Goal: Task Accomplishment & Management: Manage account settings

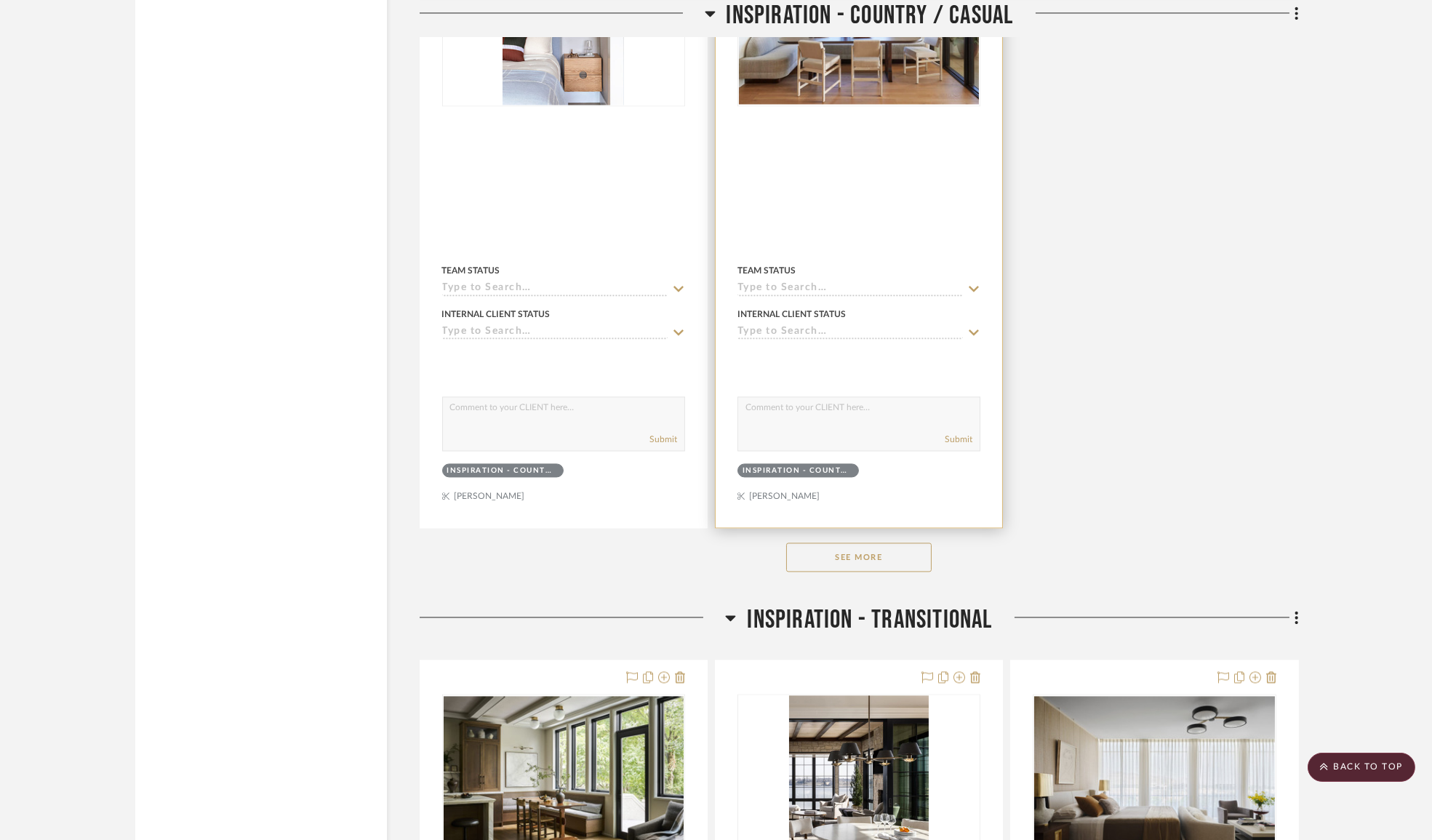
scroll to position [8593, 0]
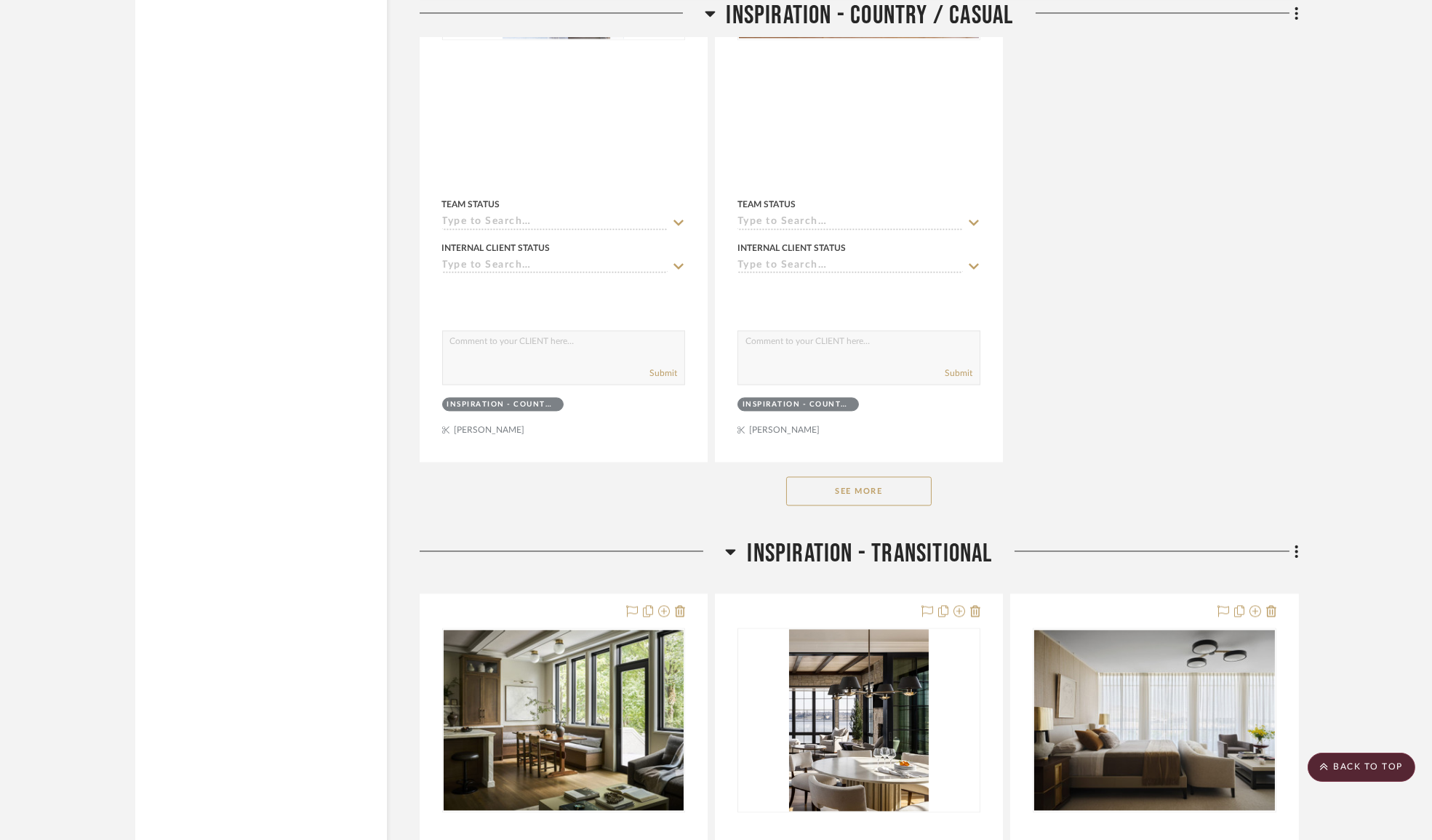
click at [880, 501] on button "See More" at bounding box center [859, 490] width 145 height 29
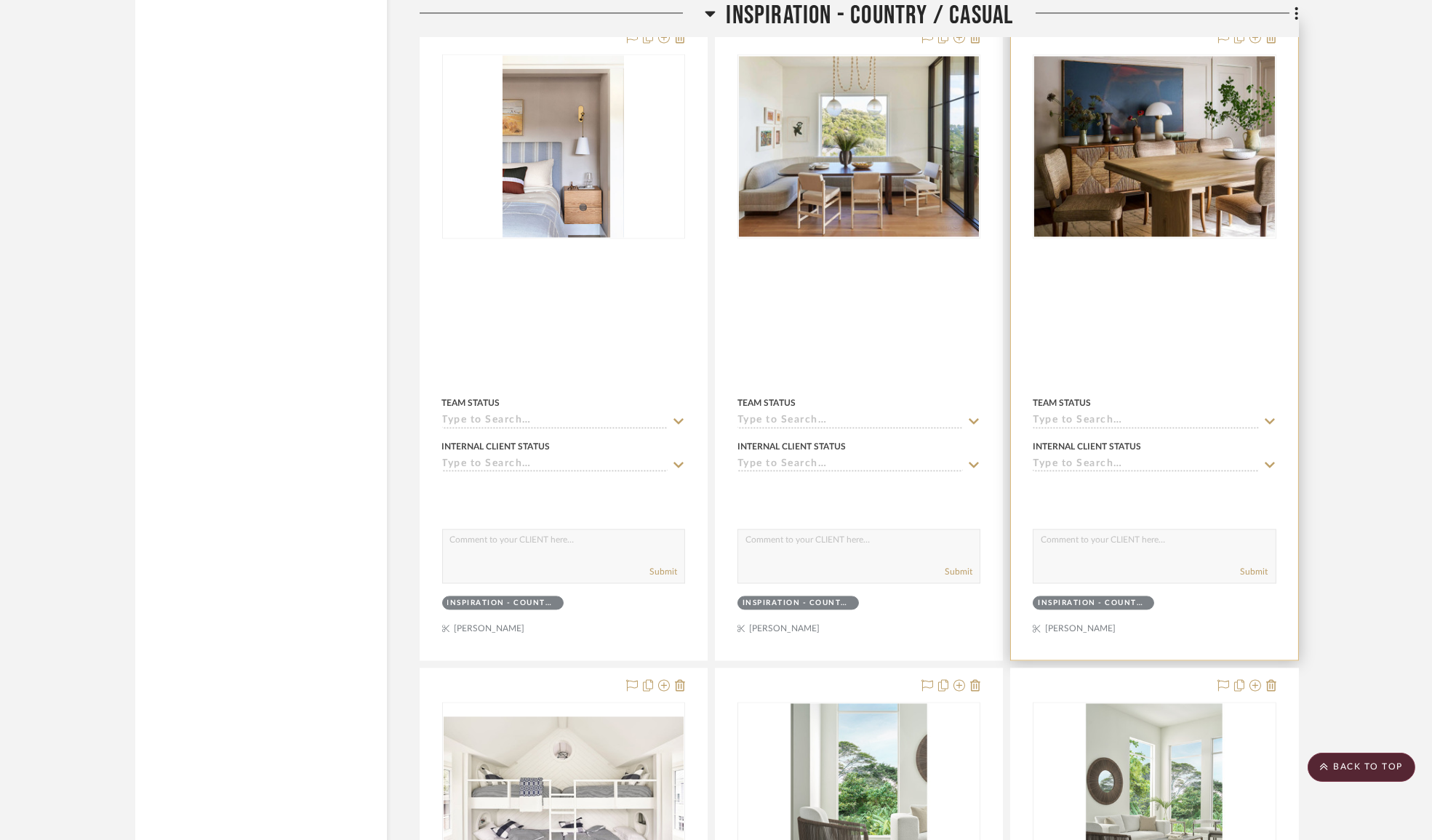
scroll to position [8725, 0]
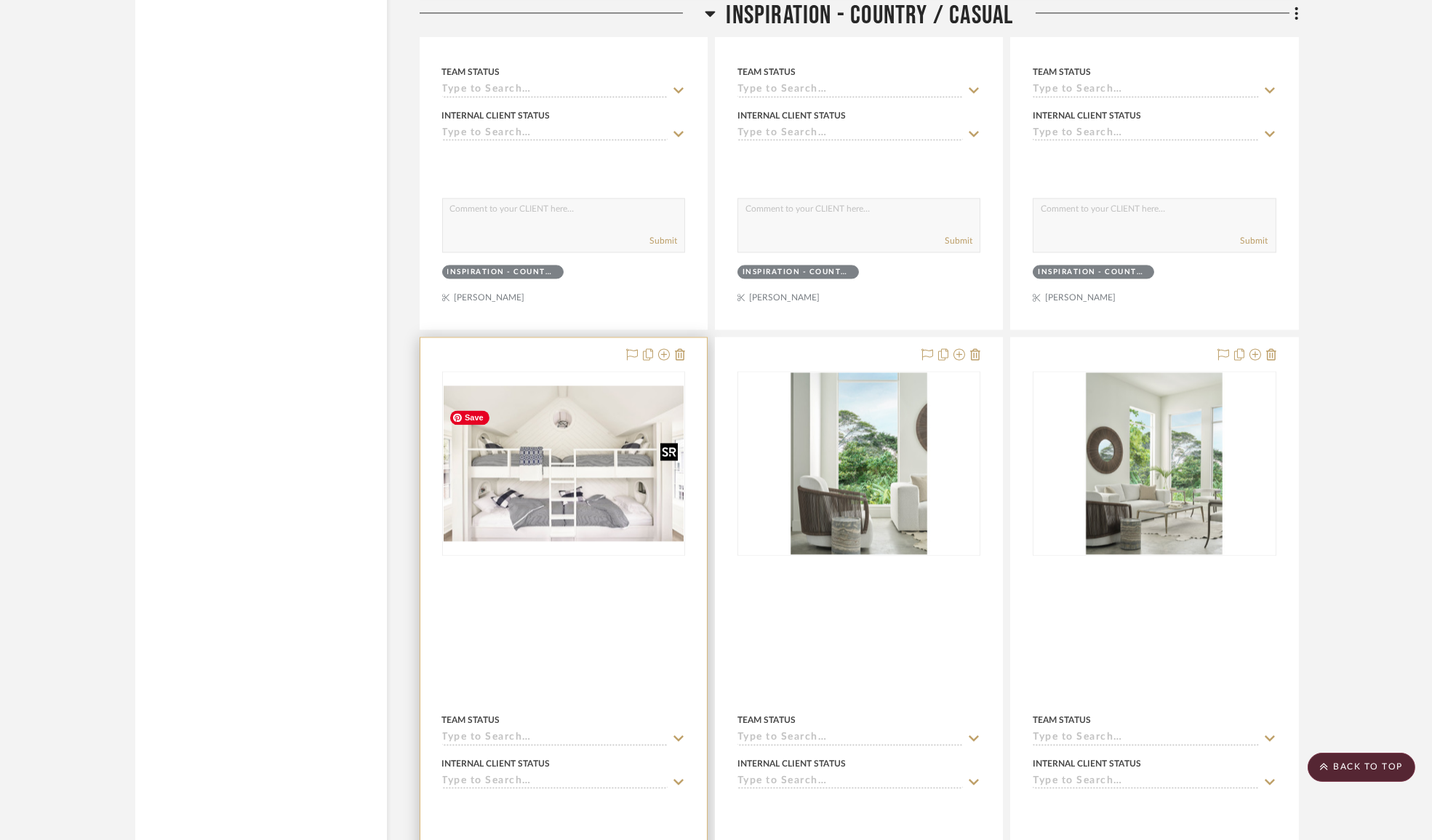
click at [628, 516] on img "0" at bounding box center [563, 462] width 240 height 156
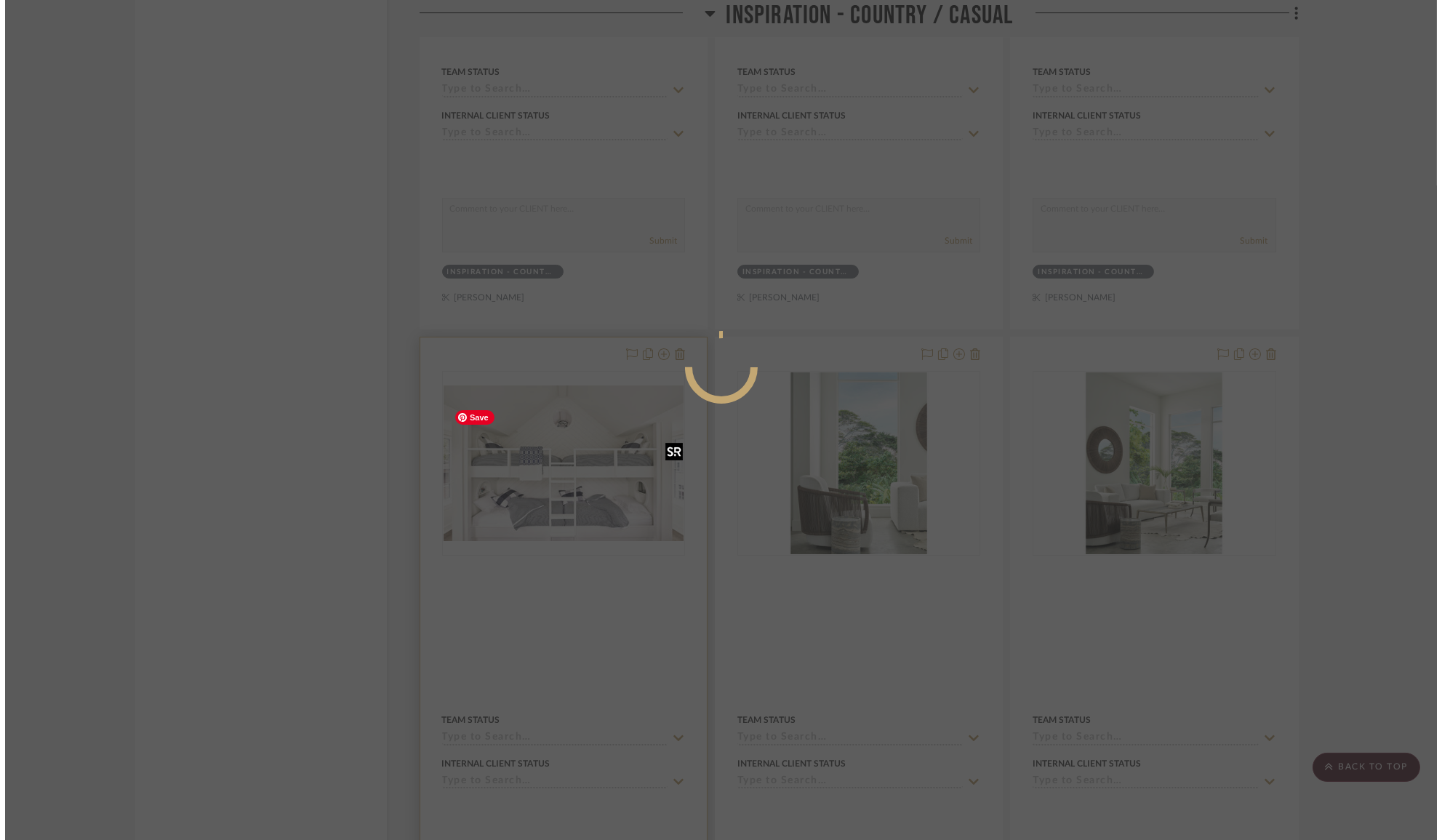
scroll to position [0, 0]
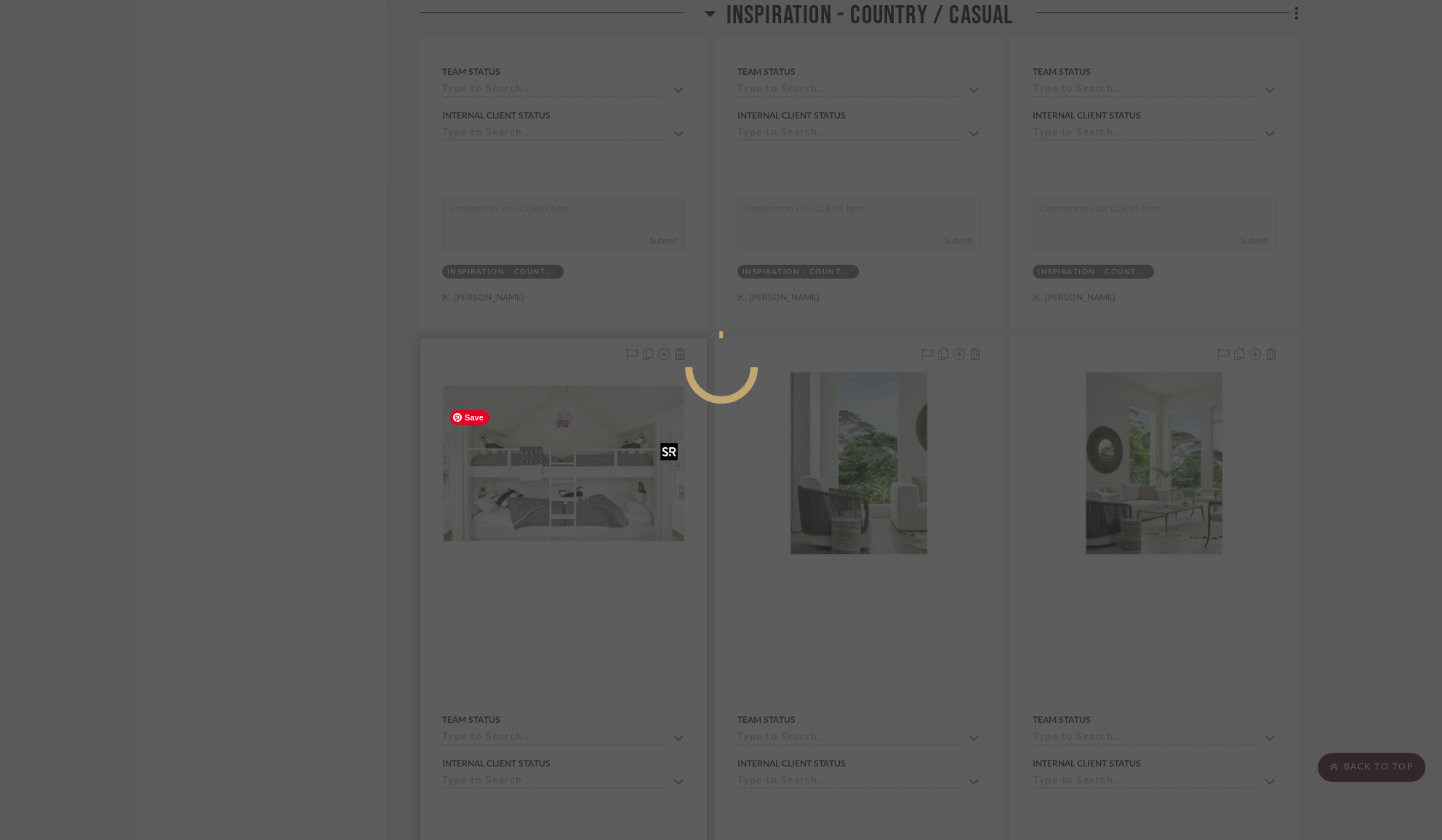
click at [574, 461] on div at bounding box center [721, 420] width 1442 height 840
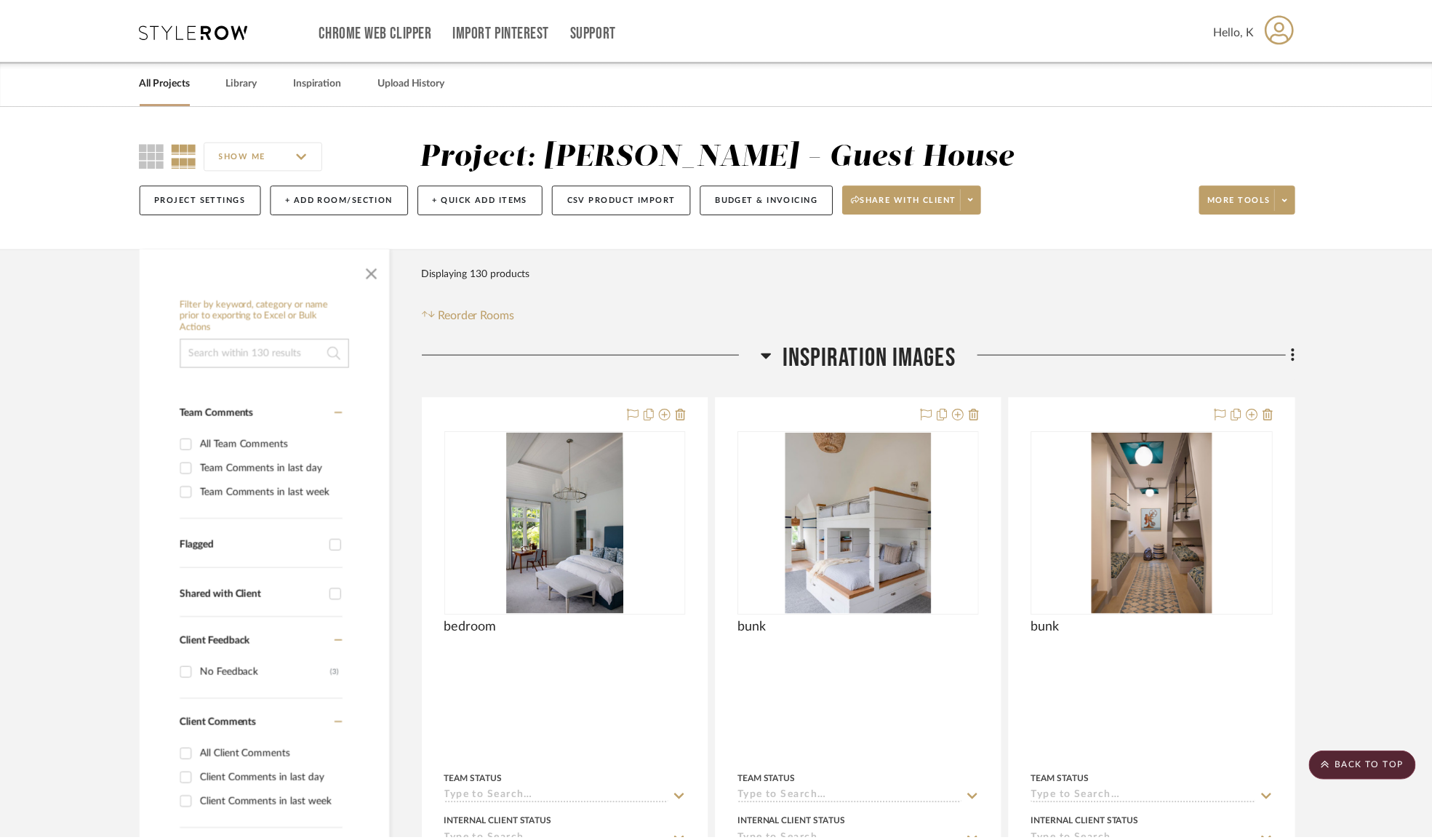
scroll to position [8725, 0]
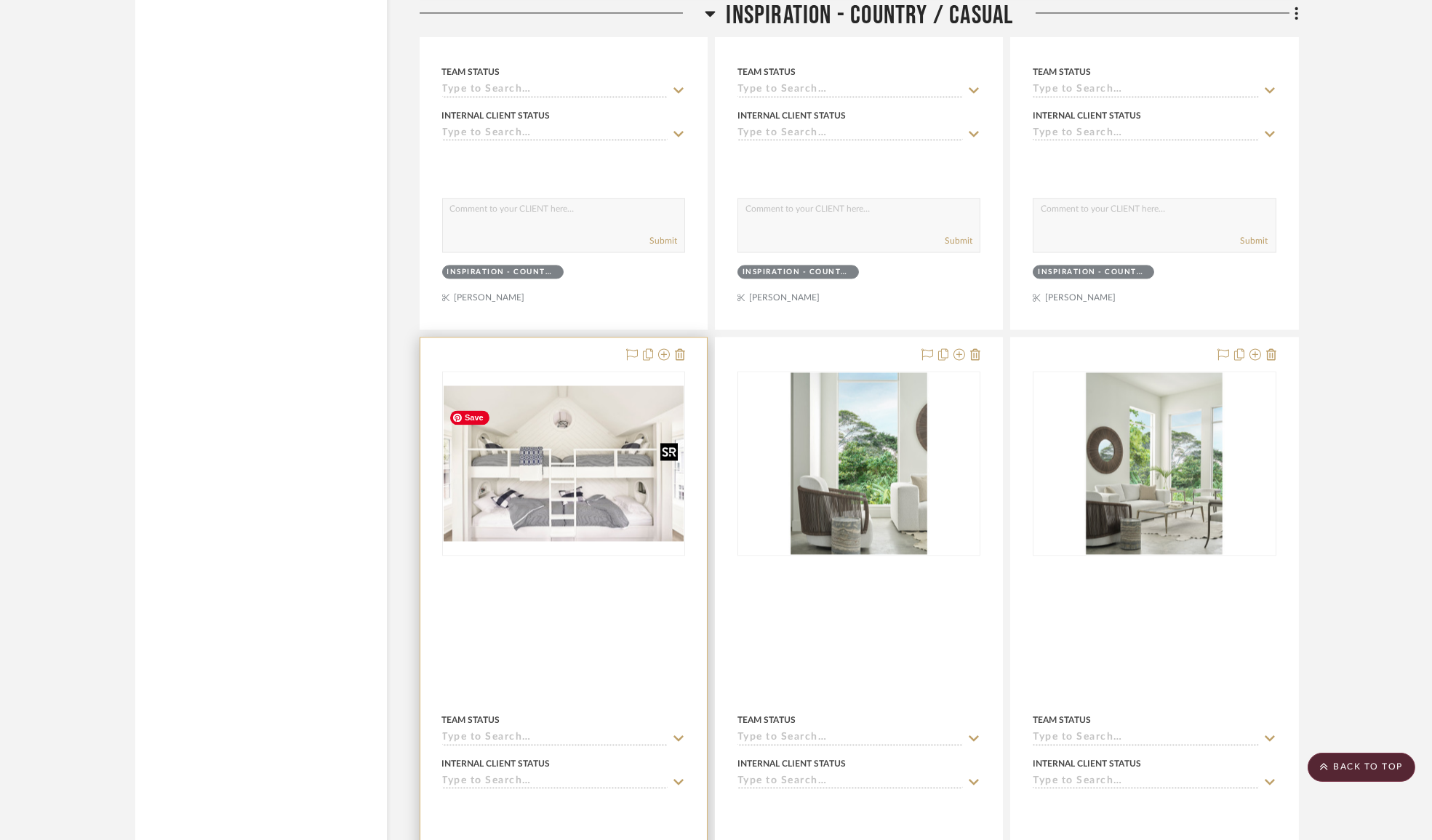
click at [610, 438] on img "0" at bounding box center [563, 462] width 240 height 156
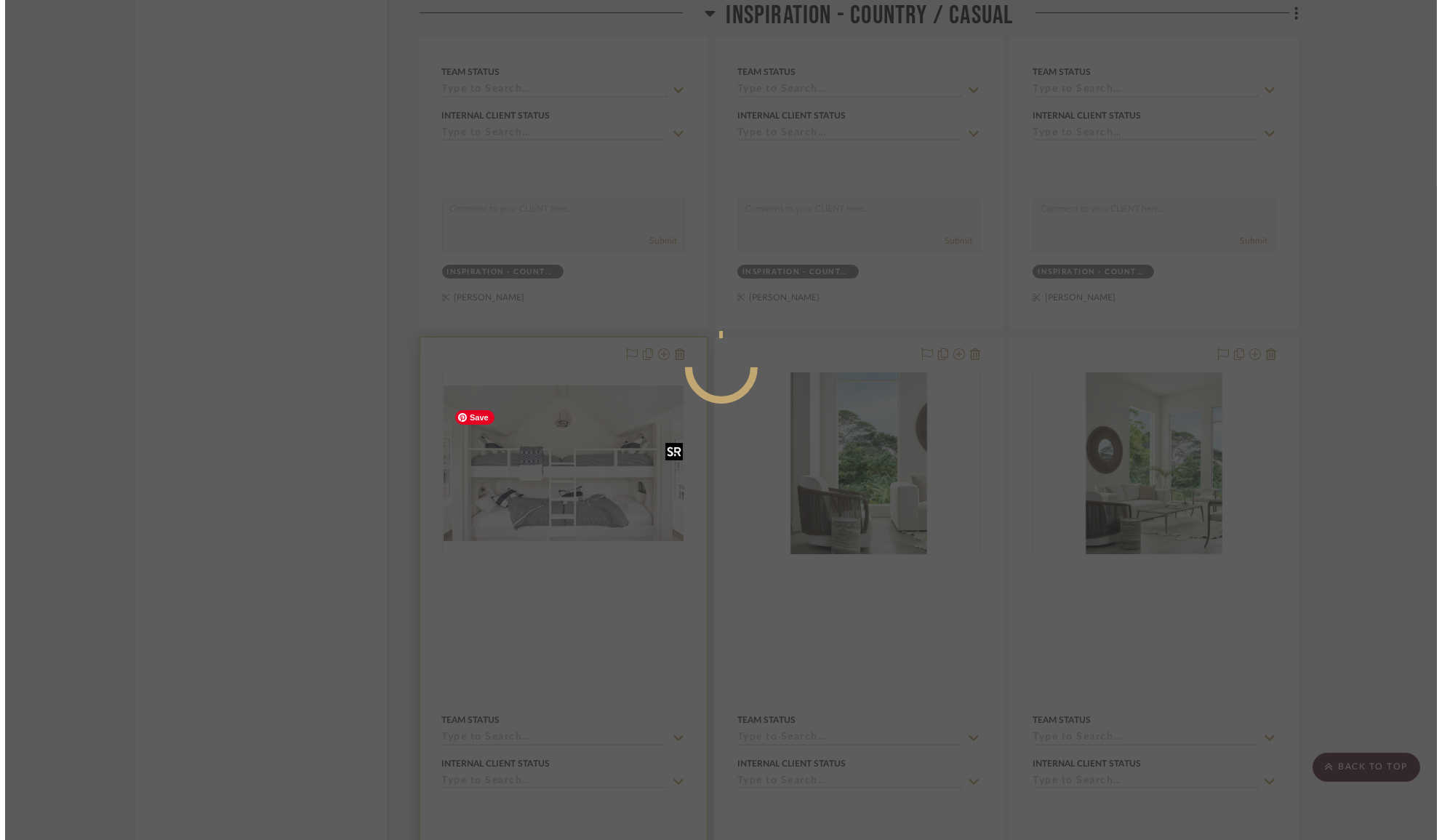
scroll to position [0, 0]
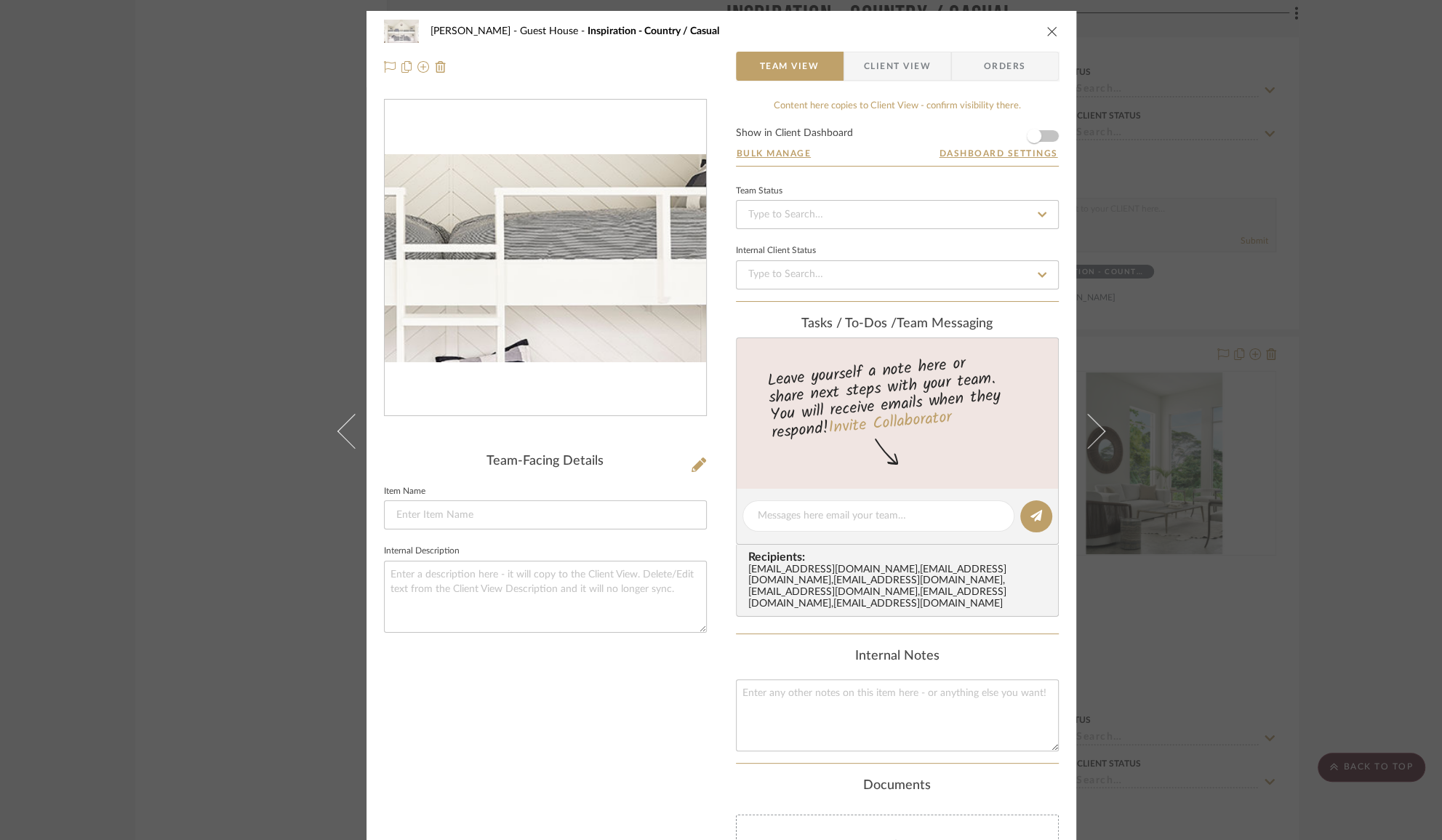
click at [570, 262] on img "0" at bounding box center [545, 258] width 321 height 209
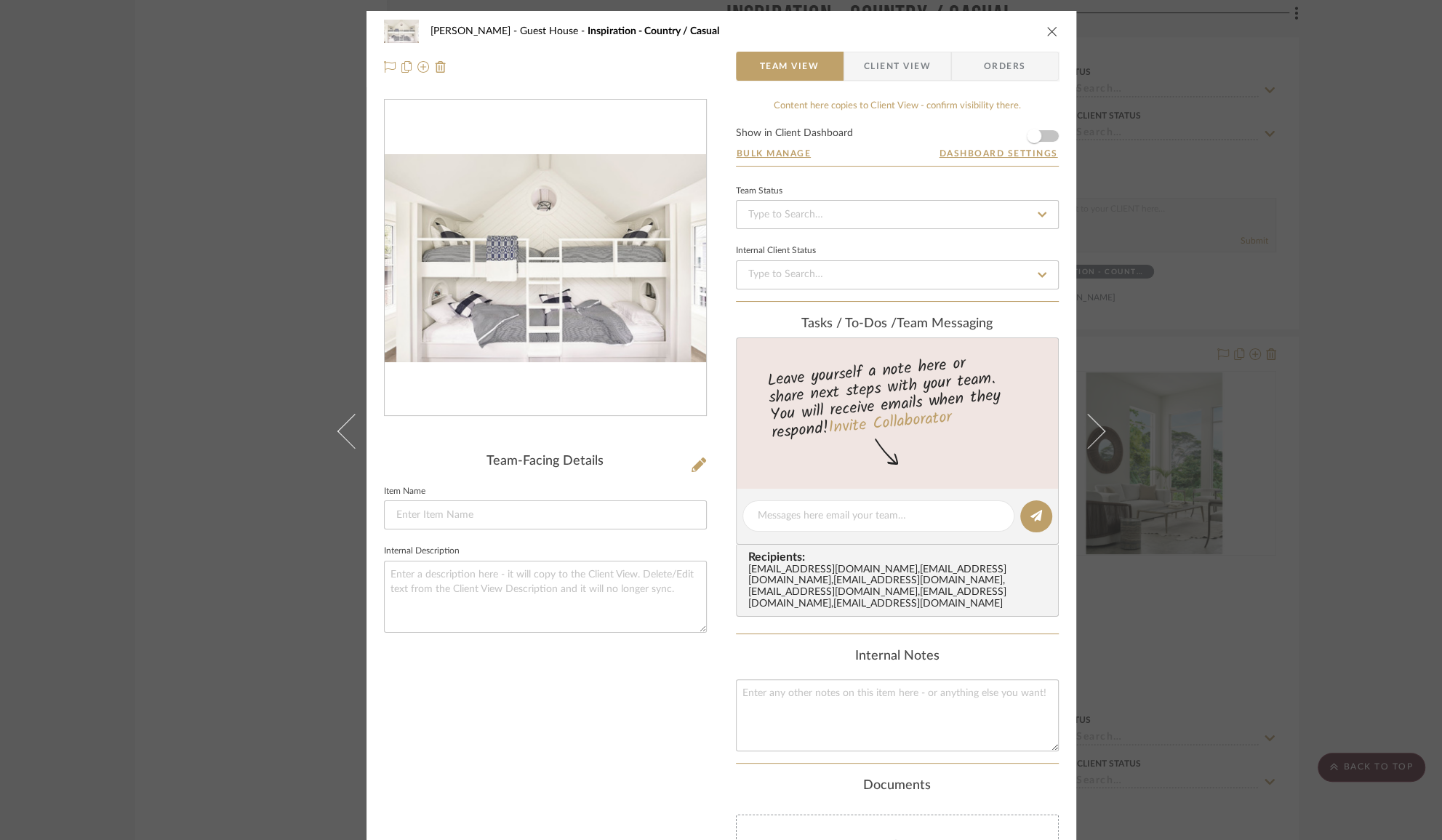
drag, startPoint x: 688, startPoint y: 382, endPoint x: 626, endPoint y: 313, distance: 92.8
click at [626, 313] on img "0" at bounding box center [545, 258] width 321 height 209
click at [1046, 36] on icon "close" at bounding box center [1052, 31] width 12 height 12
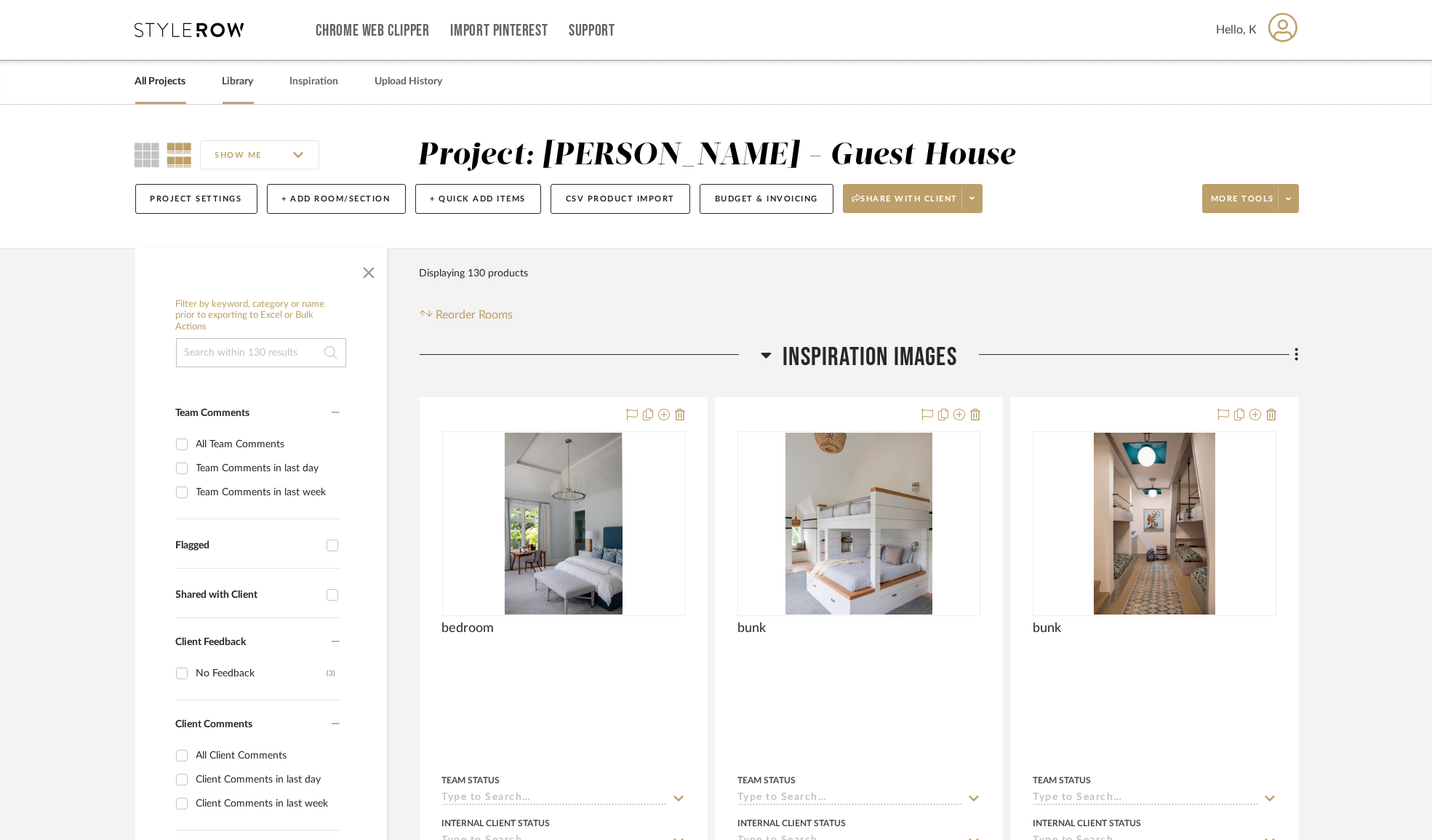
click at [230, 89] on link "Library" at bounding box center [238, 82] width 31 height 19
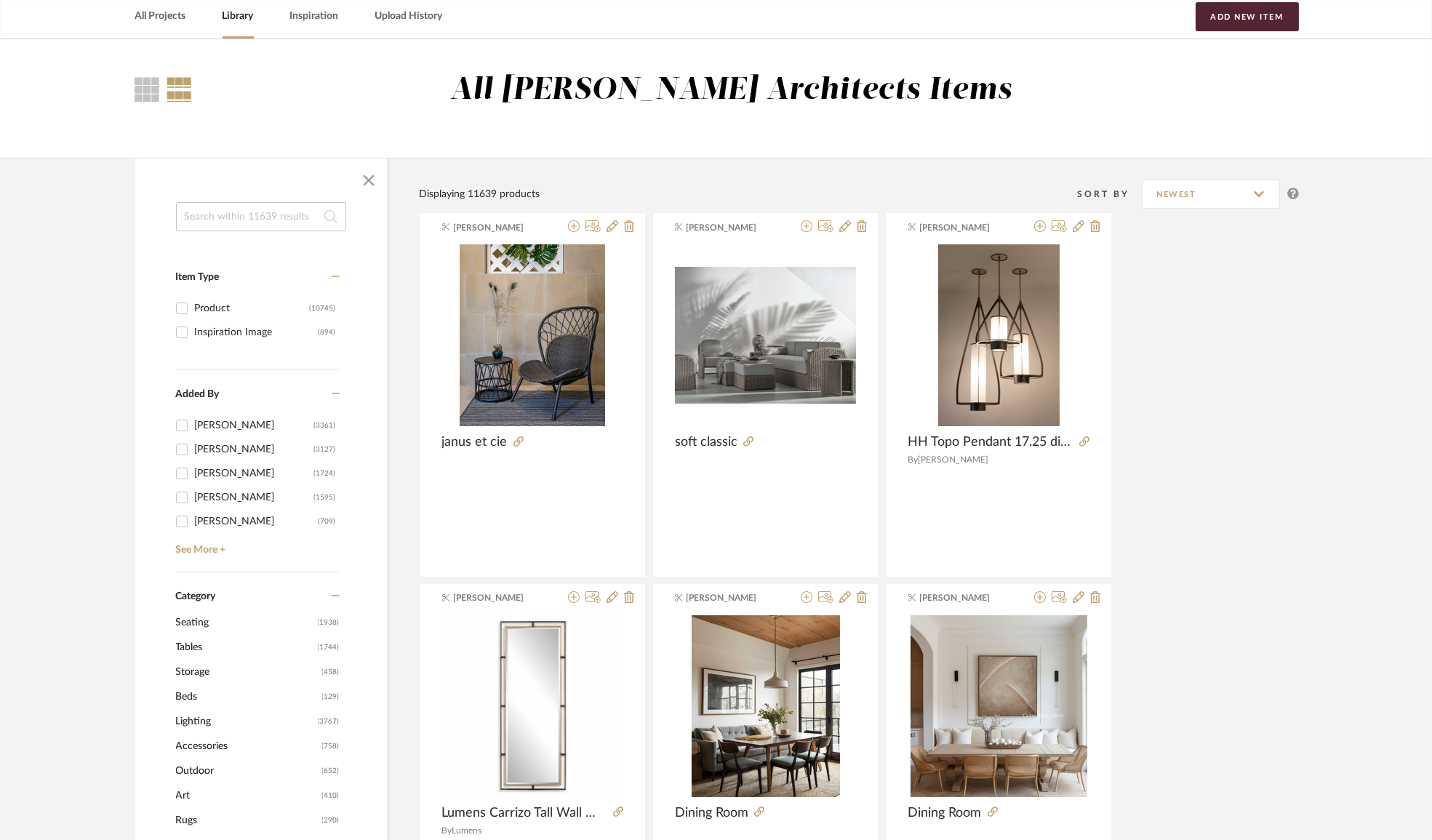
scroll to position [198, 0]
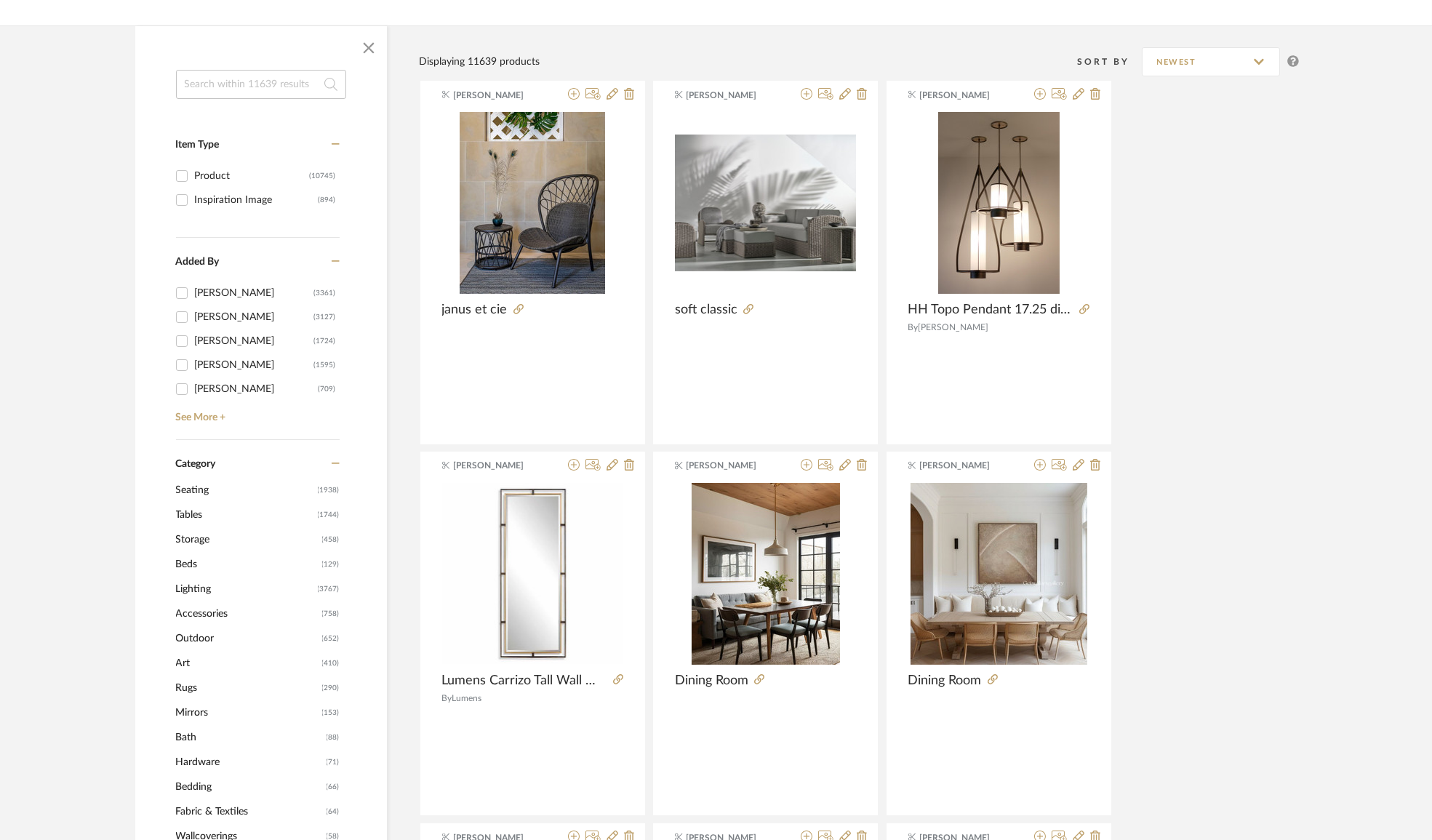
click at [220, 588] on span "Lighting" at bounding box center [245, 589] width 138 height 24
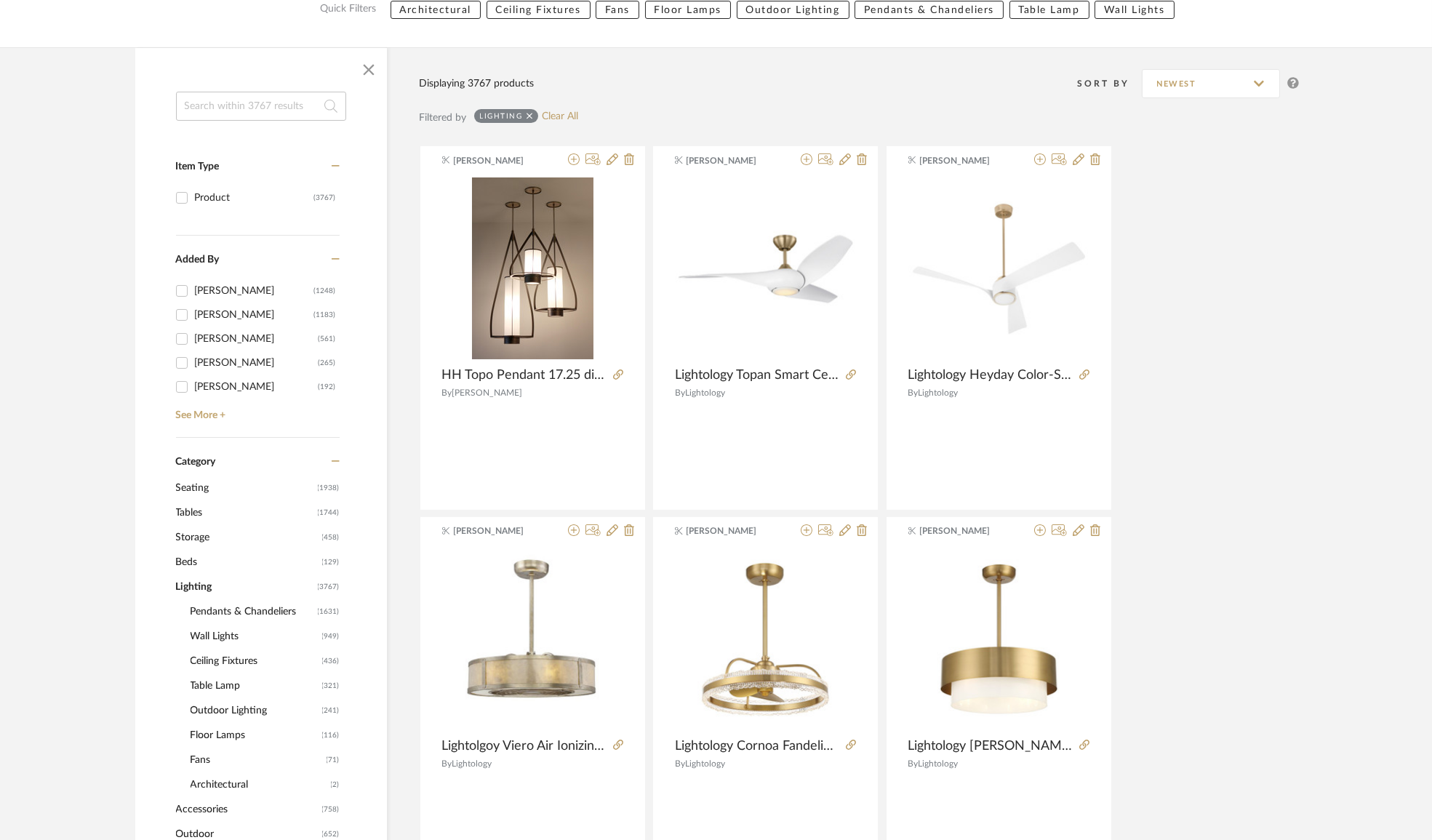
click at [247, 616] on span "Pendants & Chandeliers" at bounding box center [252, 611] width 124 height 24
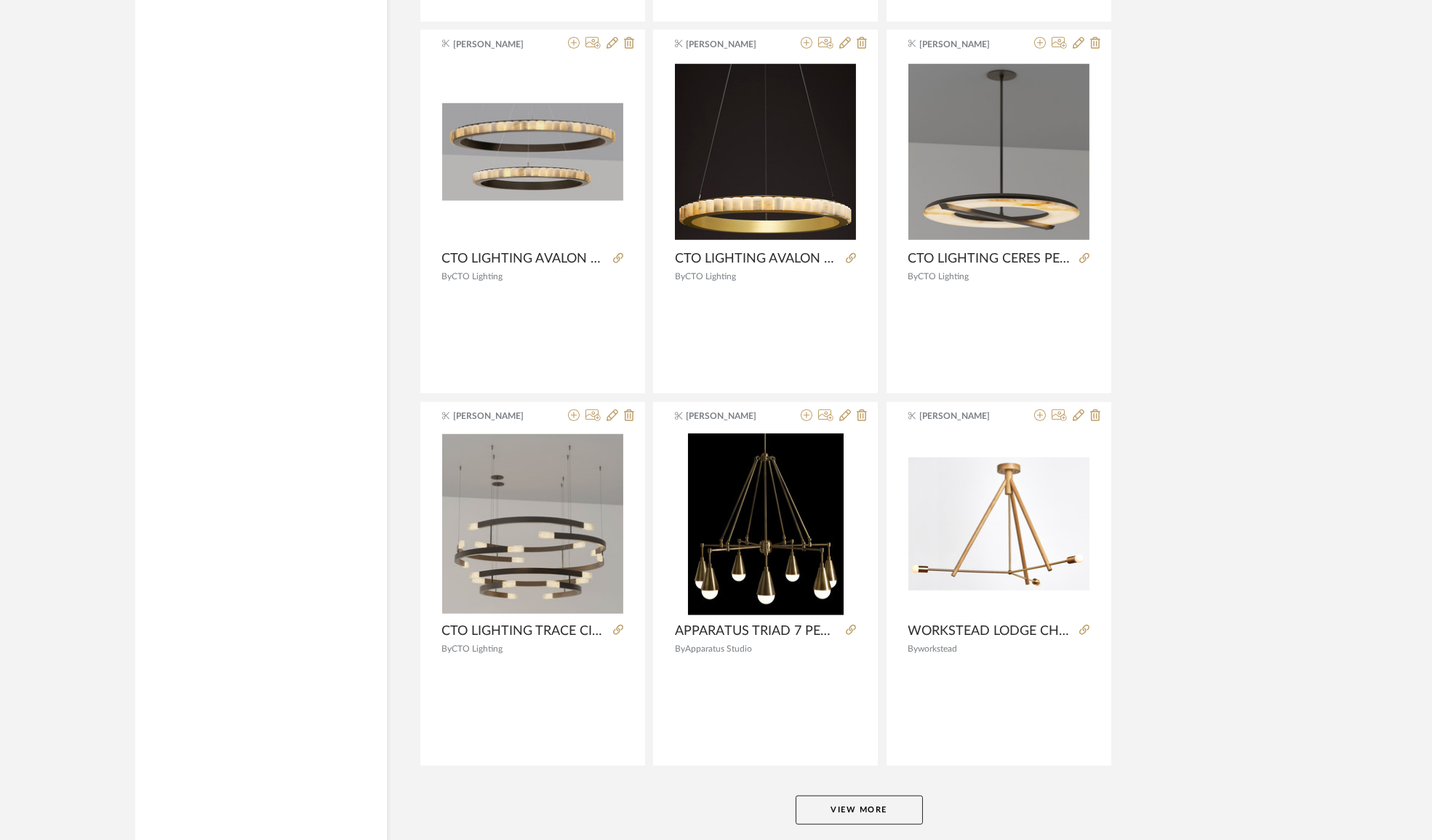
scroll to position [4109, 0]
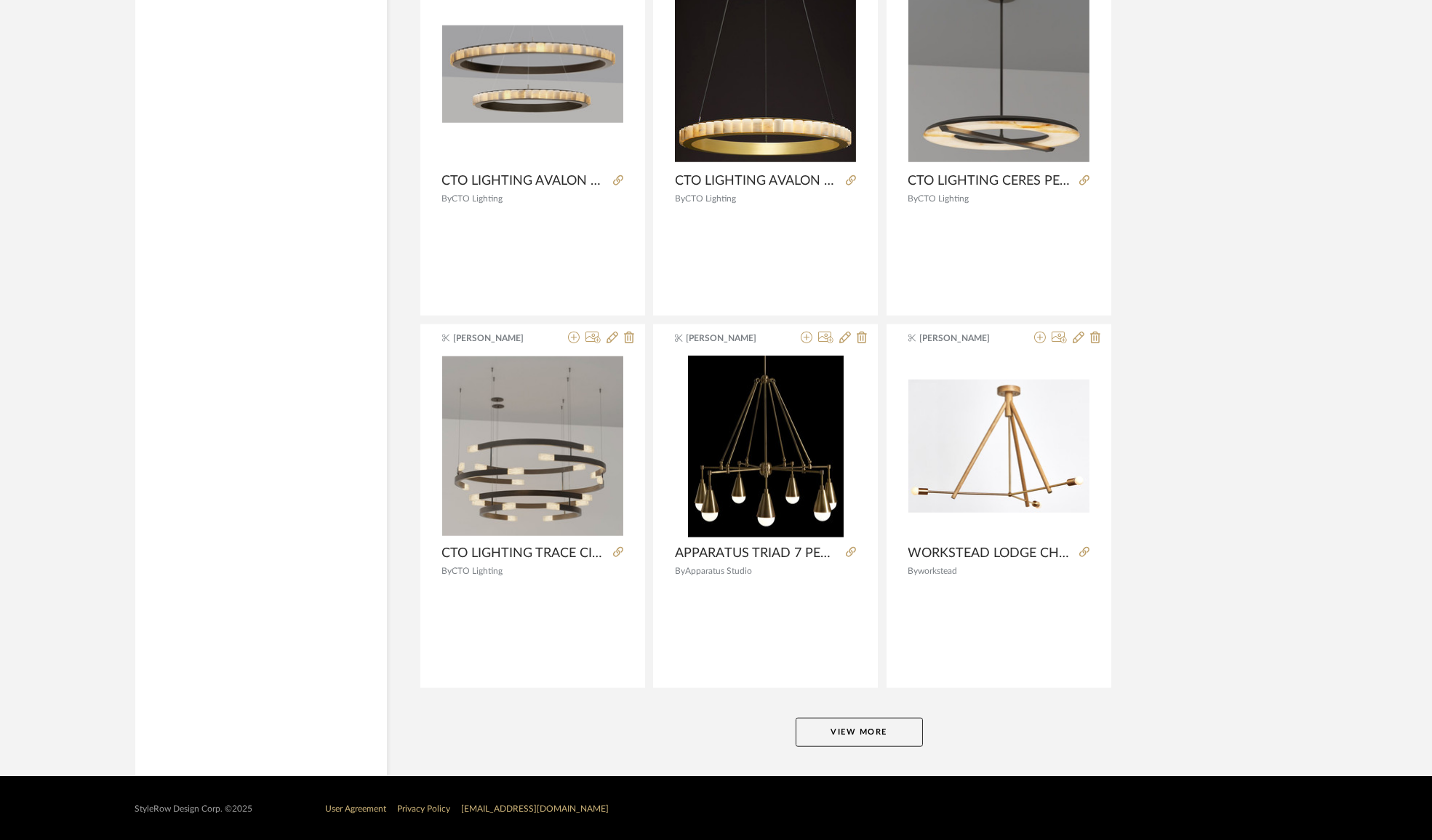
click at [864, 719] on button "View More" at bounding box center [859, 732] width 127 height 29
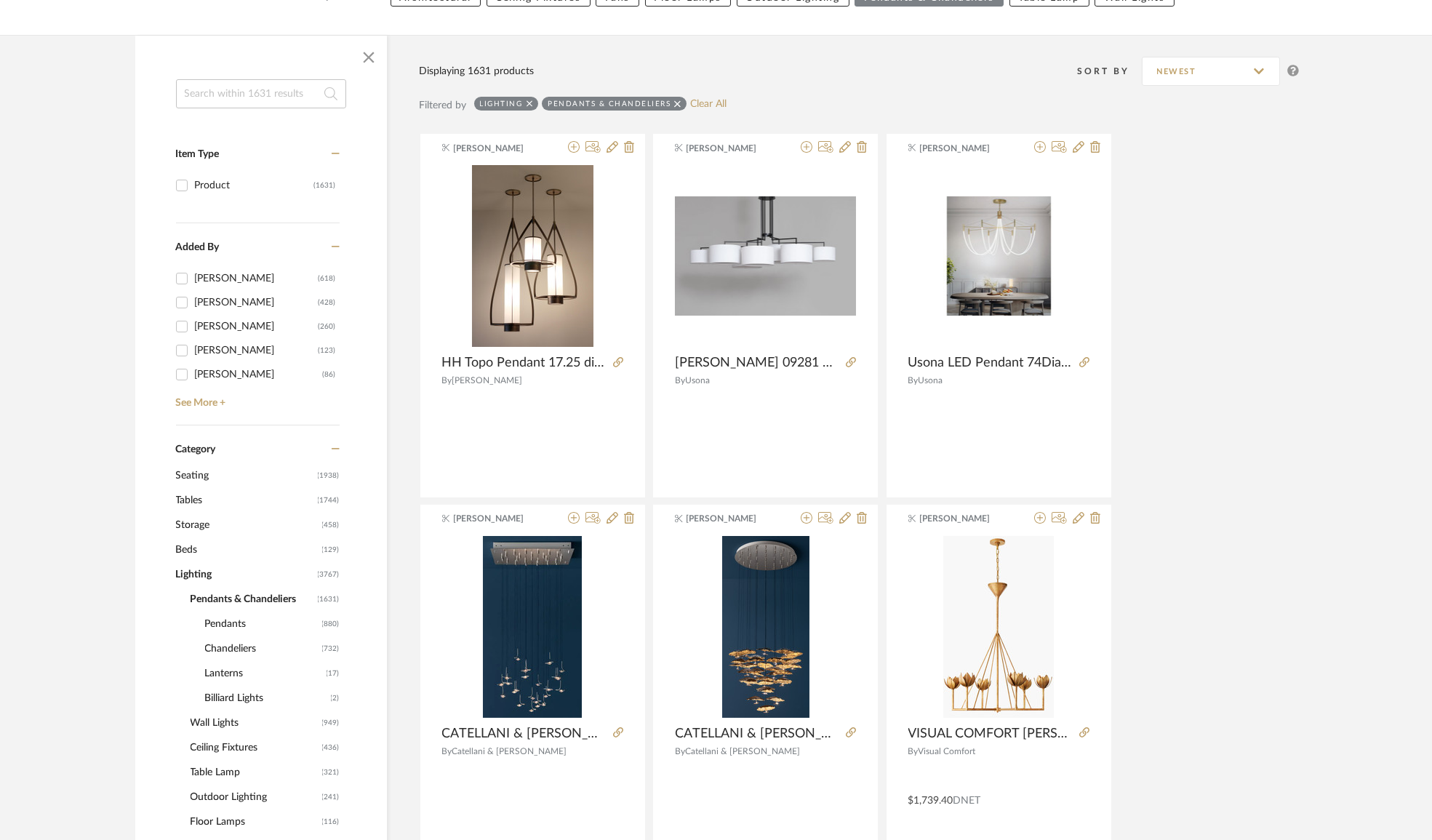
scroll to position [144, 0]
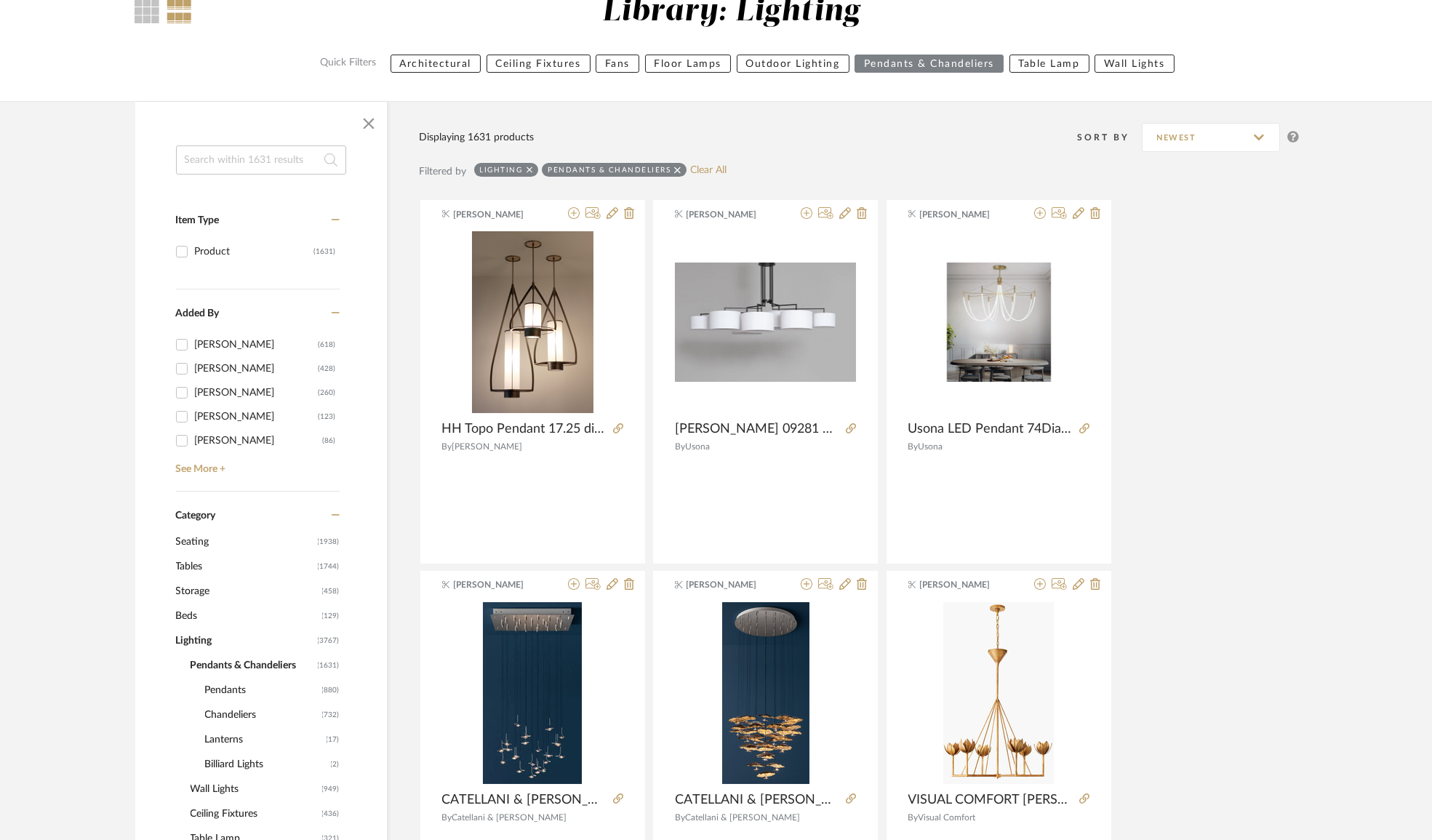
click at [227, 692] on span "Pendants" at bounding box center [262, 689] width 114 height 24
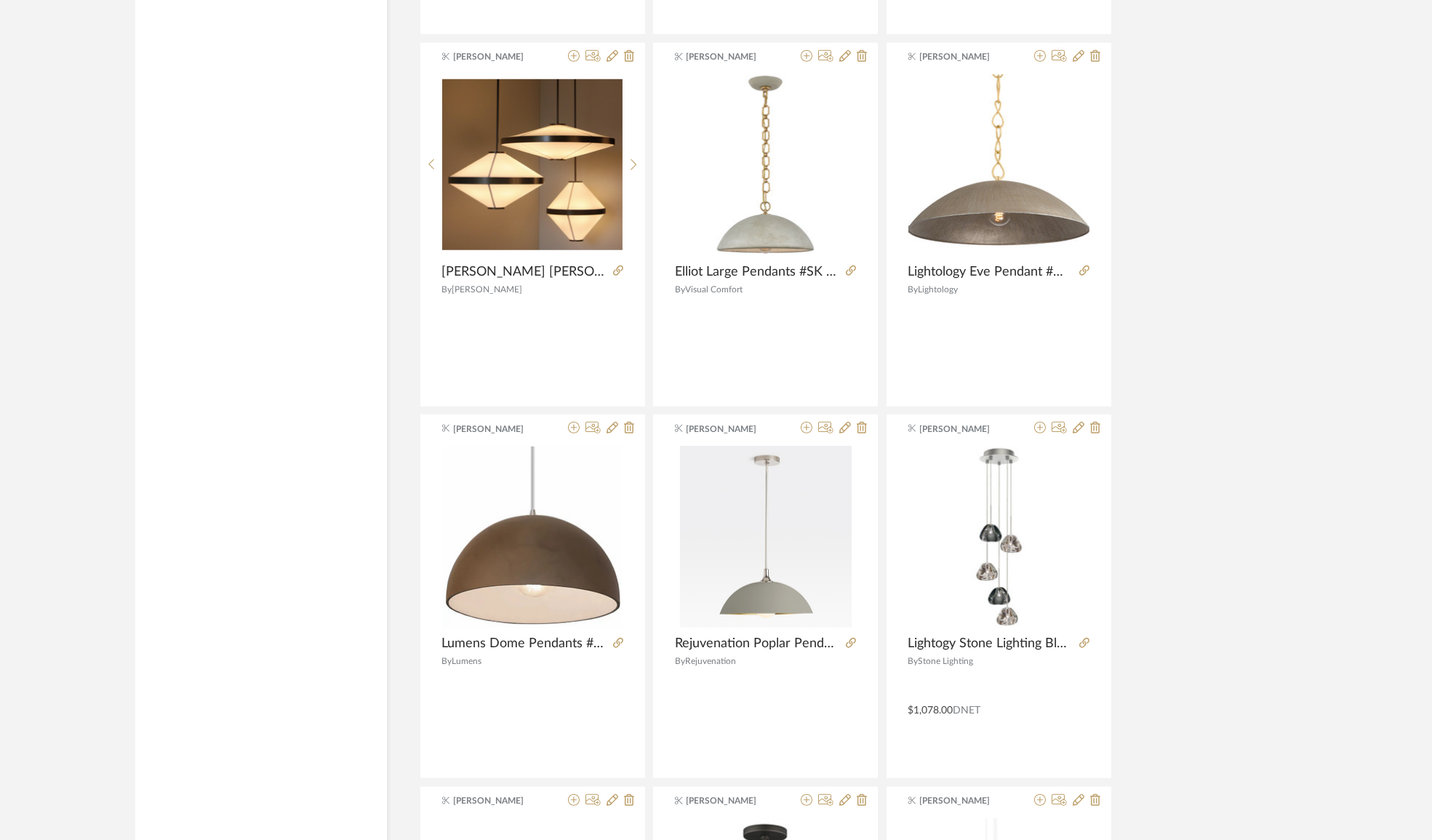
scroll to position [4109, 0]
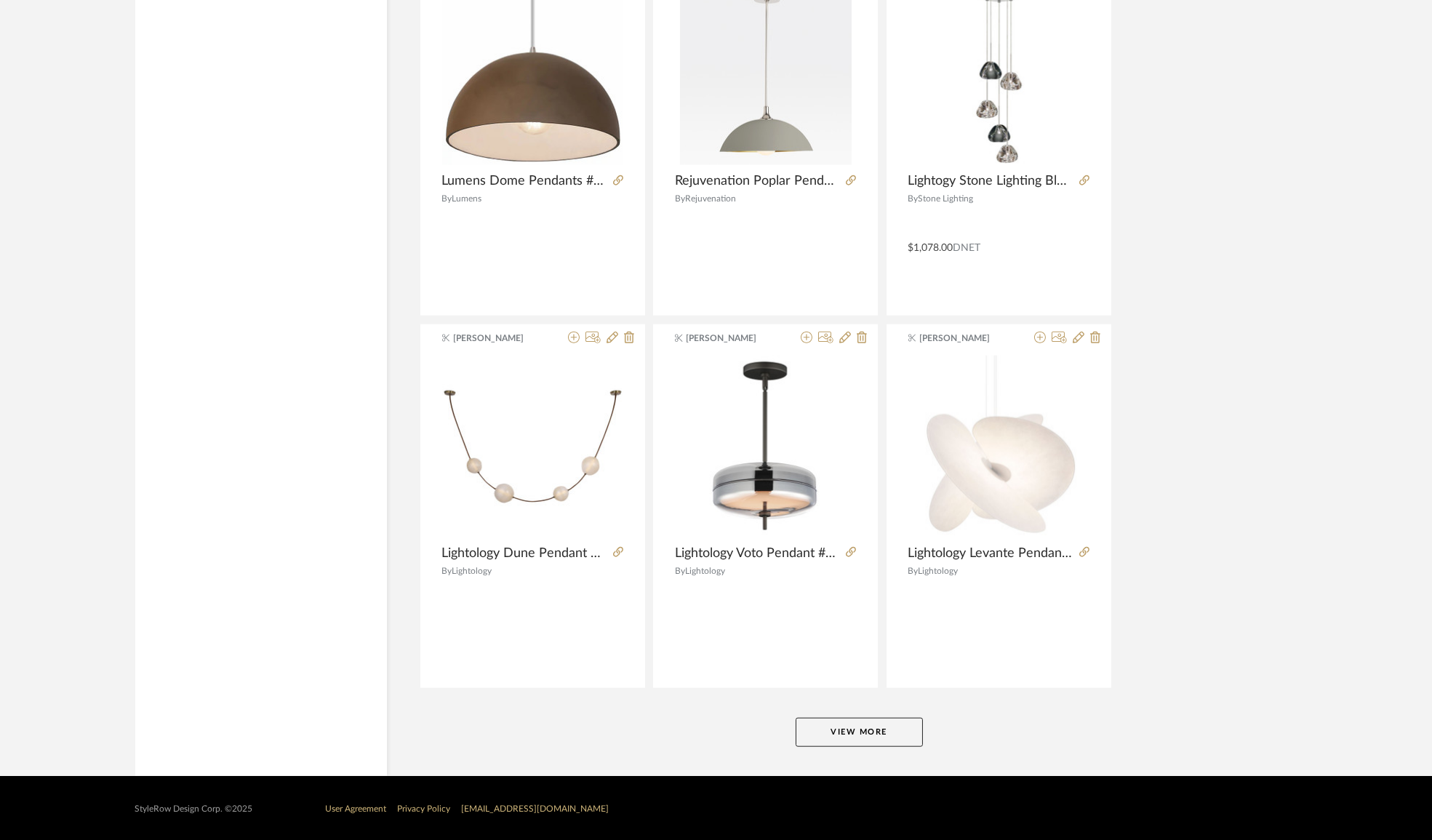
click at [845, 735] on button "View More" at bounding box center [859, 732] width 127 height 29
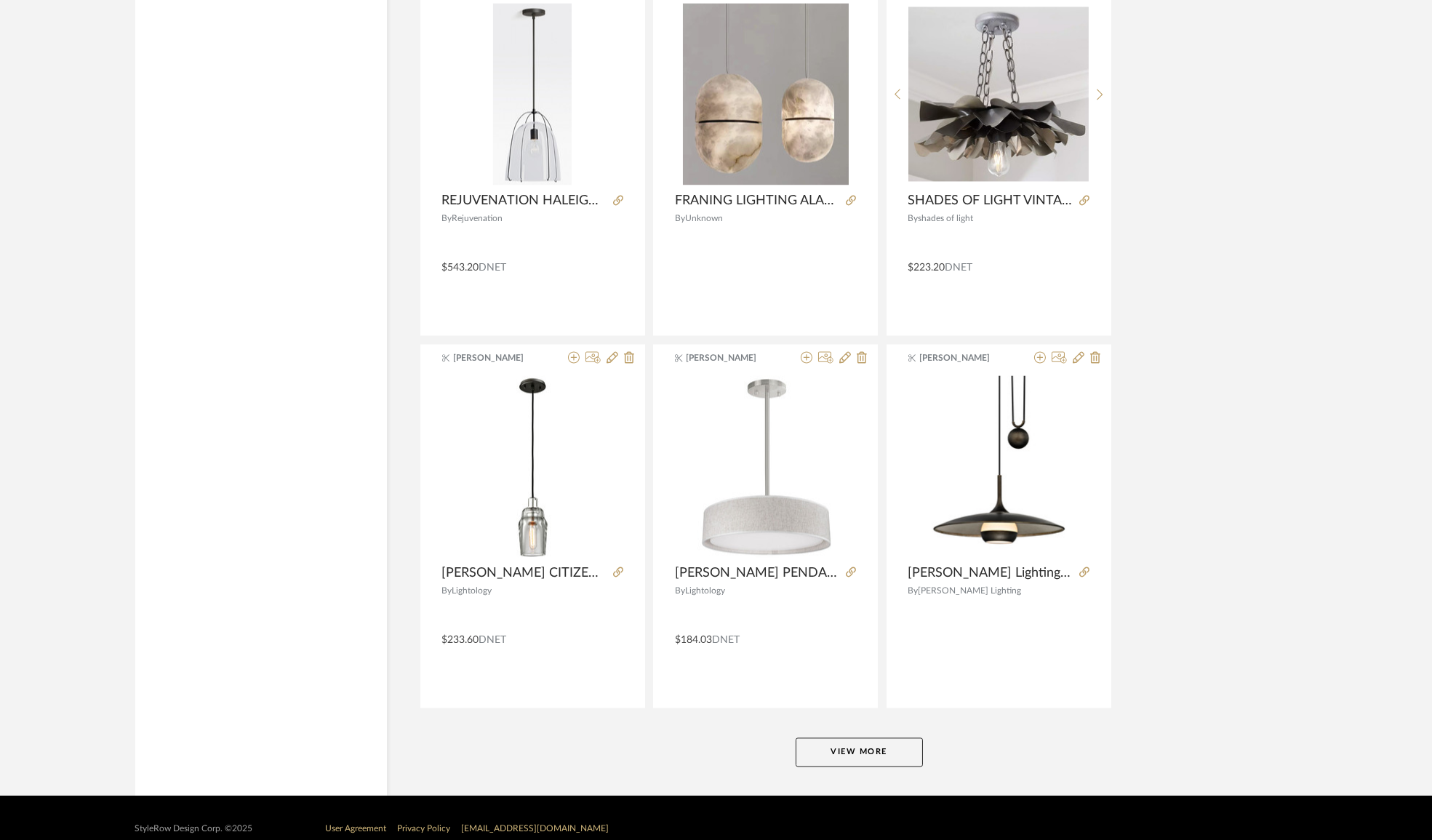
scroll to position [8571, 0]
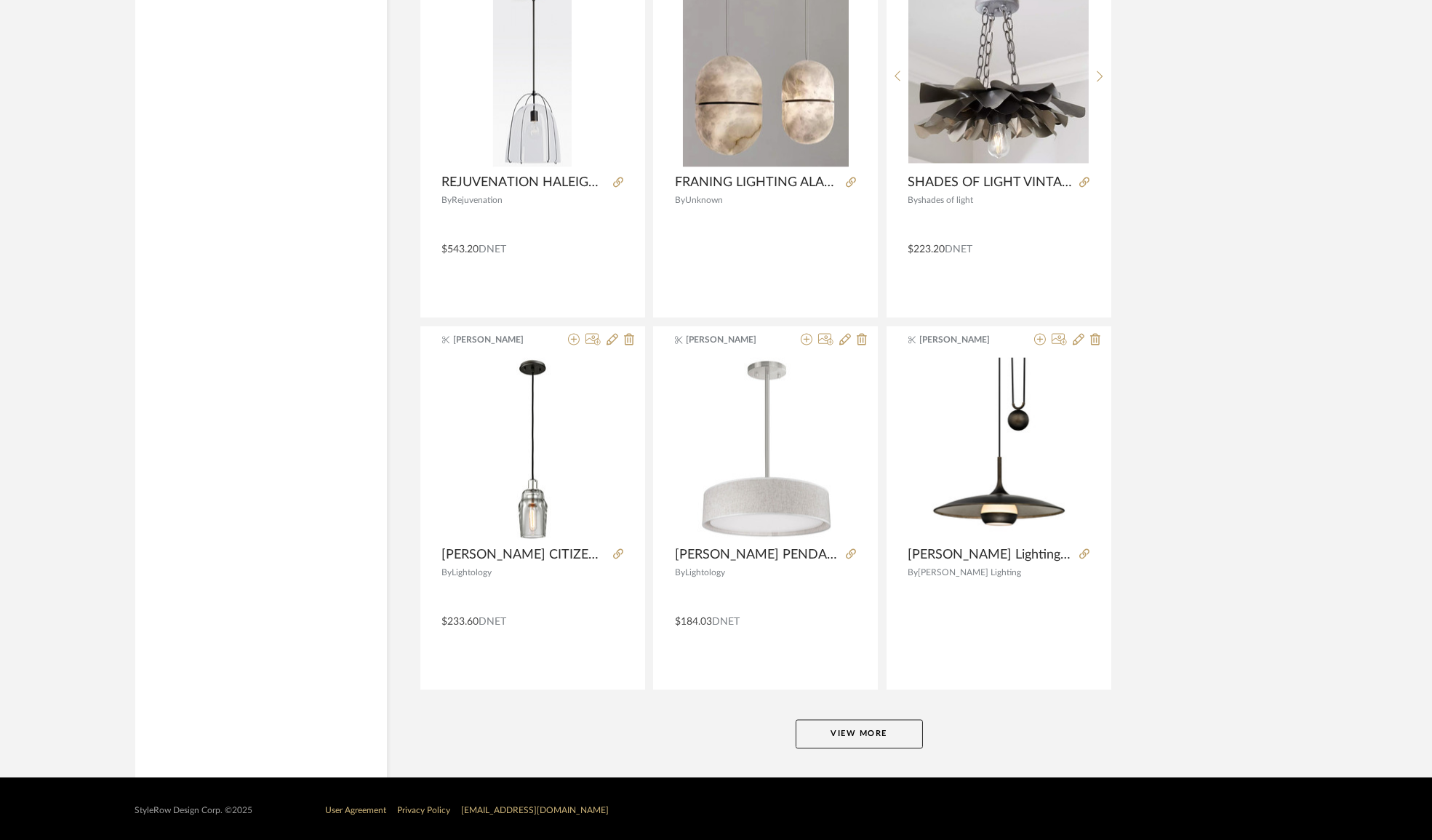
click at [803, 737] on button "View More" at bounding box center [859, 733] width 127 height 29
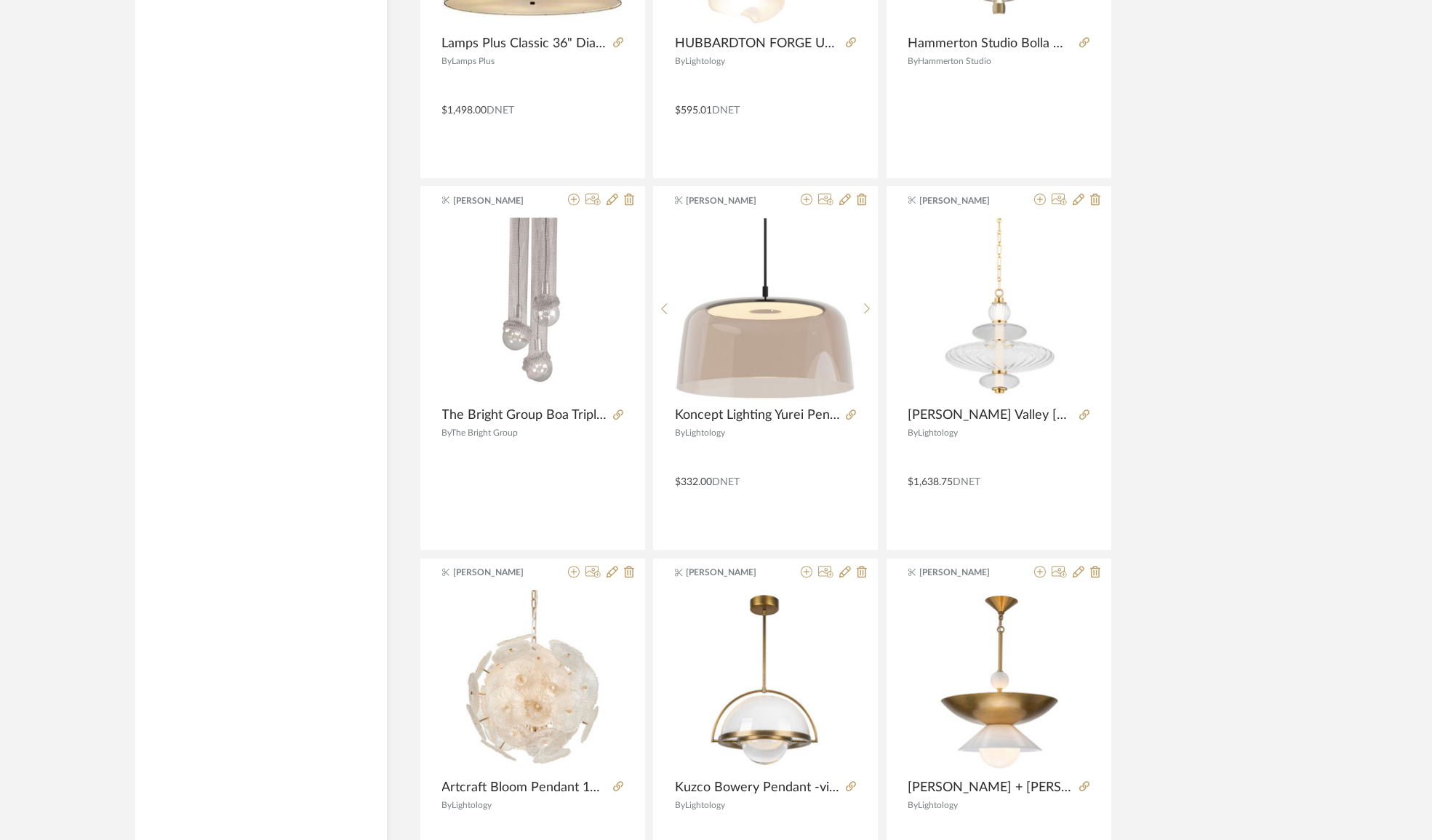
scroll to position [12933, 0]
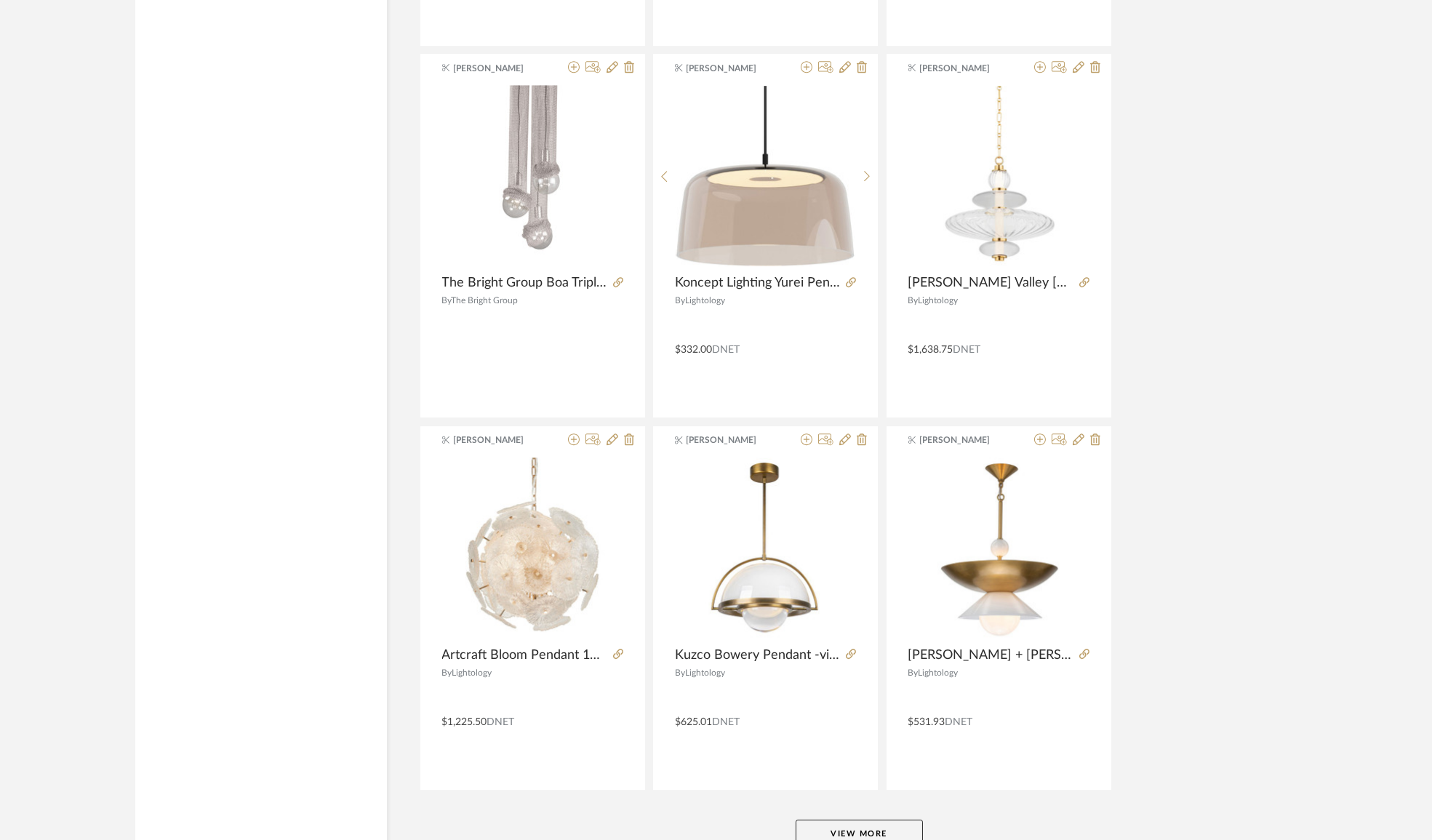
click at [874, 824] on button "View More" at bounding box center [859, 834] width 127 height 29
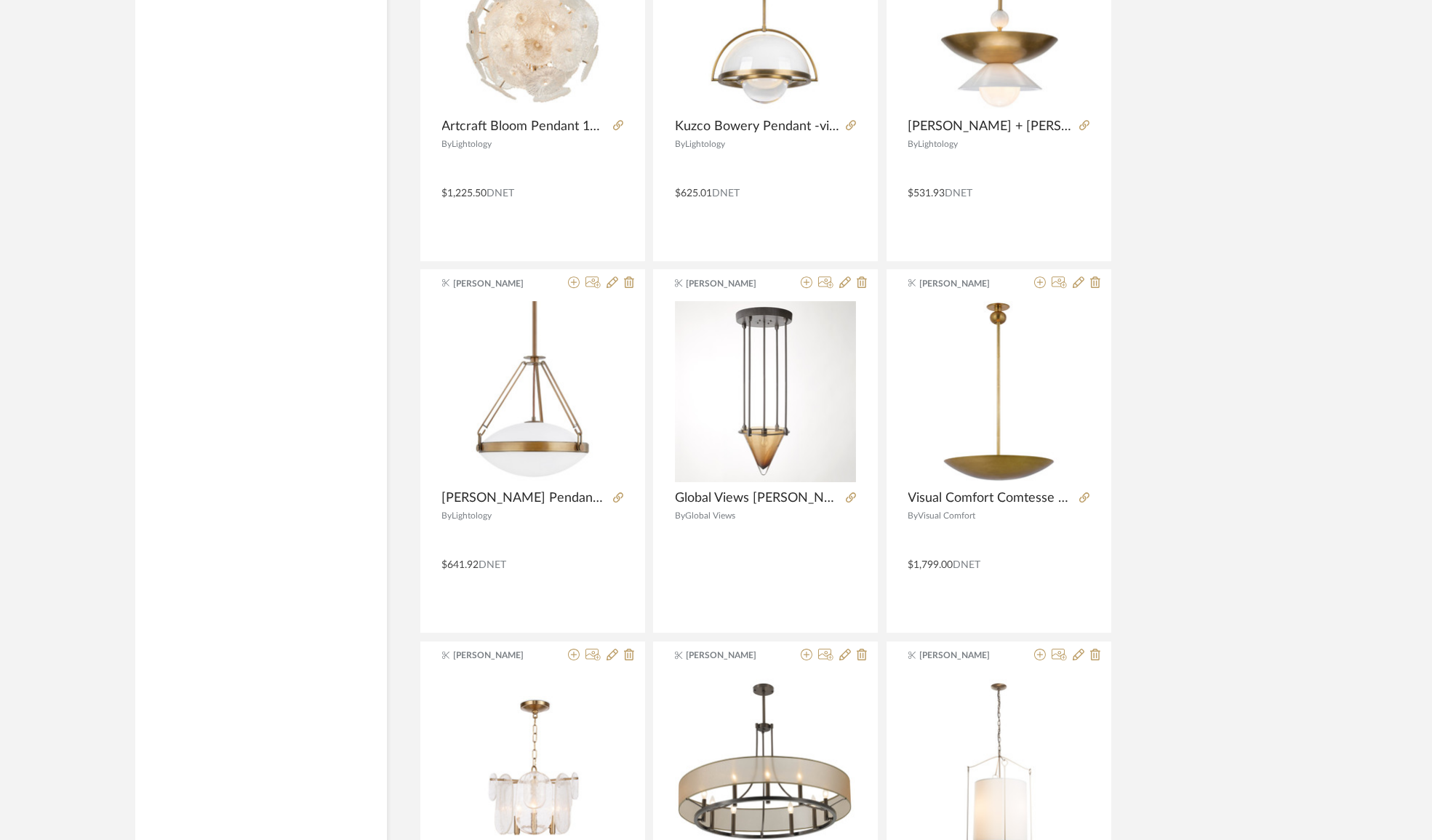
scroll to position [13660, 0]
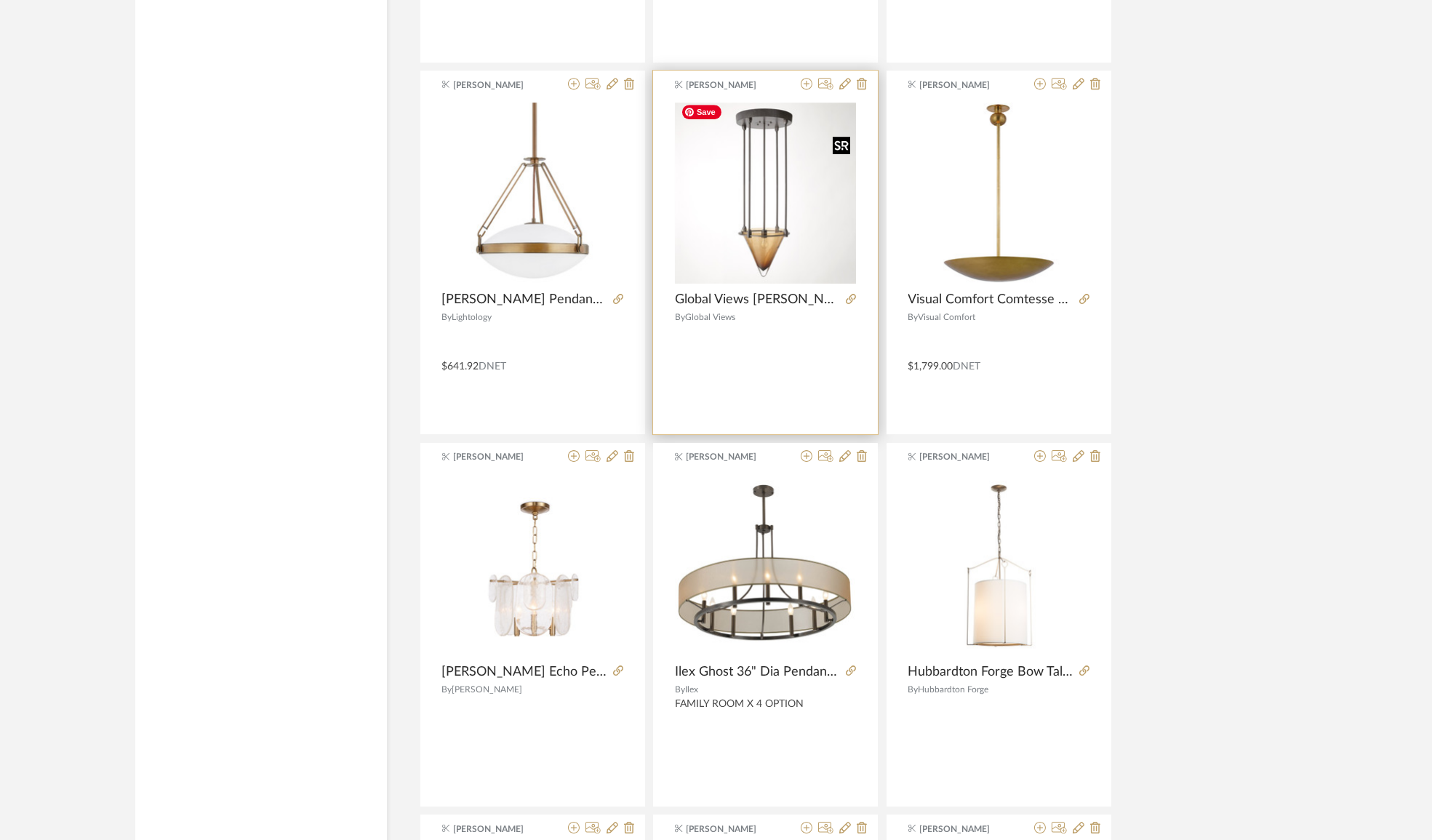
click at [754, 203] on img "0" at bounding box center [764, 193] width 181 height 181
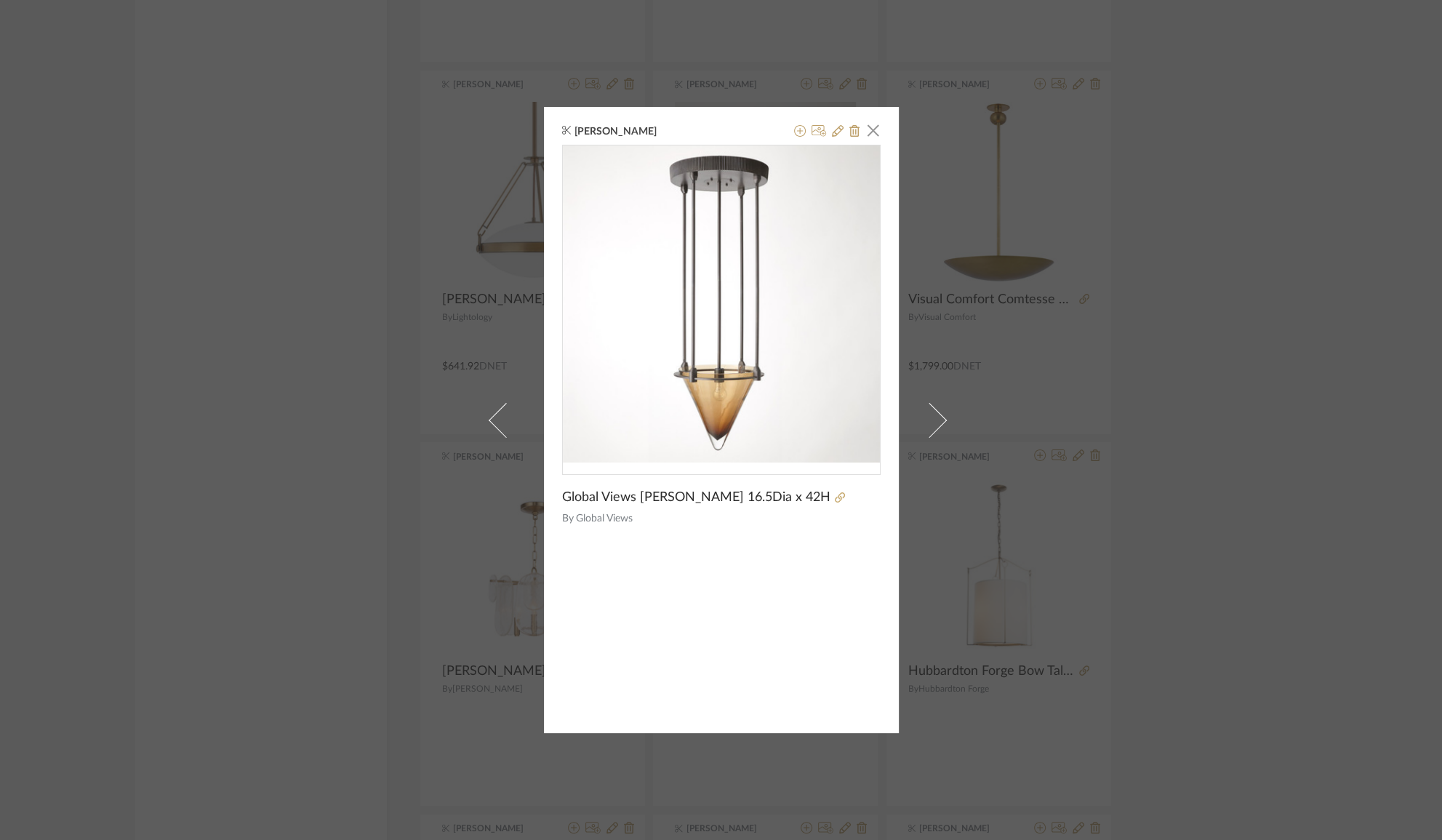
click at [1239, 211] on div "[PERSON_NAME] × Global Views [PERSON_NAME] 16.5Dia x 42H By Global Views" at bounding box center [721, 420] width 1442 height 840
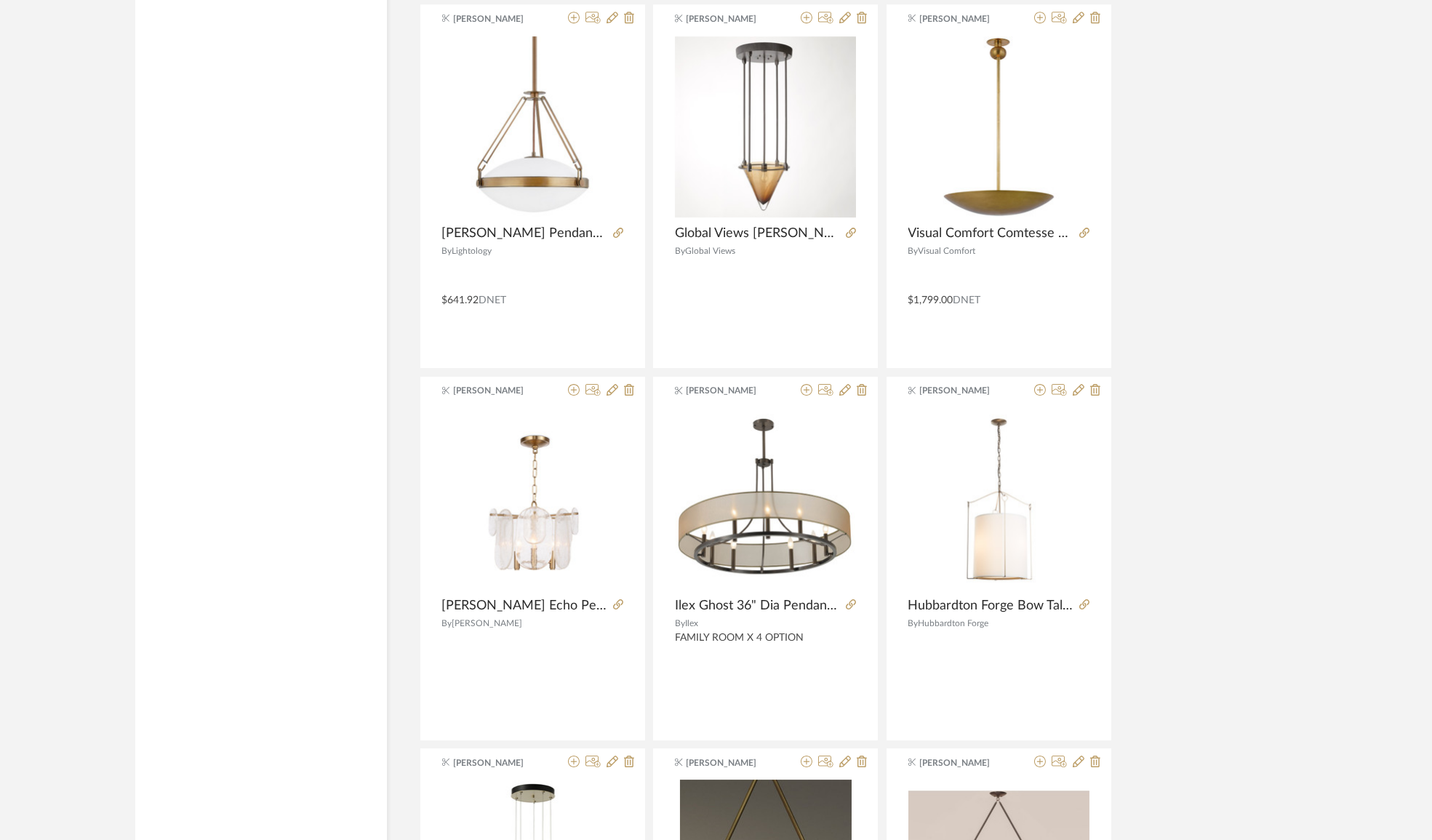
scroll to position [13660, 0]
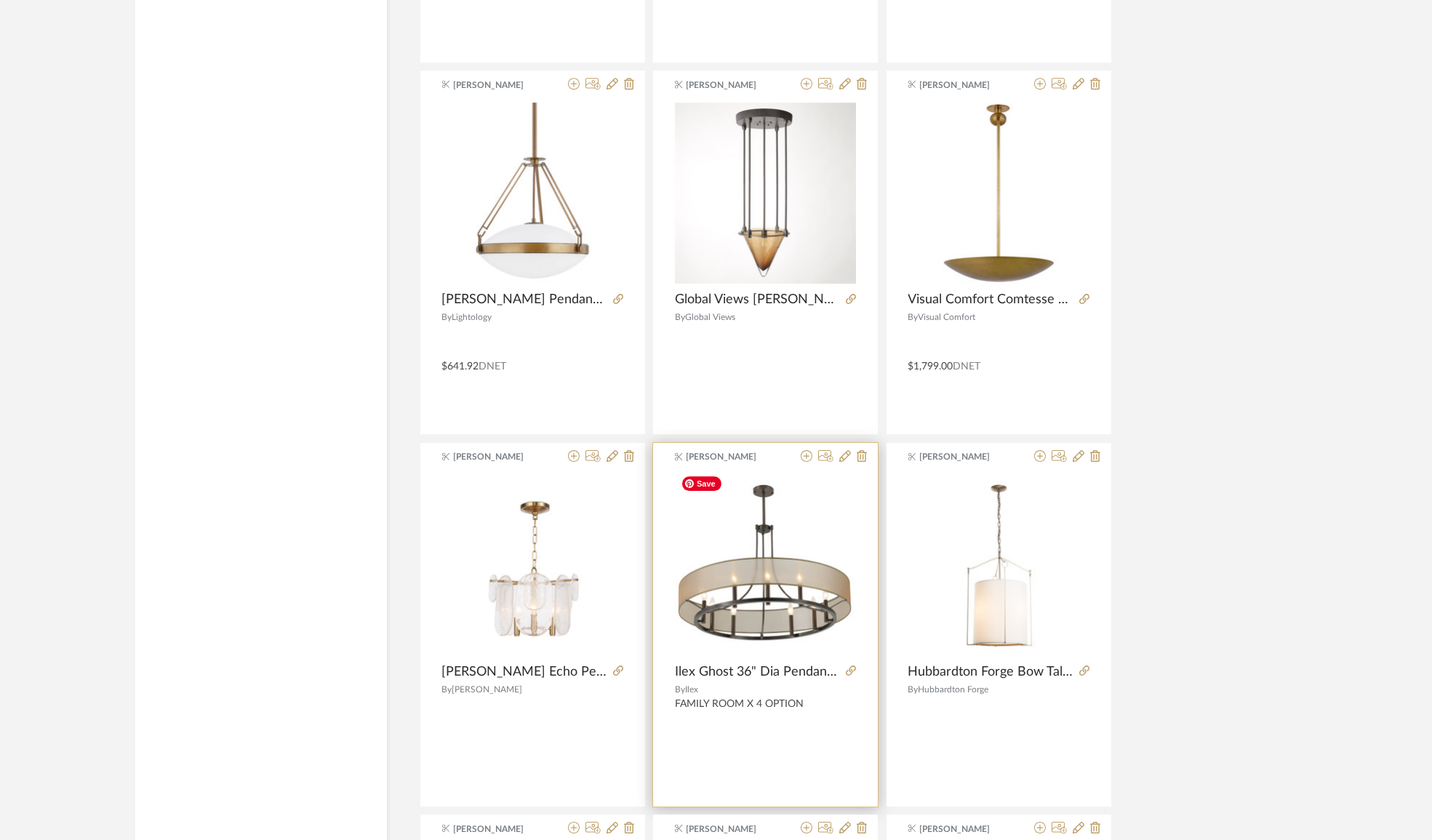
click at [790, 576] on div at bounding box center [764, 565] width 181 height 182
click at [806, 604] on img "0" at bounding box center [764, 564] width 181 height 181
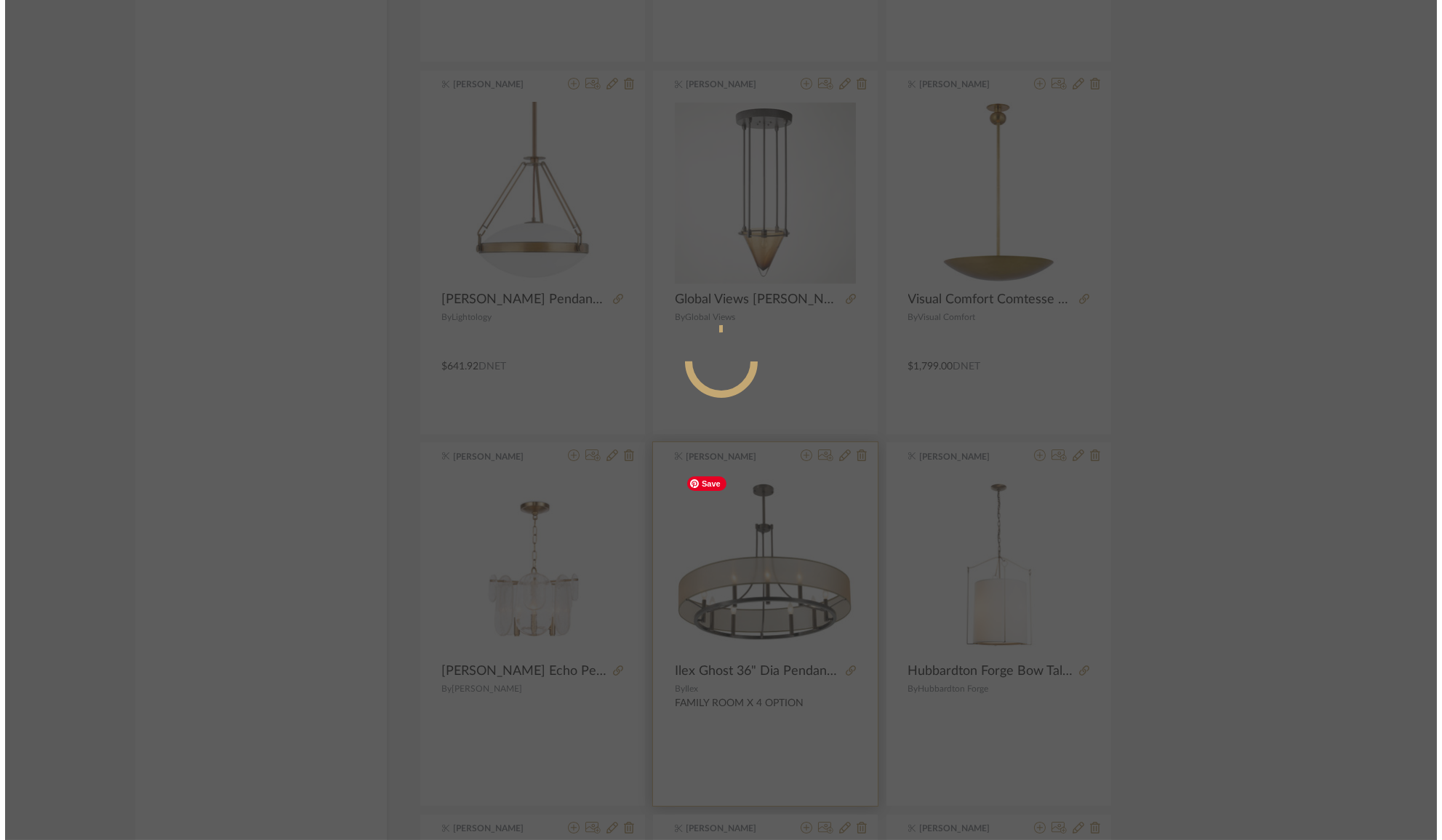
scroll to position [0, 0]
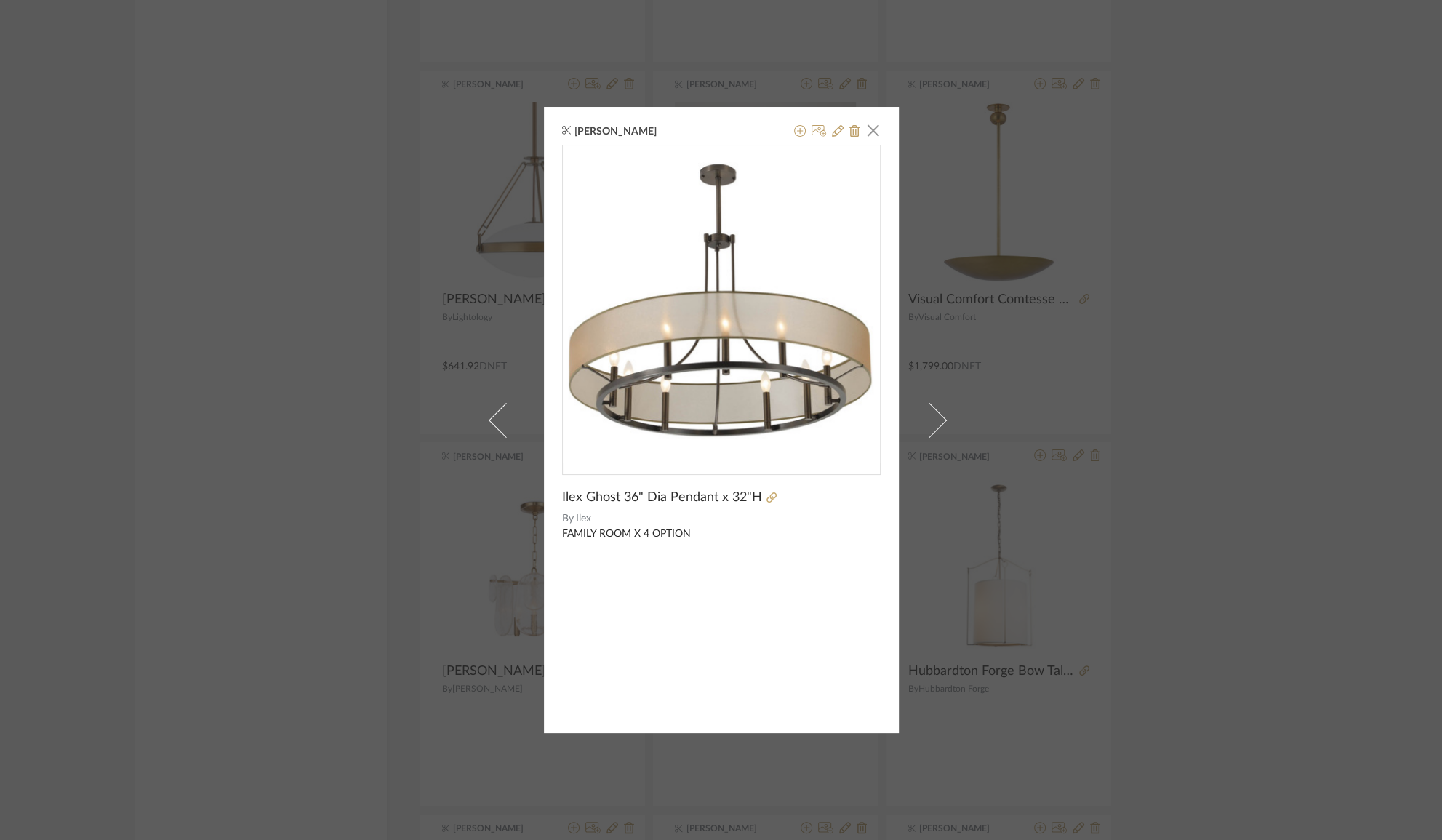
click at [1196, 190] on div "[PERSON_NAME] × Ilex Ghost 36" Dia Pendant x 32"H By Ilex FAMILY ROOM X 4 OPTION" at bounding box center [721, 420] width 1442 height 840
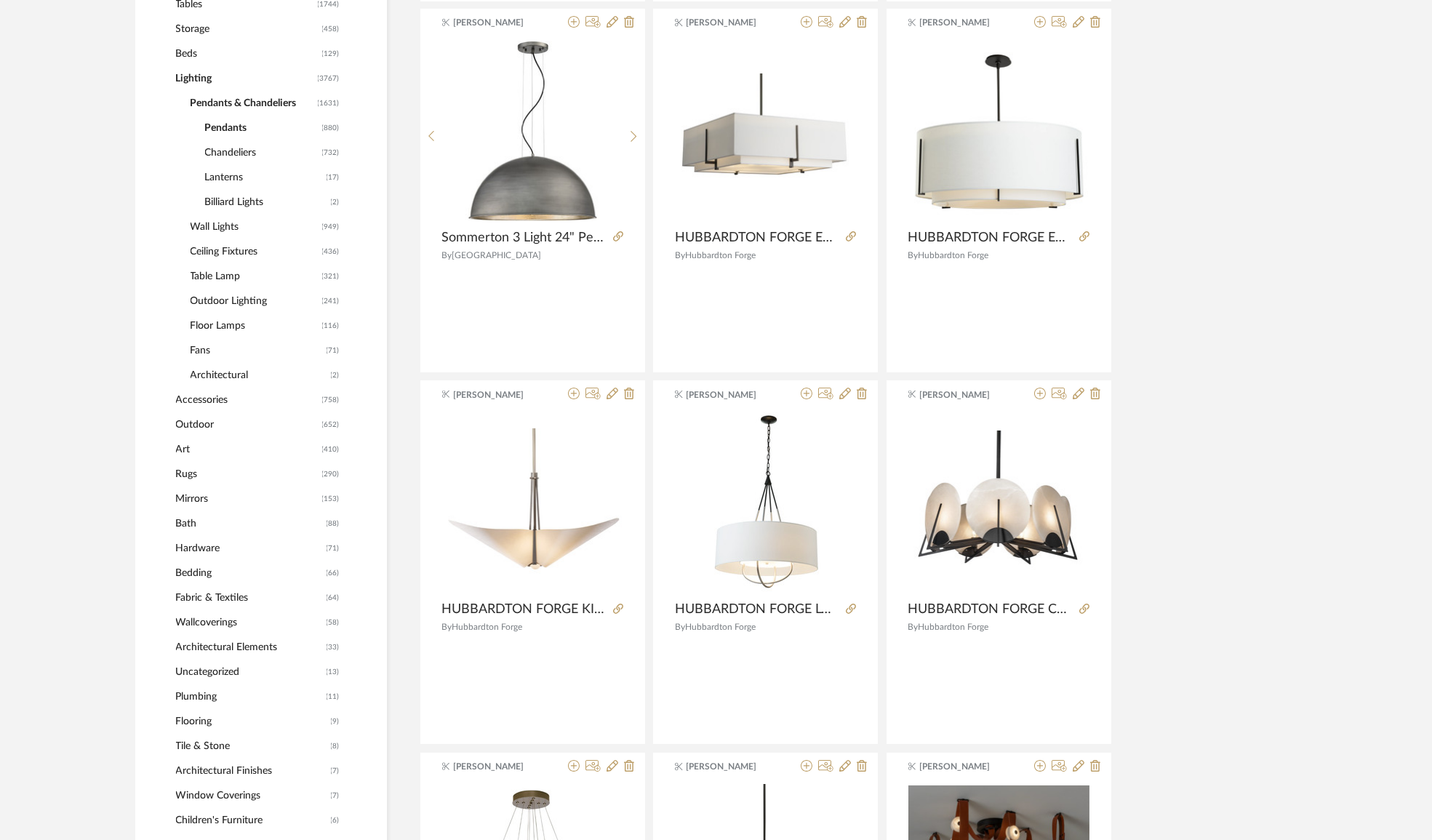
scroll to position [508, 0]
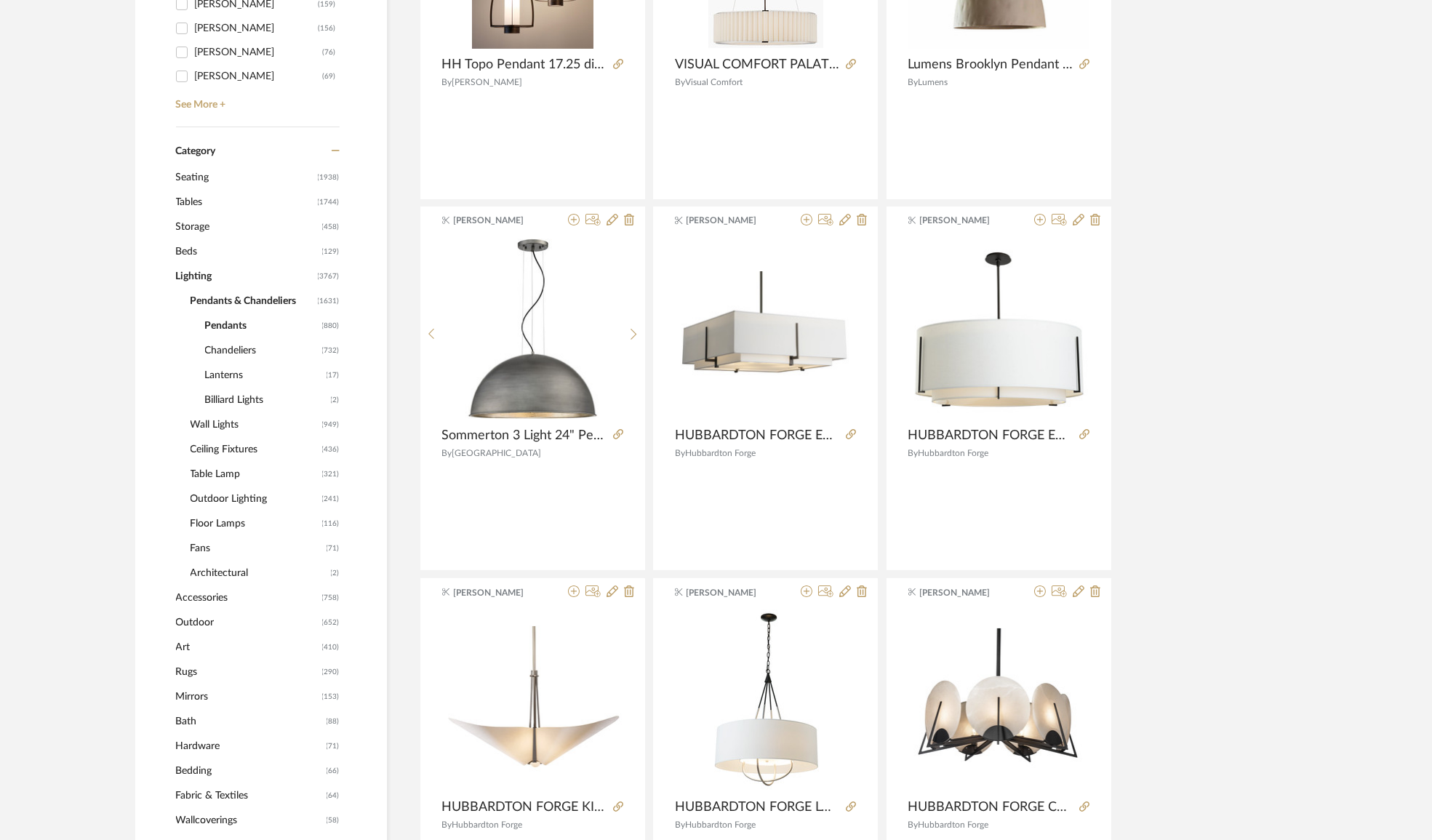
click at [225, 176] on span "Seating" at bounding box center [245, 177] width 138 height 24
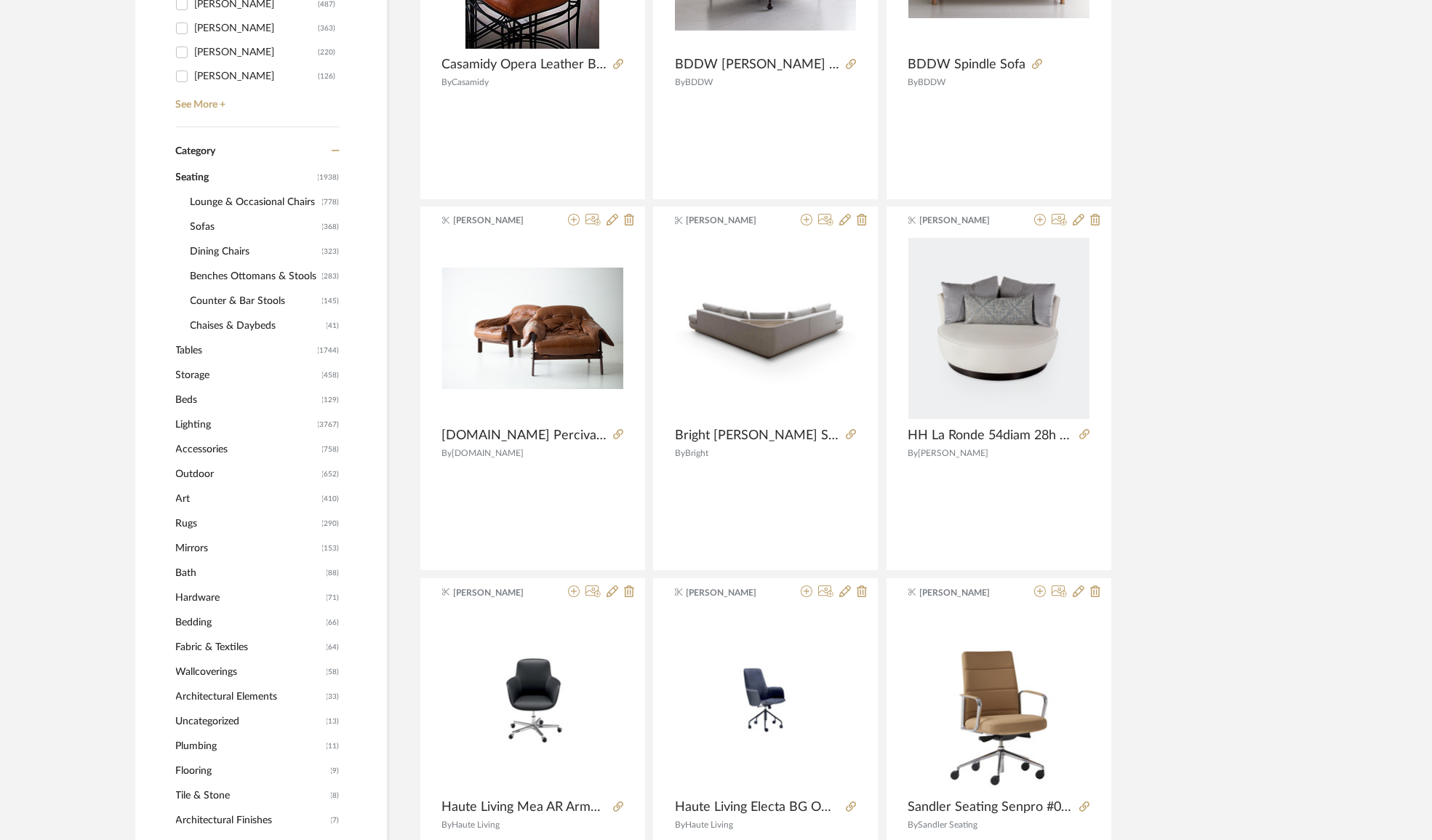
click at [244, 203] on span "Lounge & Occasional Chairs" at bounding box center [255, 202] width 128 height 24
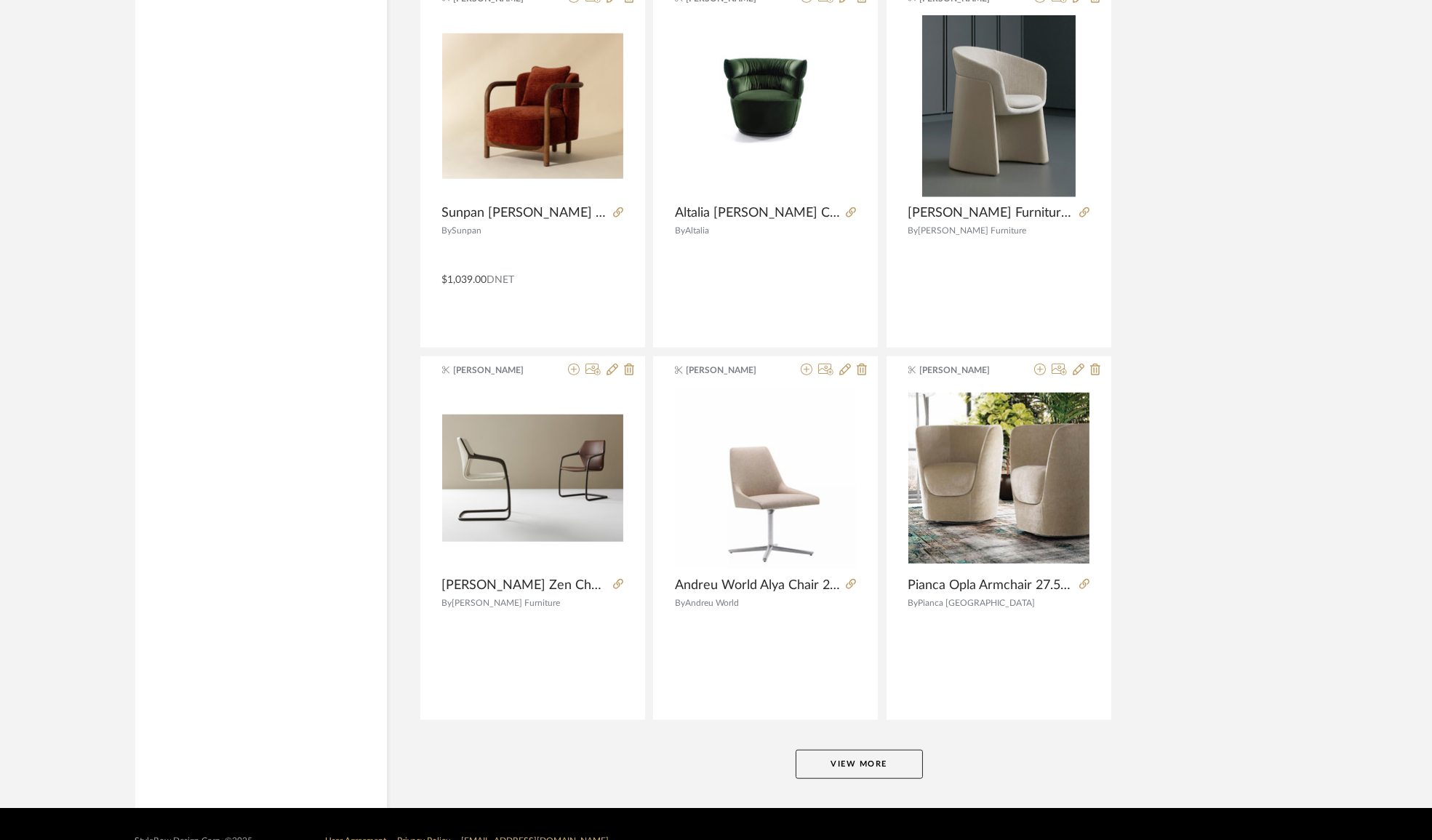
scroll to position [4109, 0]
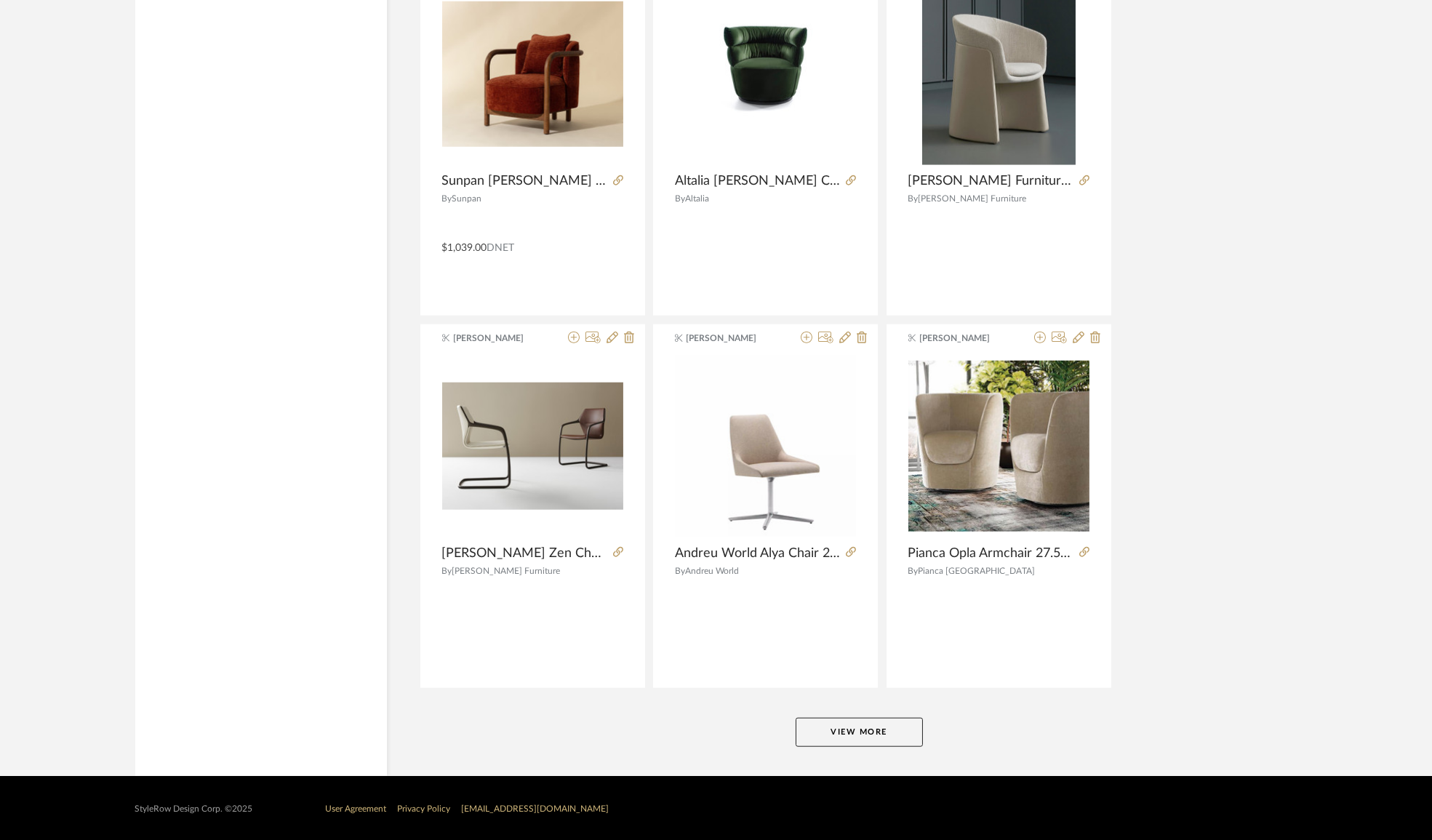
click at [901, 732] on button "View More" at bounding box center [859, 732] width 127 height 29
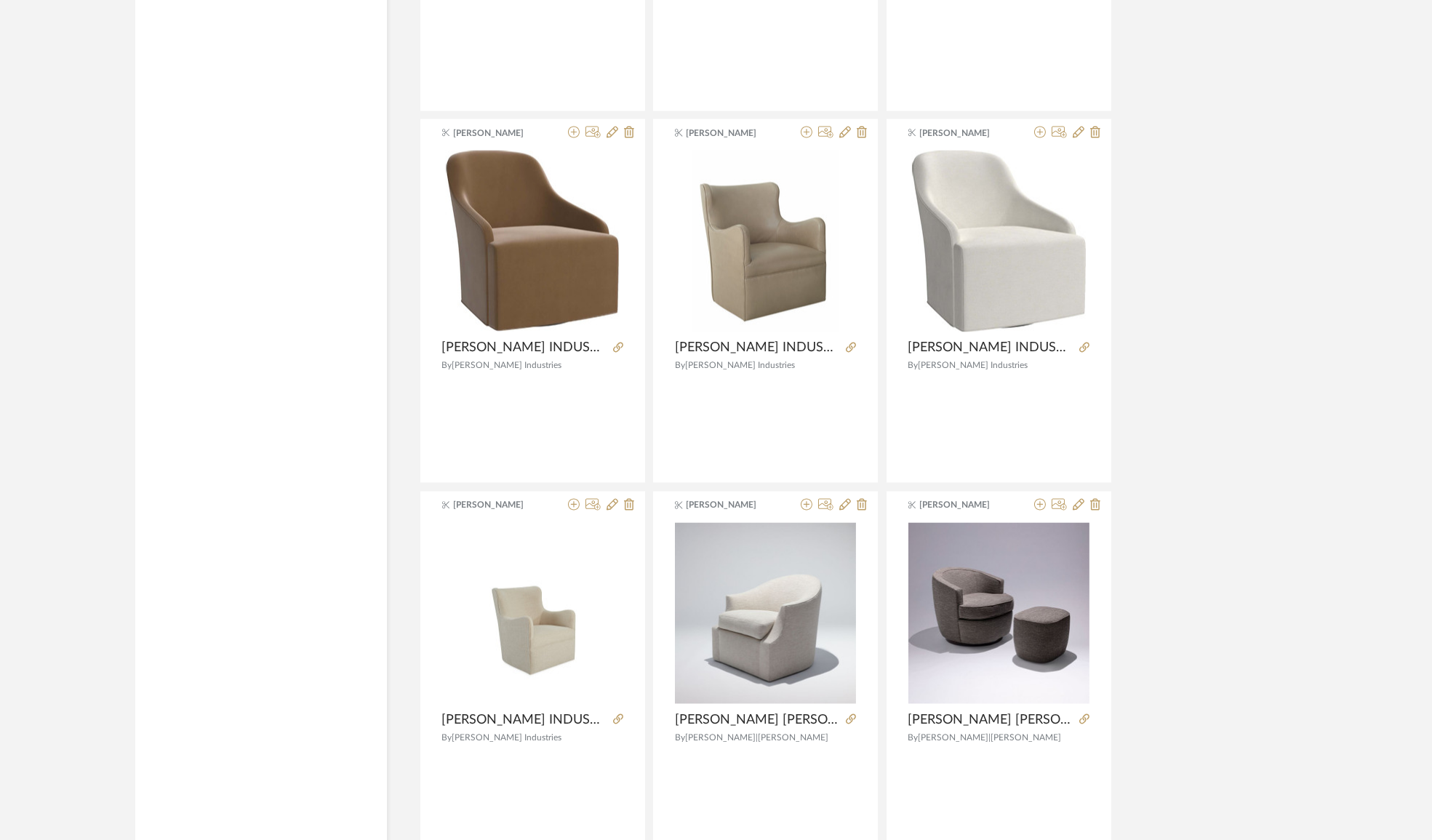
scroll to position [8472, 0]
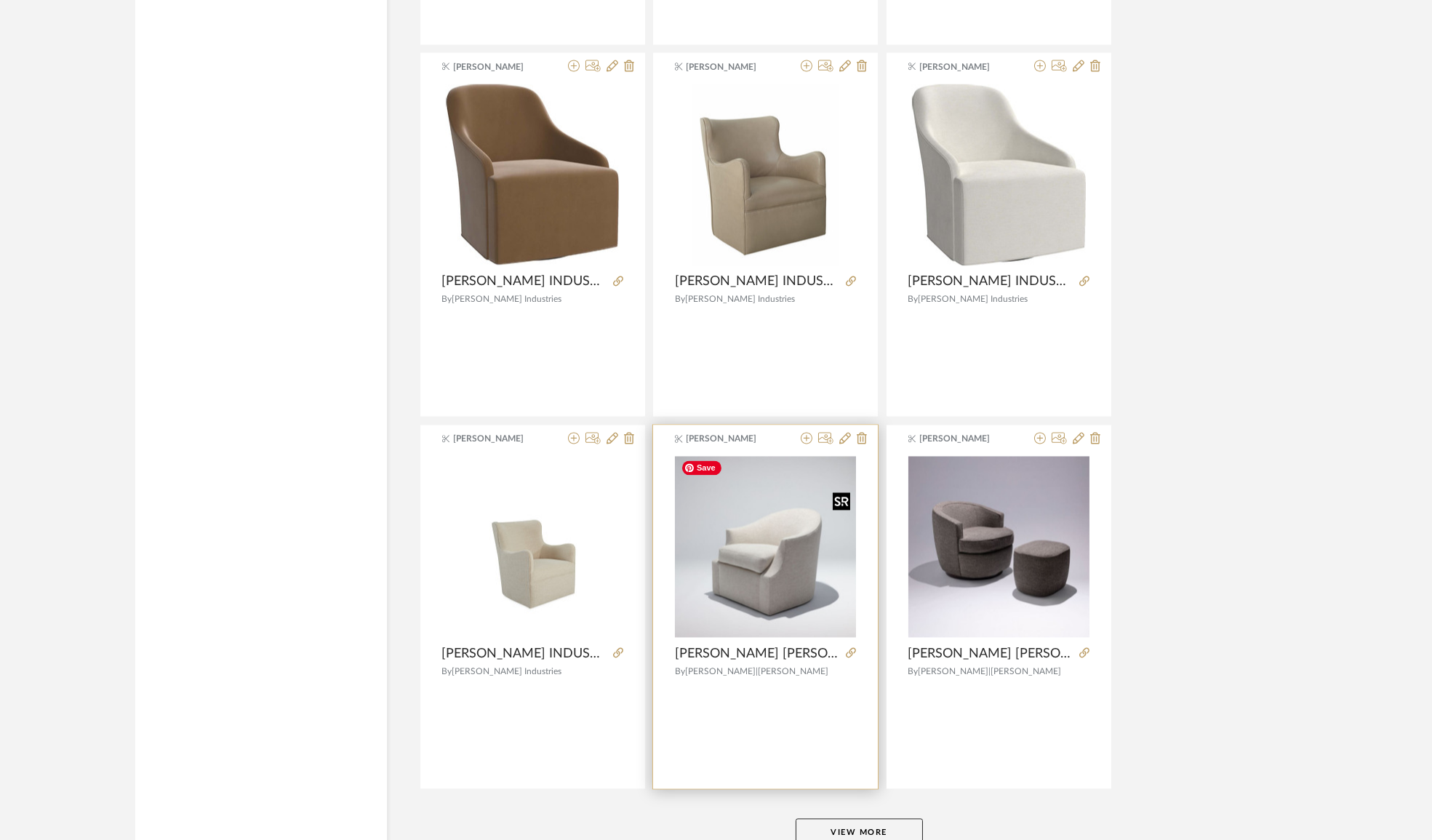
click at [796, 583] on img "0" at bounding box center [764, 546] width 181 height 181
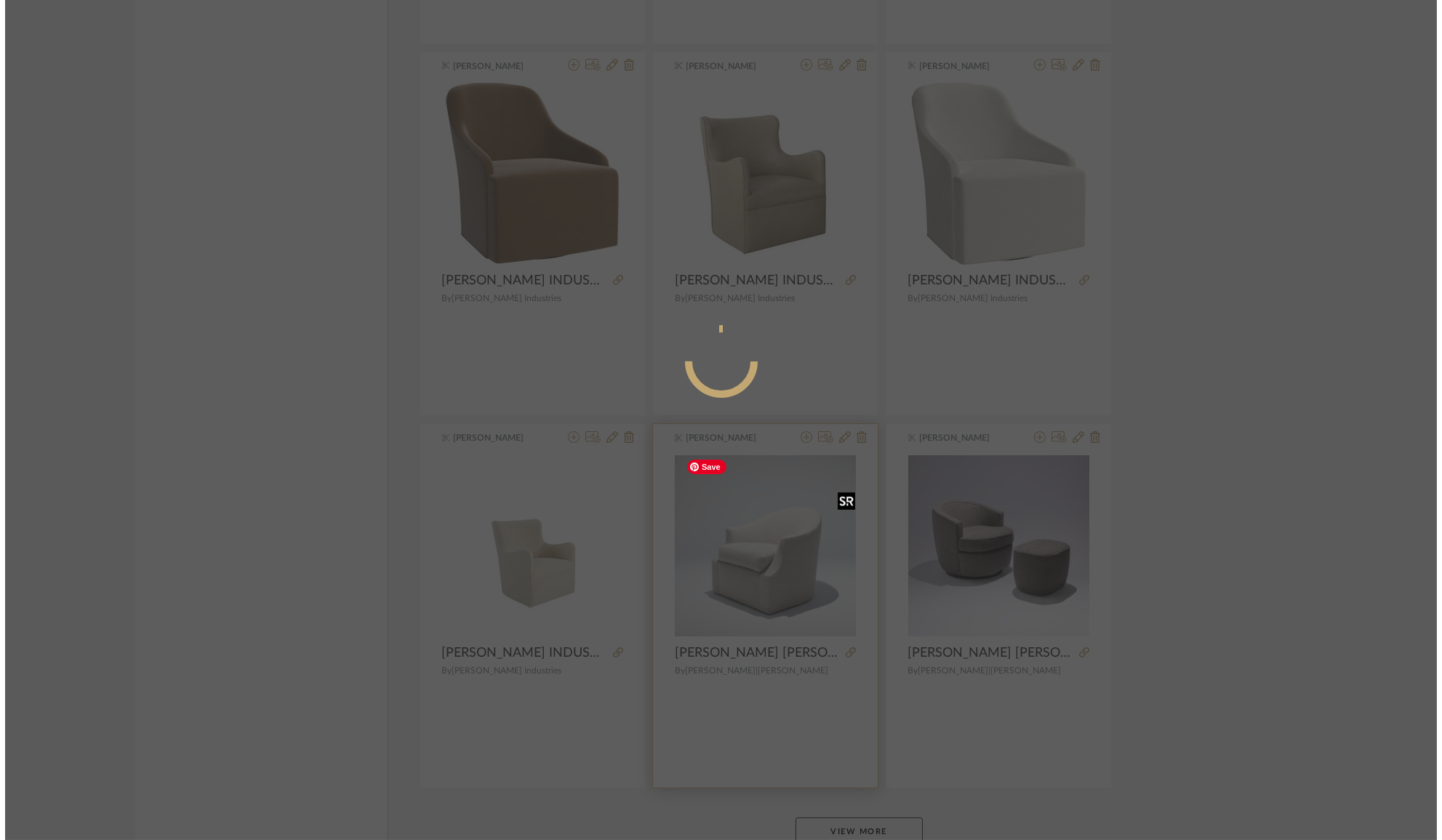
scroll to position [0, 0]
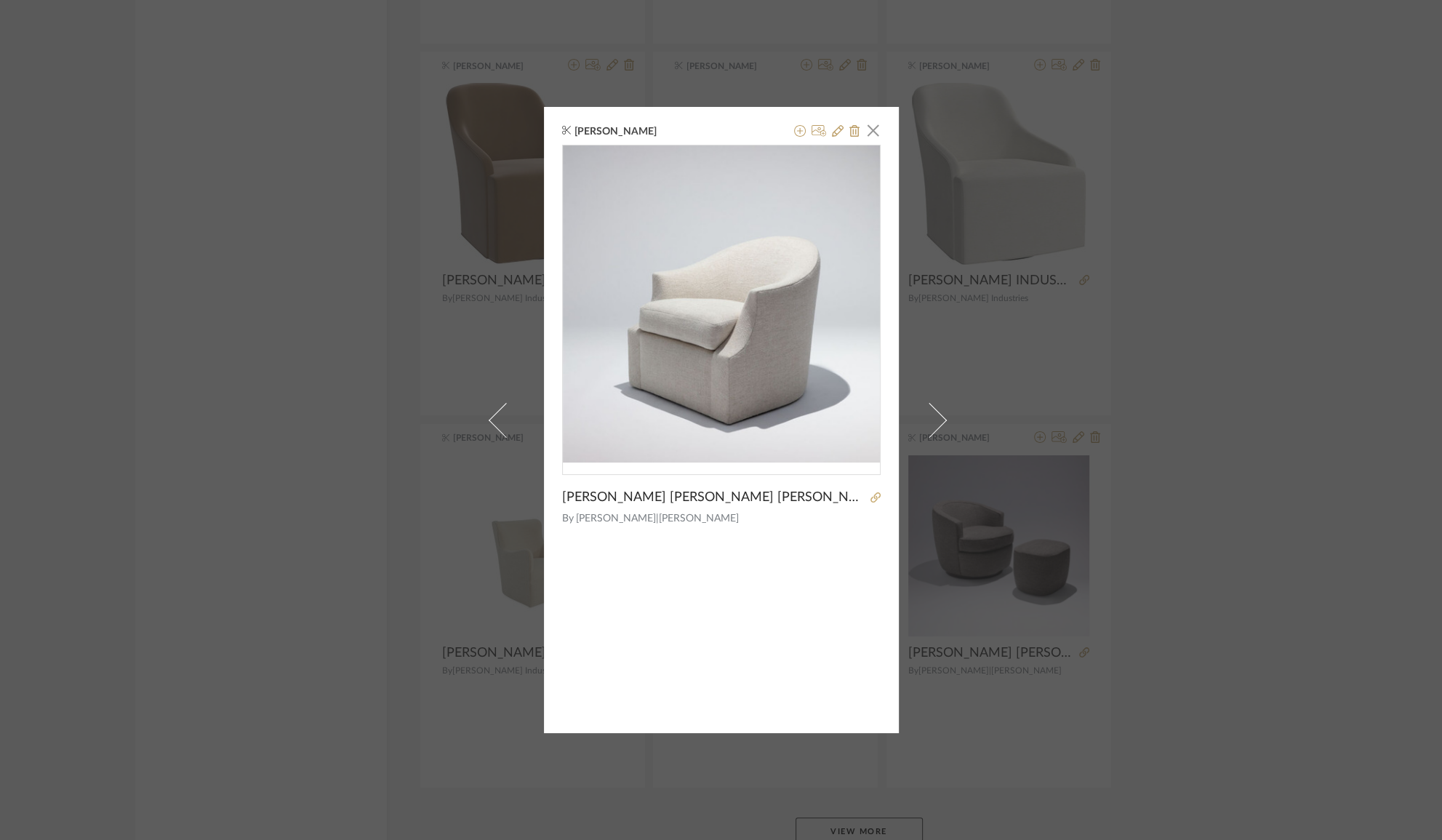
click at [251, 474] on div "[PERSON_NAME] × [PERSON_NAME] [PERSON_NAME] [PERSON_NAME] LOUNGE CHAIR #5635 30…" at bounding box center [721, 420] width 1442 height 840
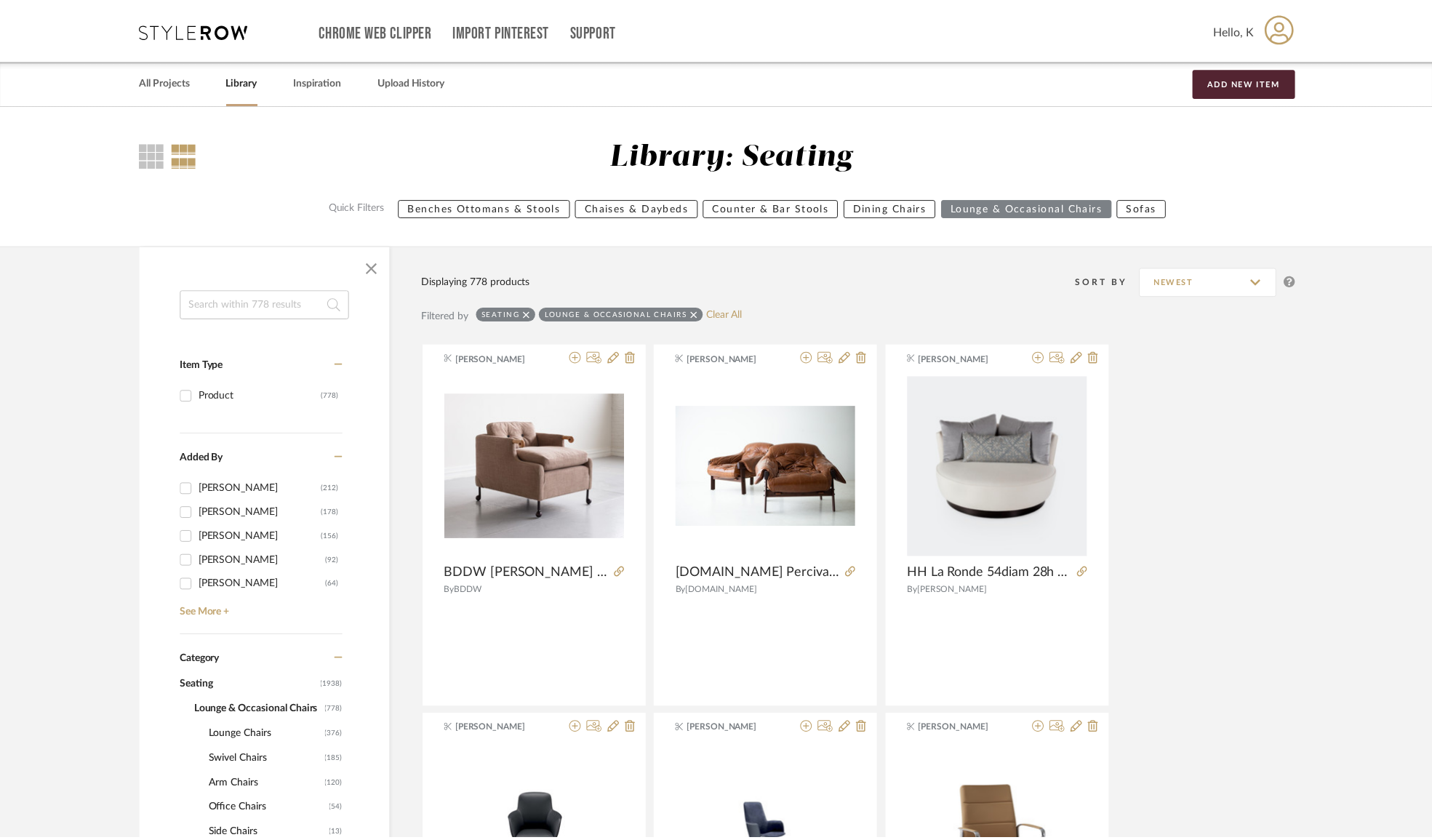
scroll to position [8472, 0]
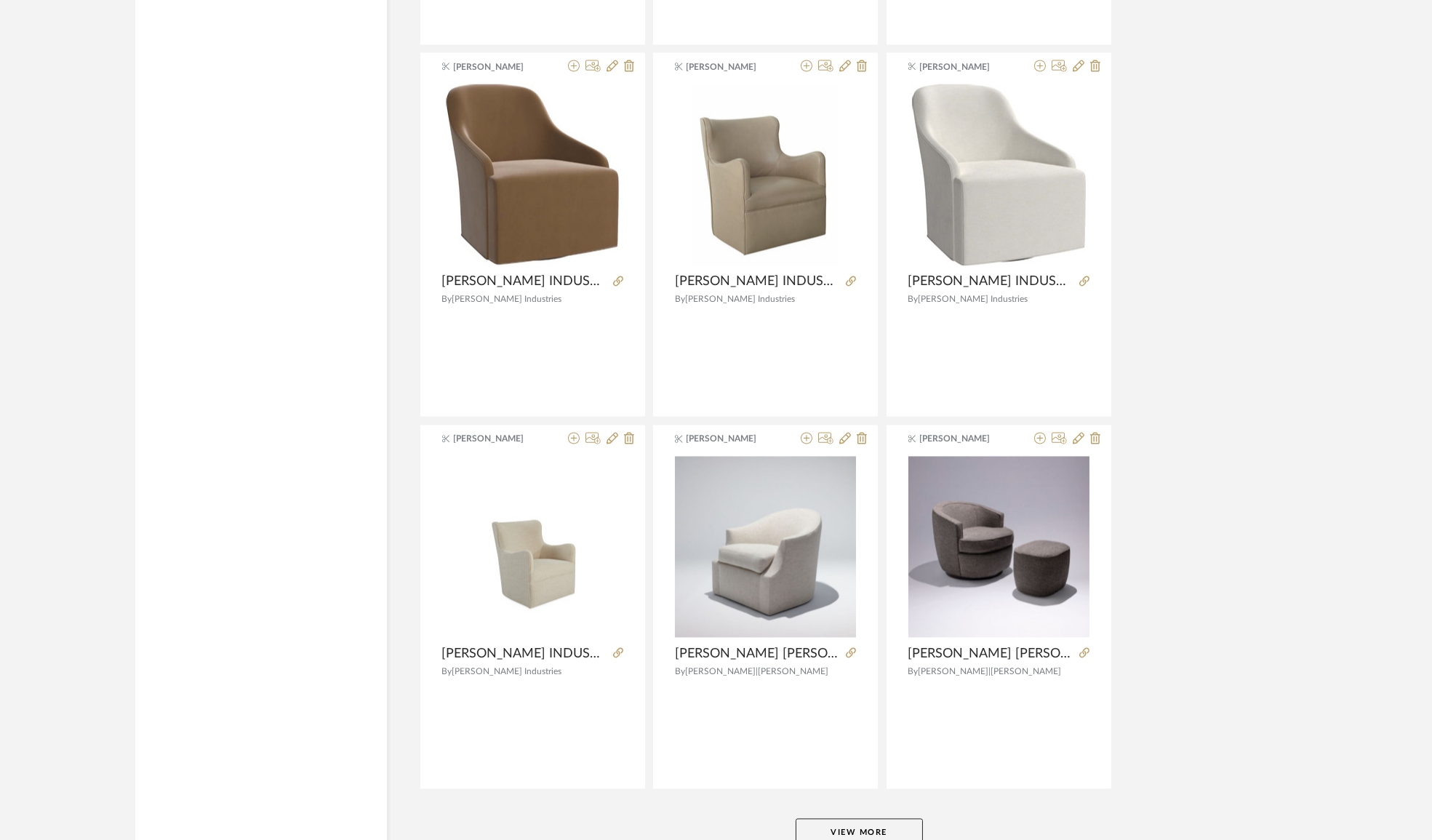
click at [838, 818] on button "View More" at bounding box center [859, 832] width 127 height 29
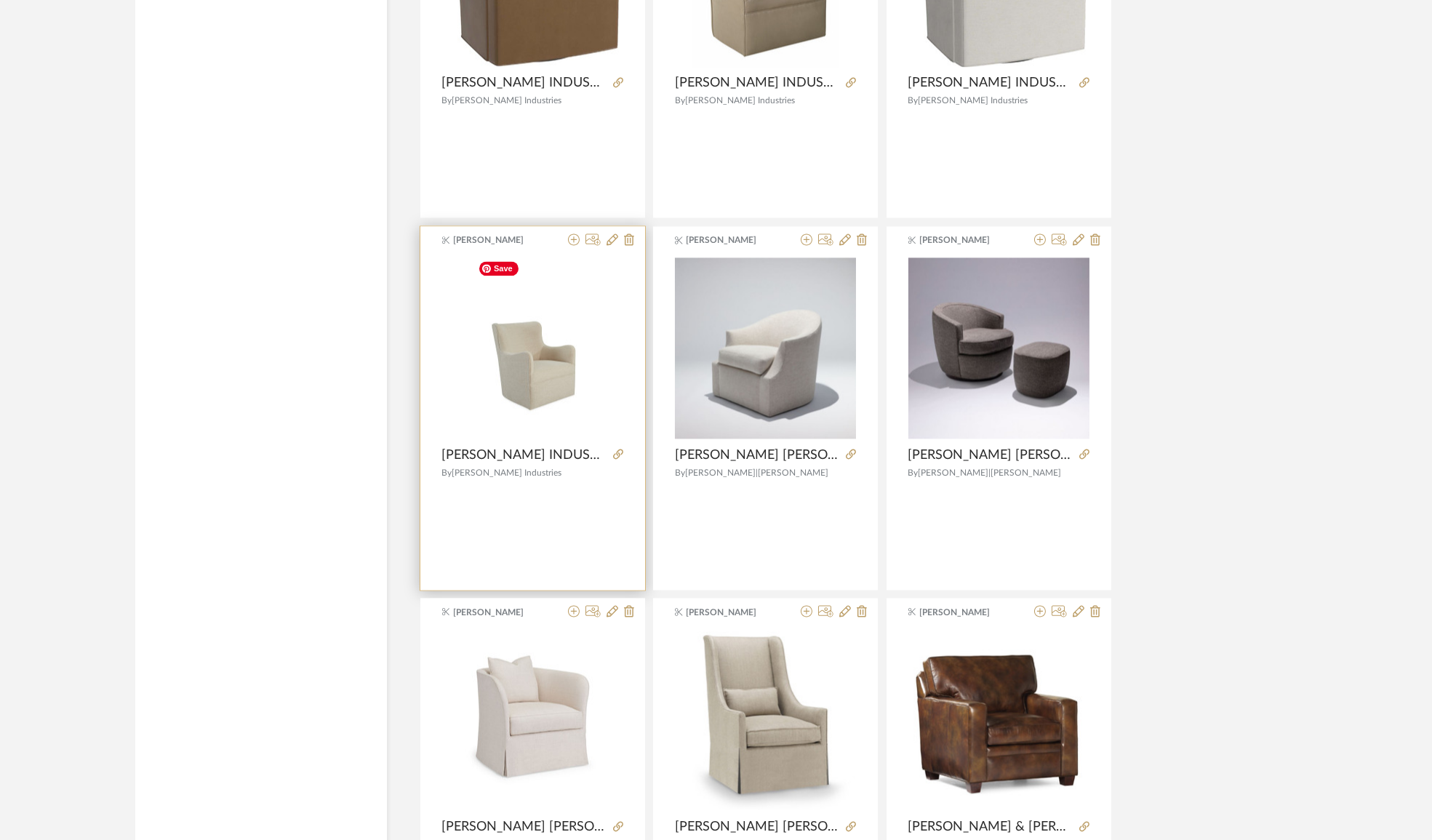
click at [528, 378] on img "0" at bounding box center [532, 348] width 121 height 182
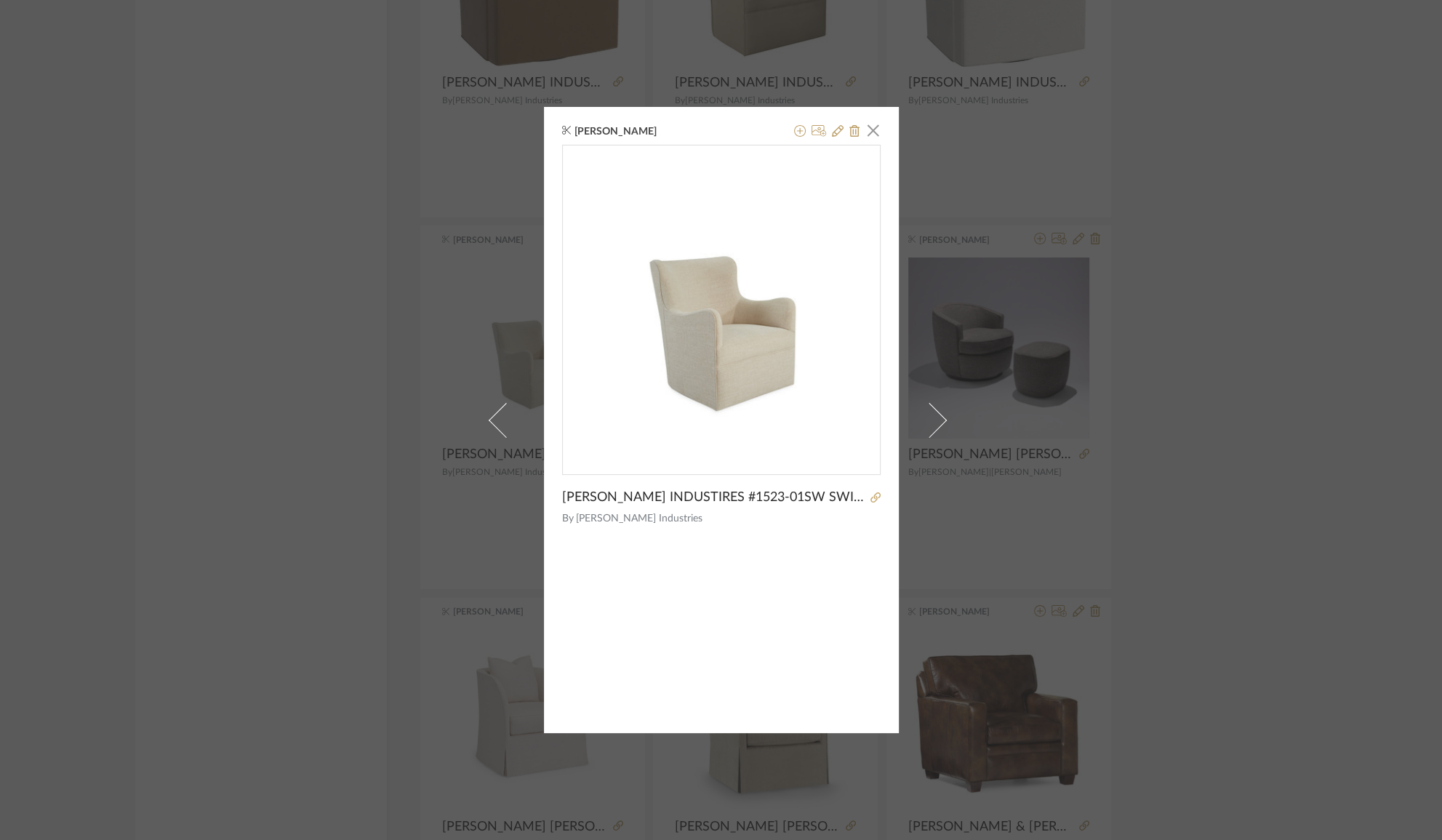
click at [1276, 456] on div "[PERSON_NAME] × [PERSON_NAME] INDUSTIRES #1523-01SW SWIVEL CHAIR 27"W X 31"D X …" at bounding box center [721, 420] width 1442 height 840
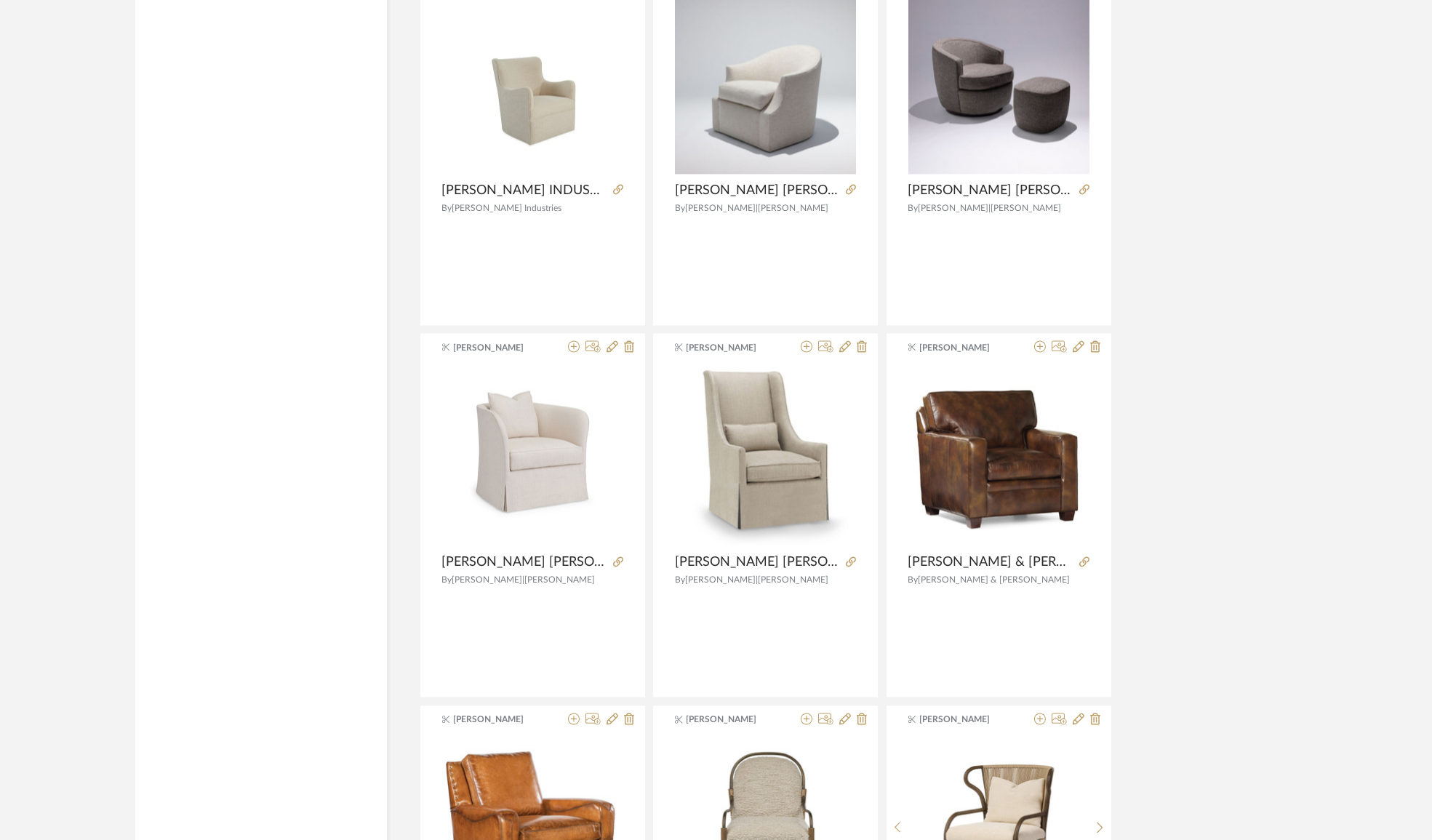
scroll to position [8604, 0]
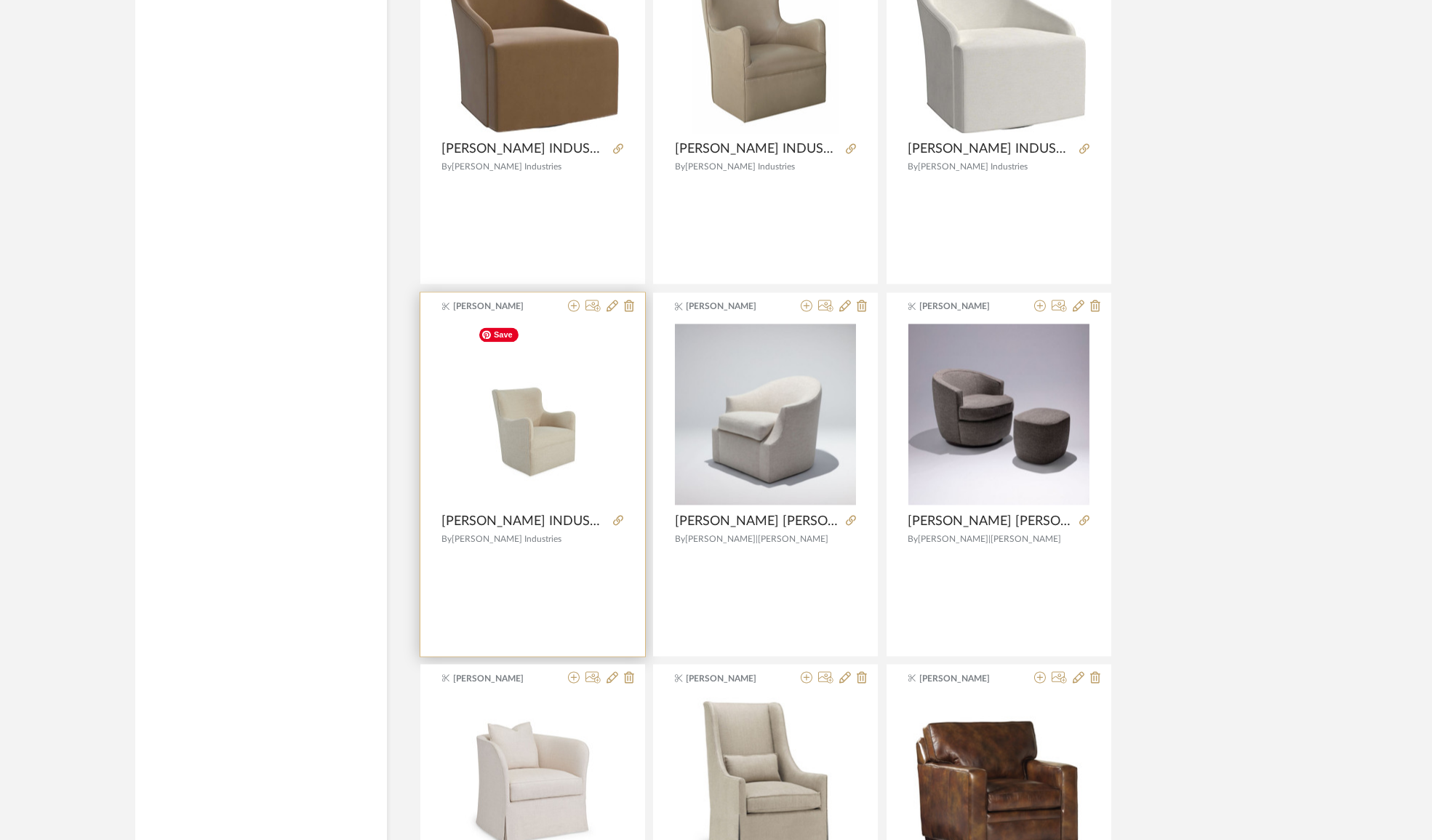
click at [558, 436] on img "0" at bounding box center [532, 415] width 121 height 182
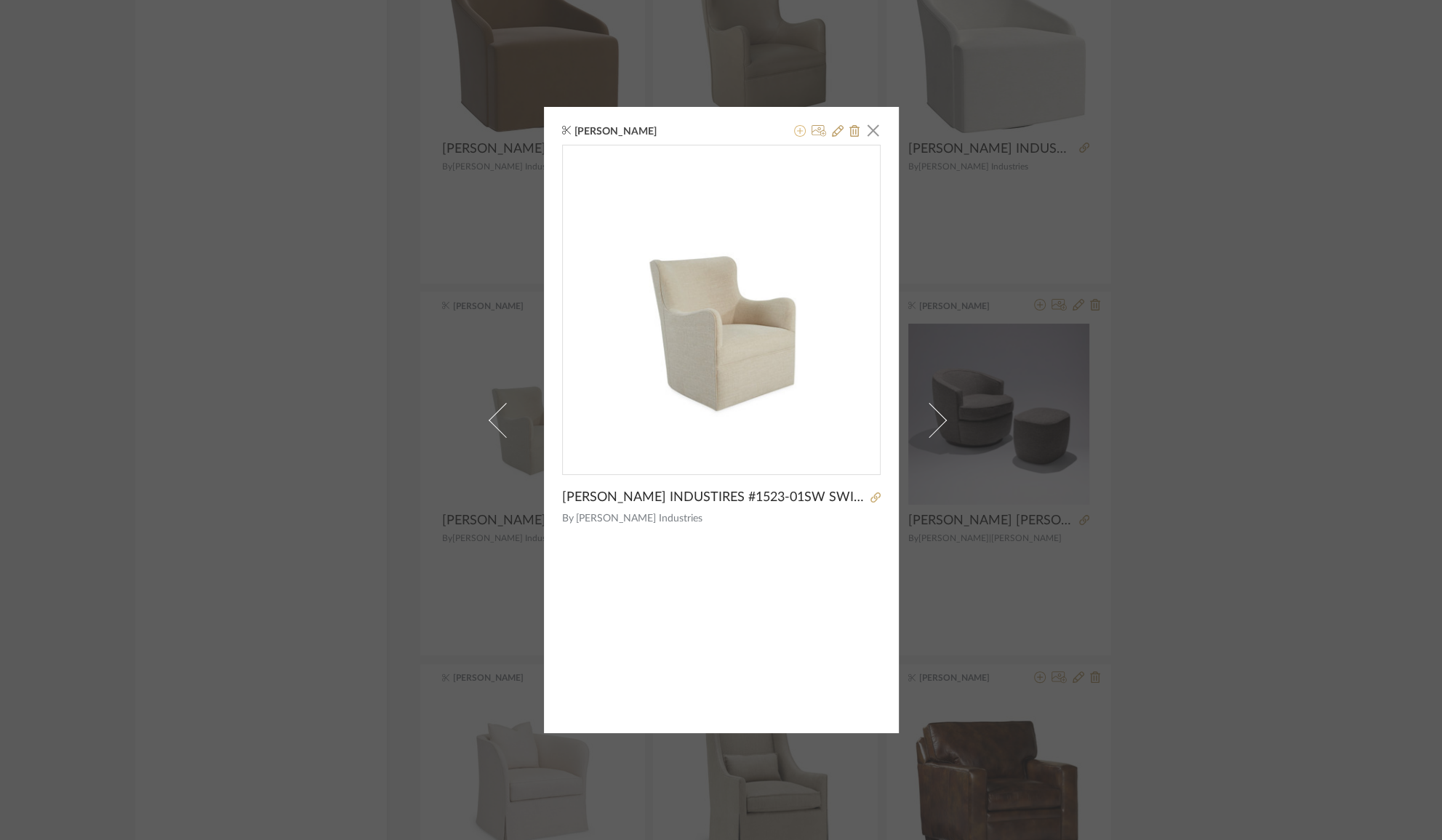
click at [795, 131] on icon at bounding box center [800, 131] width 12 height 12
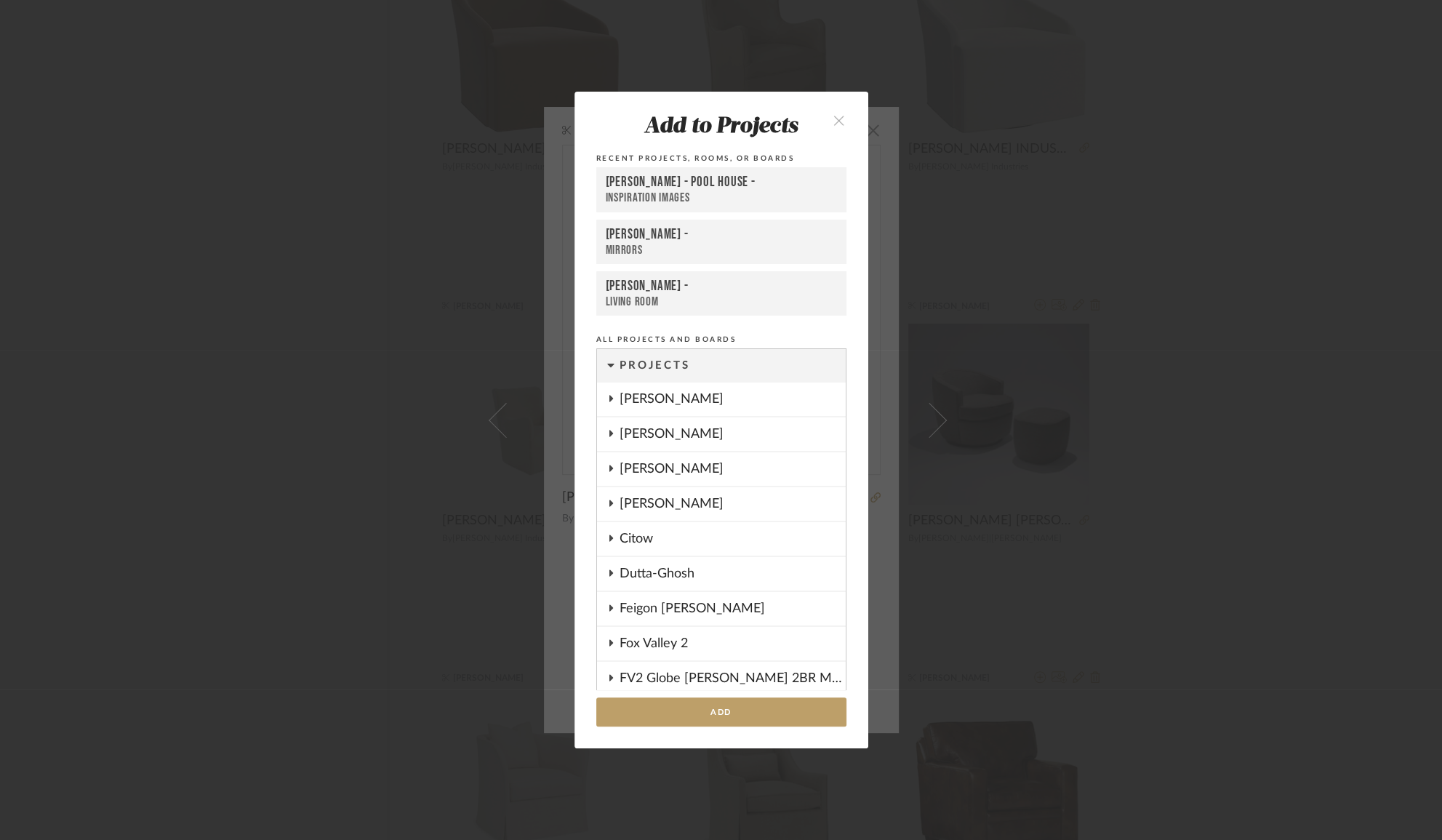
scroll to position [1410, 0]
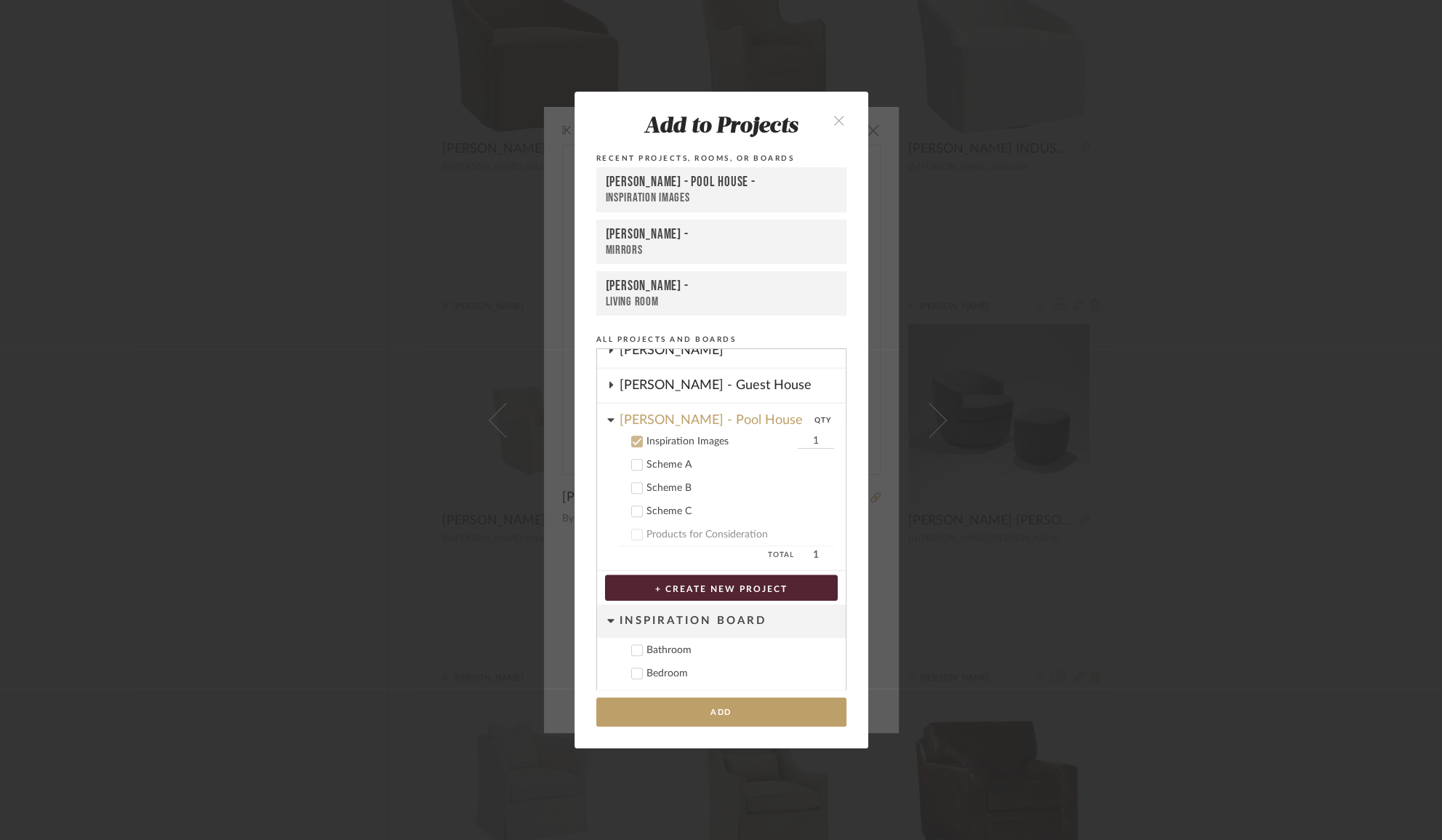
click at [631, 436] on icon at bounding box center [636, 441] width 10 height 10
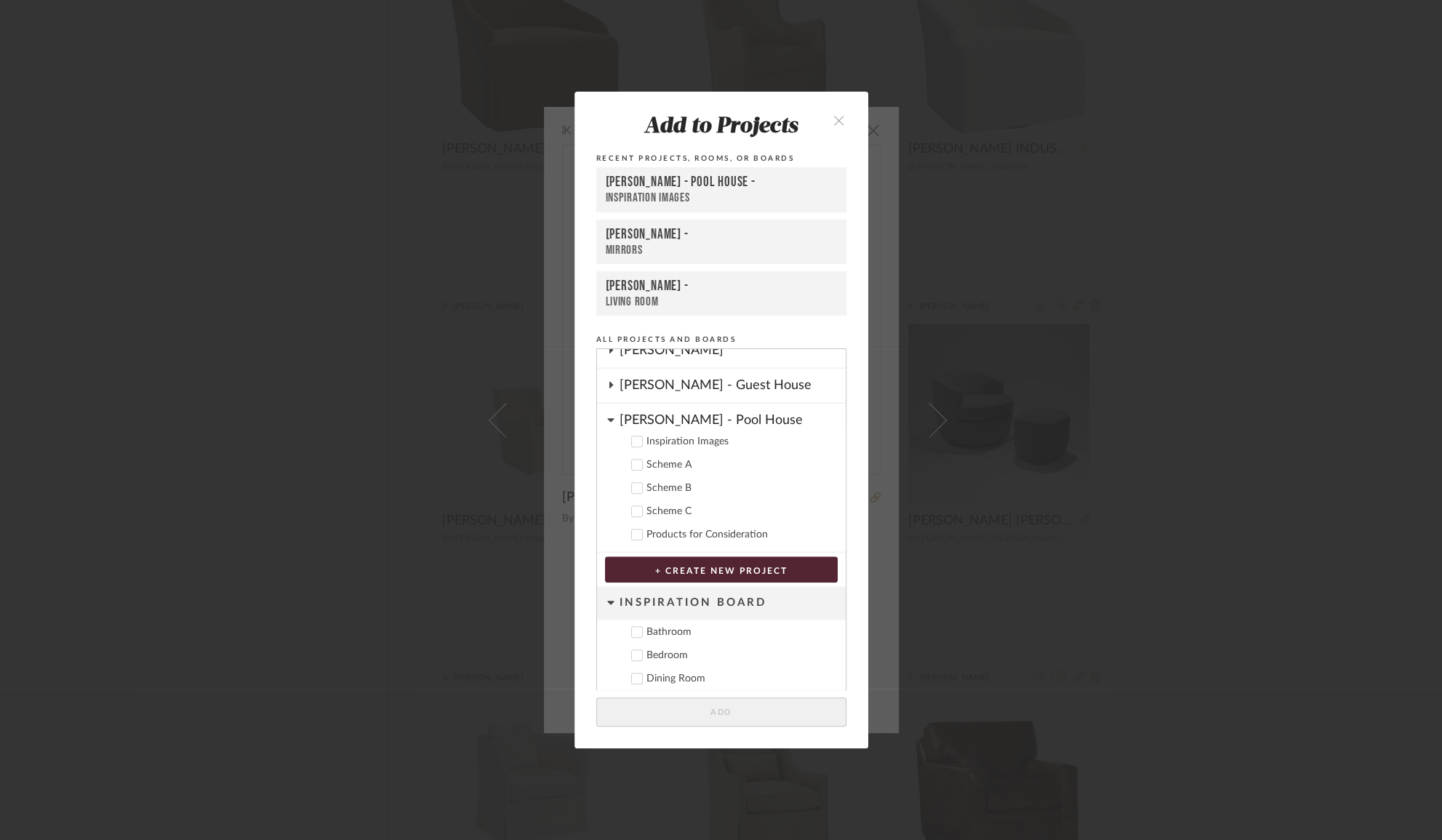
click at [647, 371] on div "[PERSON_NAME] - Guest House" at bounding box center [732, 385] width 226 height 34
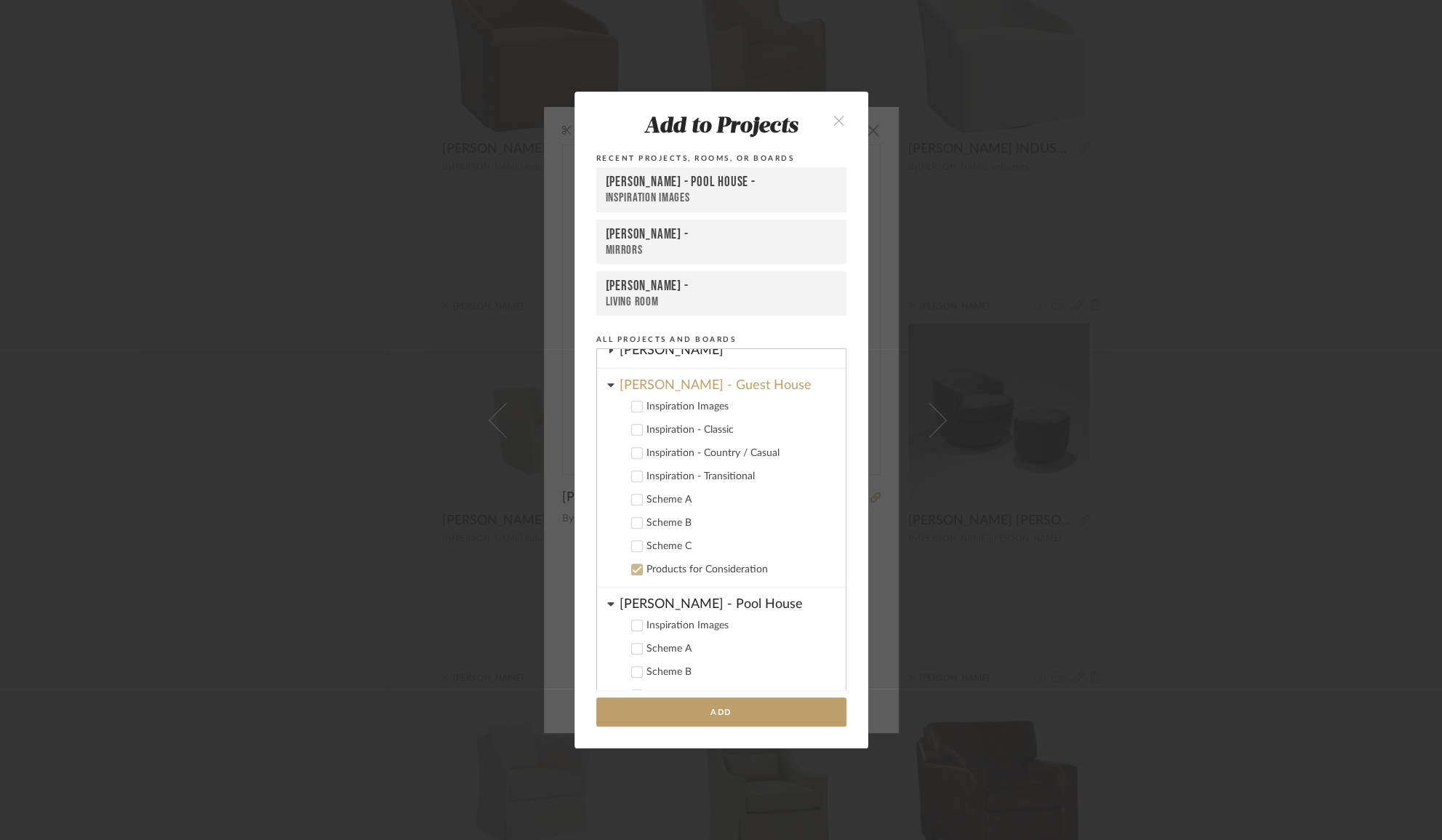
click at [647, 424] on div "Inspiration - Classic" at bounding box center [740, 430] width 188 height 13
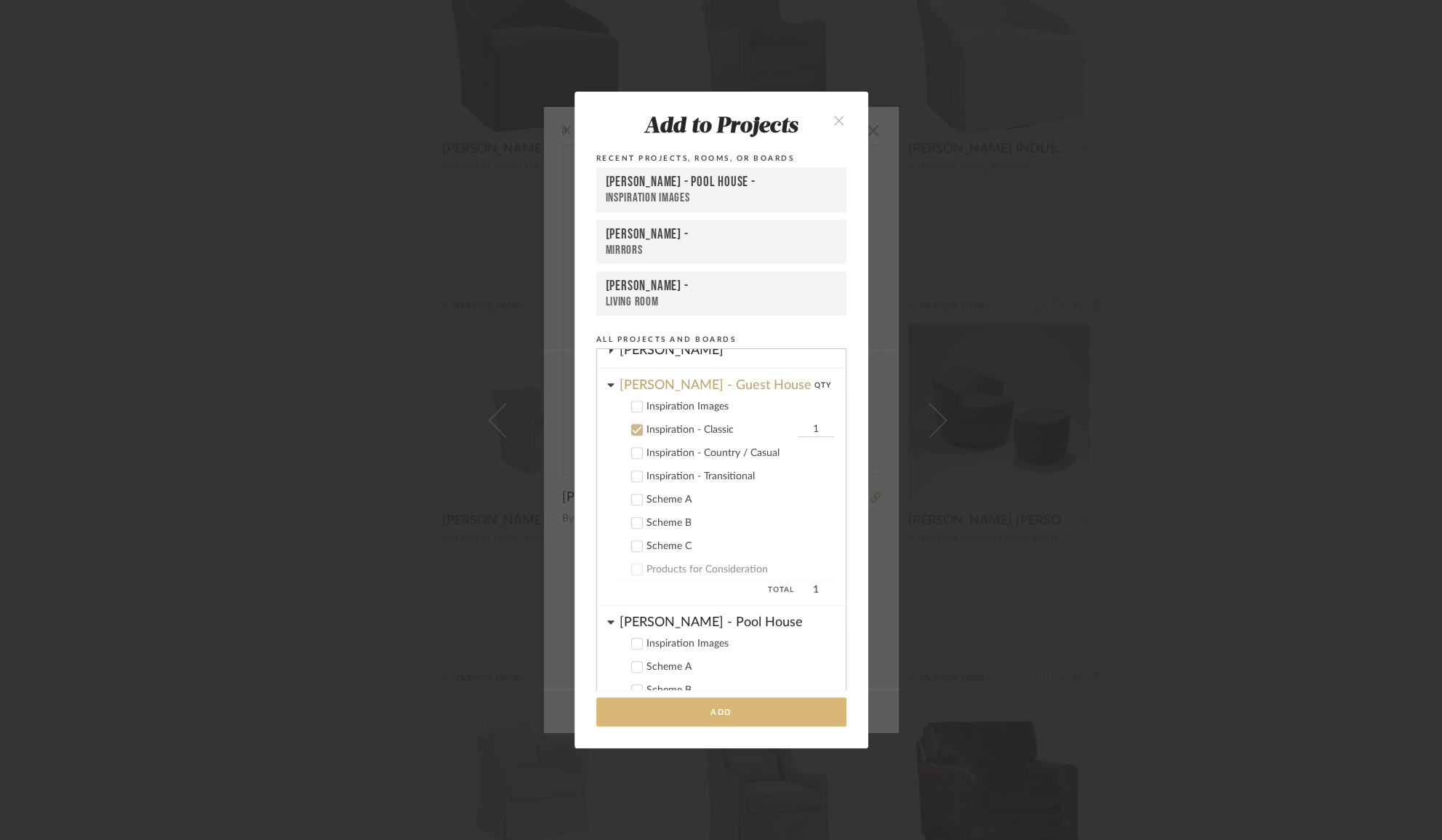
click at [681, 715] on button "Add" at bounding box center [721, 711] width 250 height 29
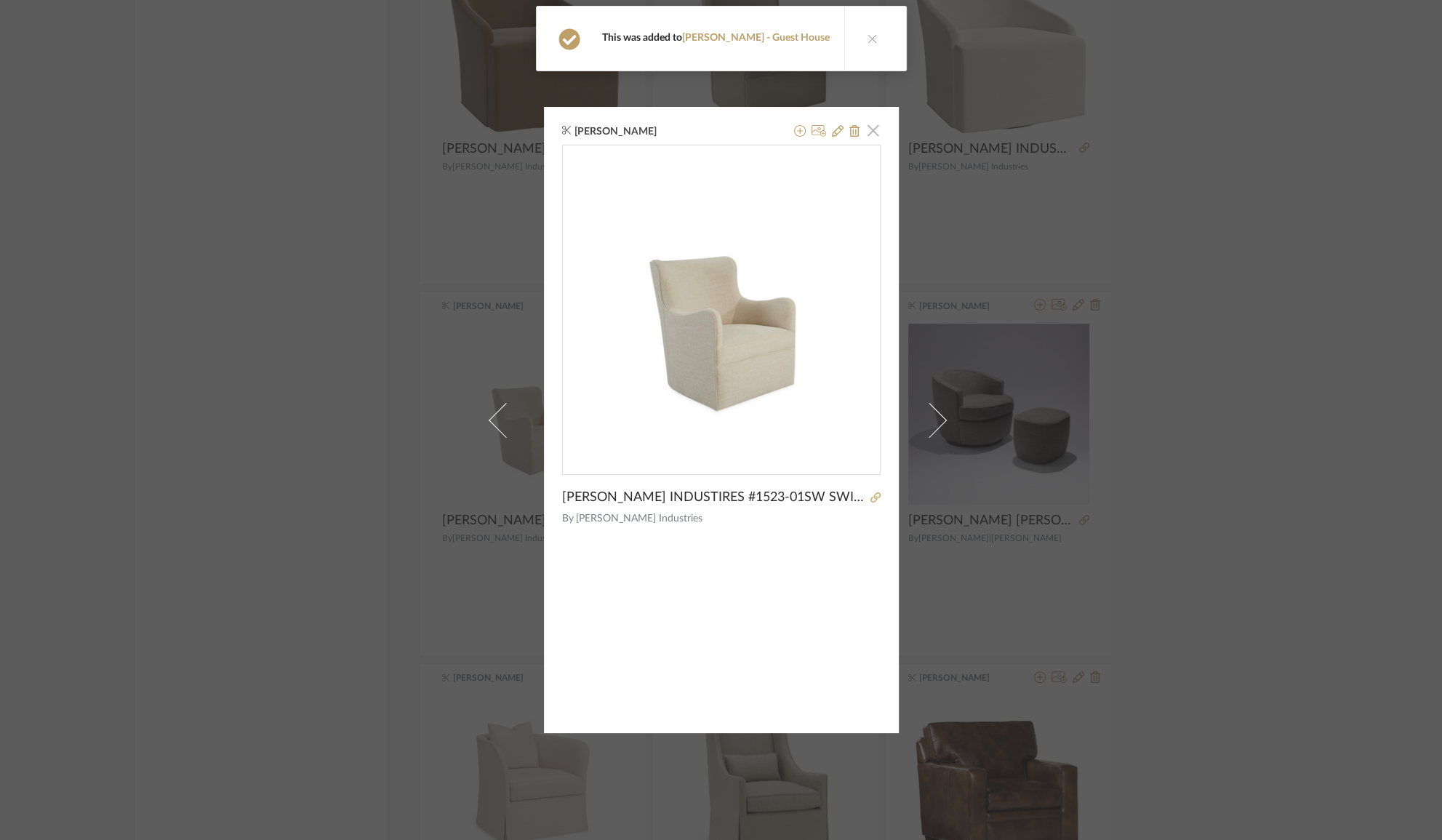
click at [869, 126] on span "button" at bounding box center [873, 129] width 29 height 29
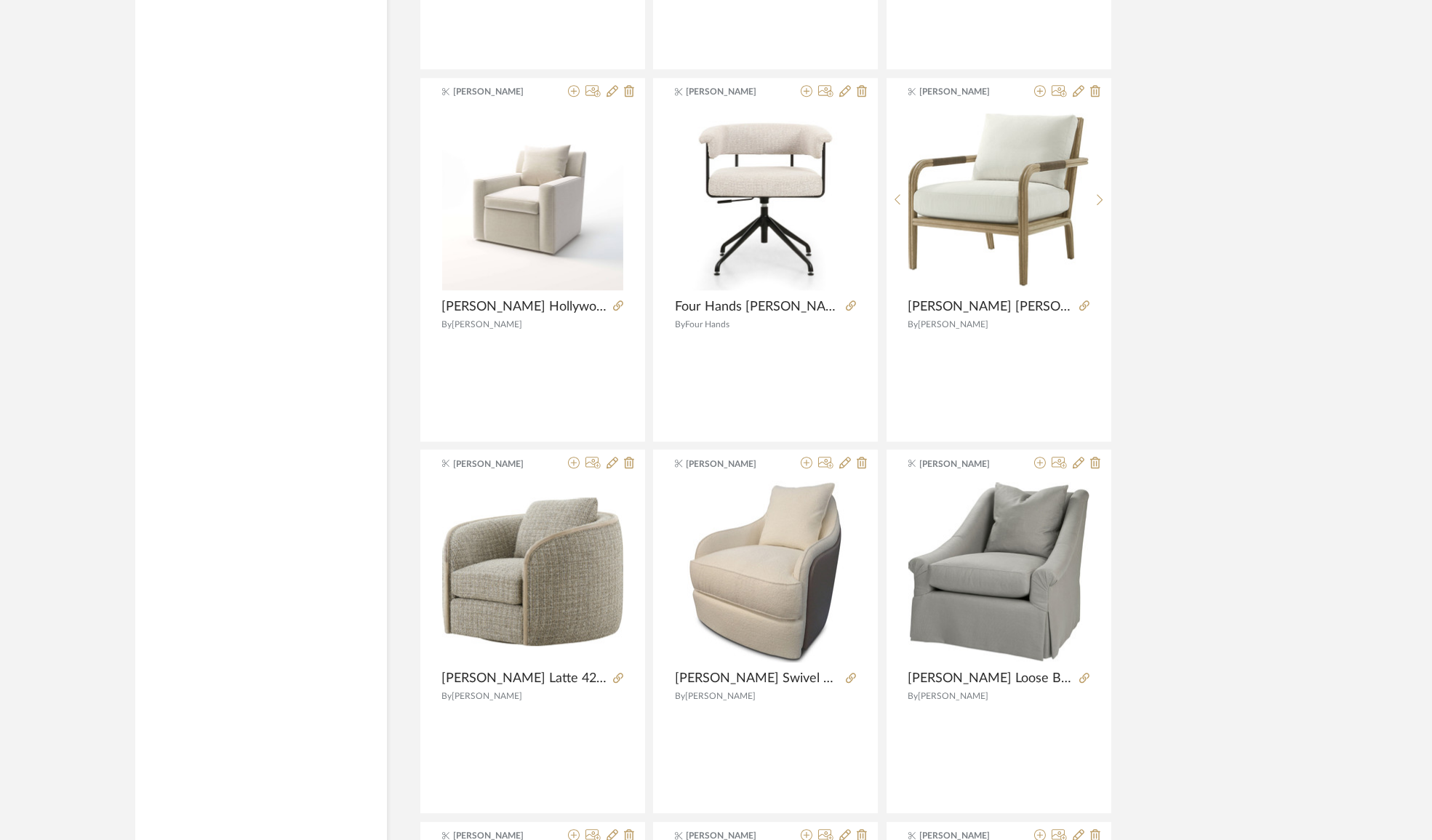
scroll to position [11117, 0]
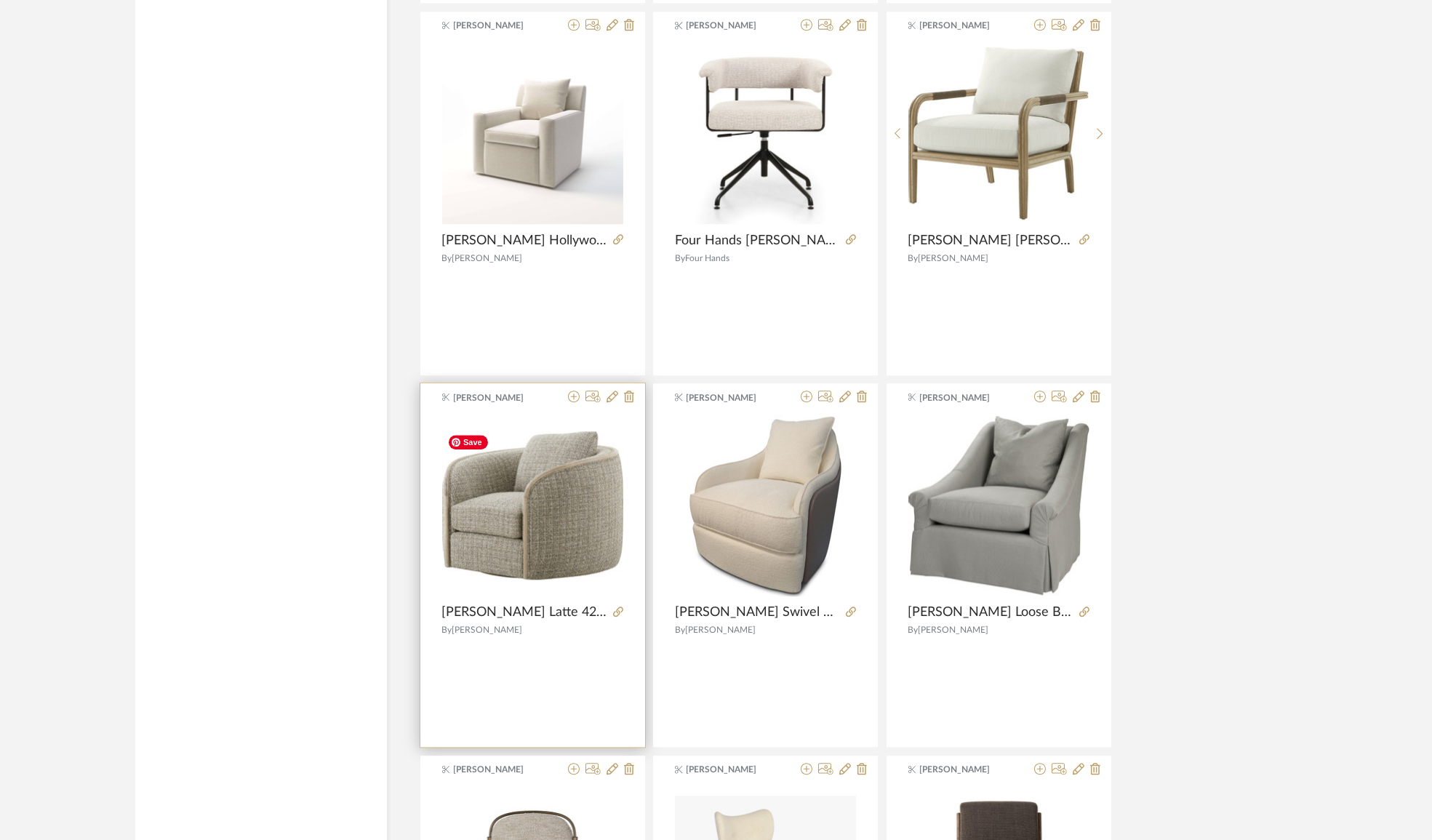
click at [559, 518] on img "0" at bounding box center [532, 505] width 181 height 148
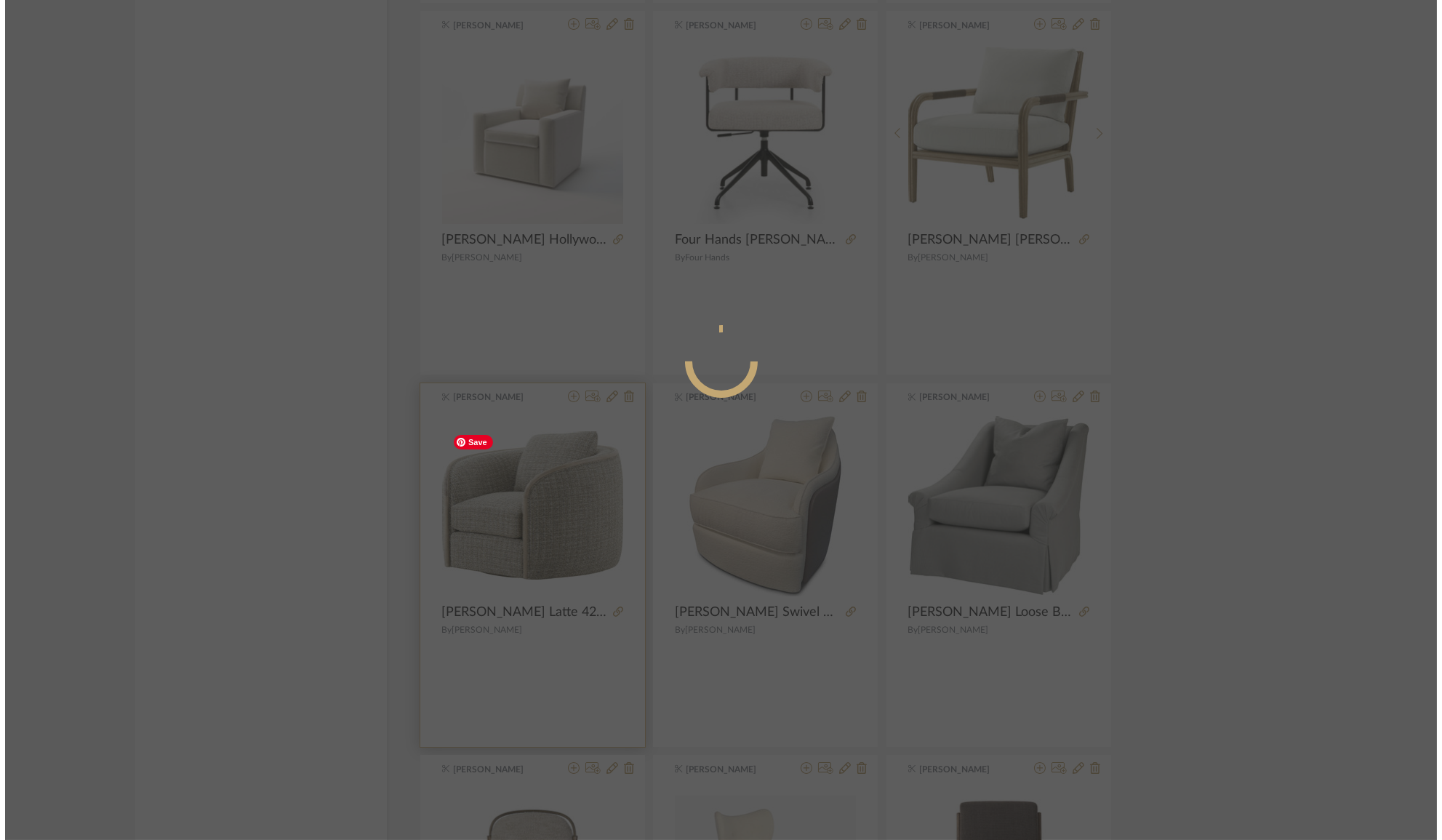
scroll to position [0, 0]
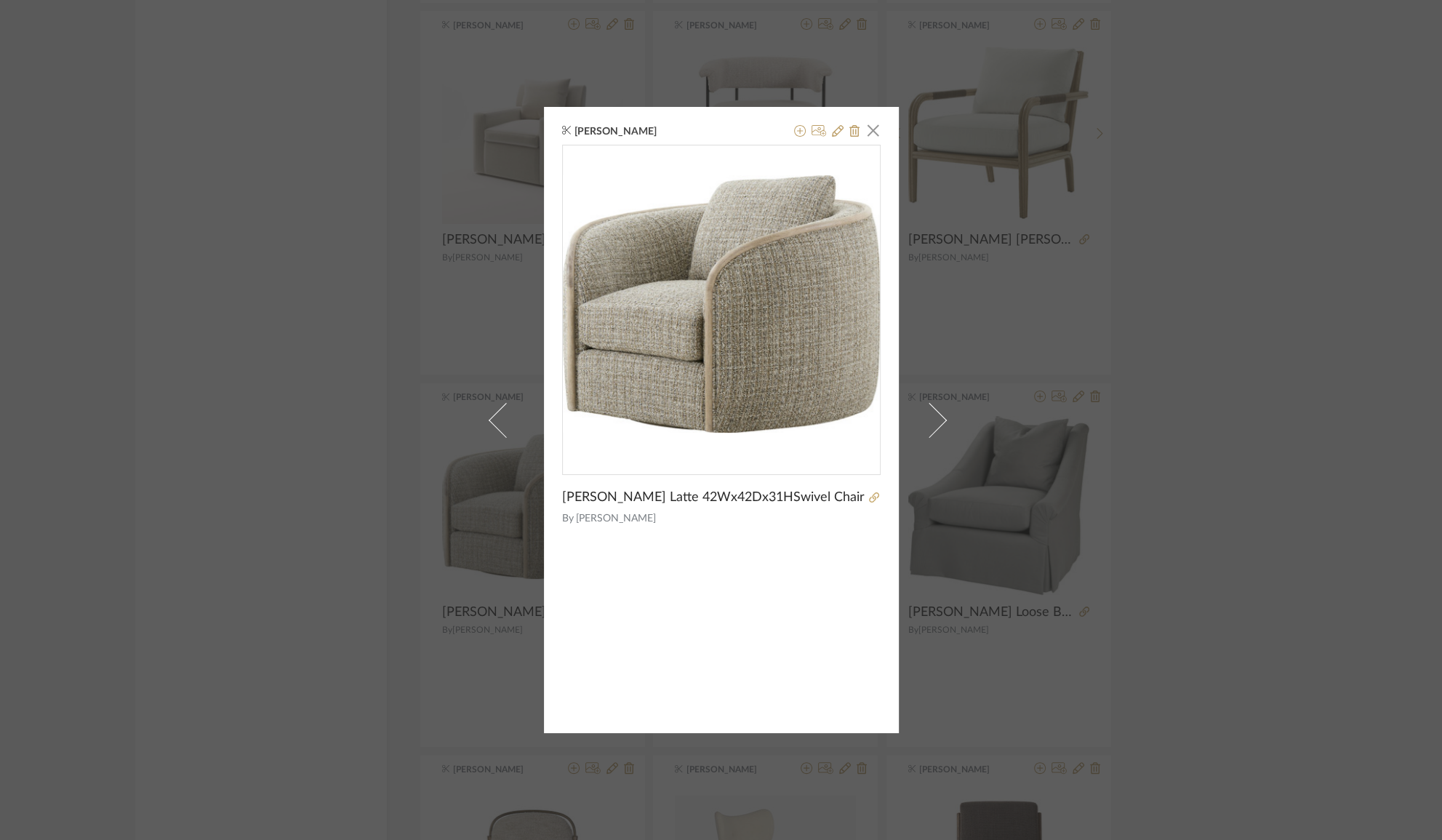
click at [1189, 308] on div "[PERSON_NAME] × [PERSON_NAME] 42Wx42Dx31HSwivel Chair By [PERSON_NAME]" at bounding box center [721, 420] width 1442 height 840
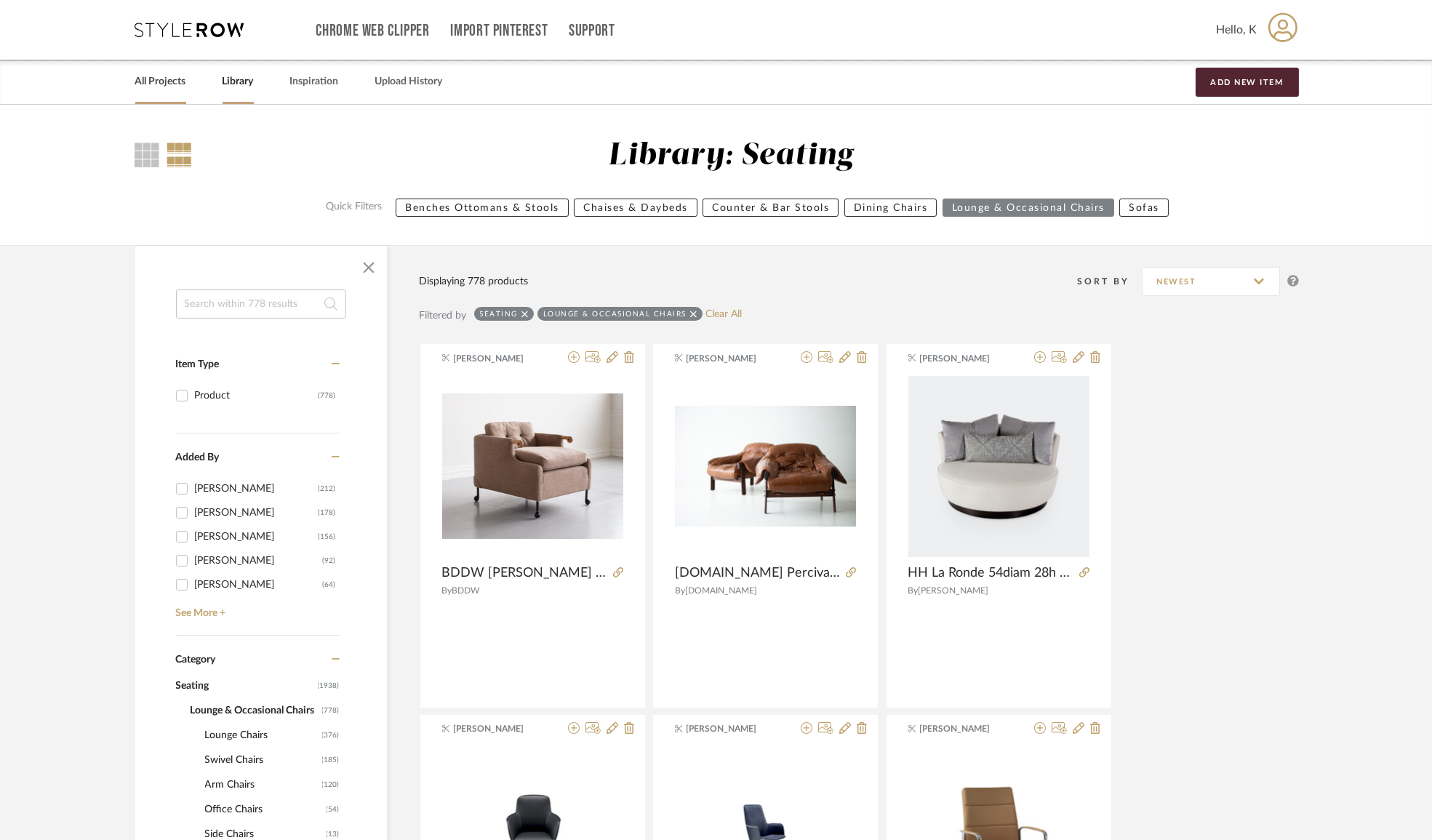
click at [150, 77] on link "All Projects" at bounding box center [161, 82] width 51 height 19
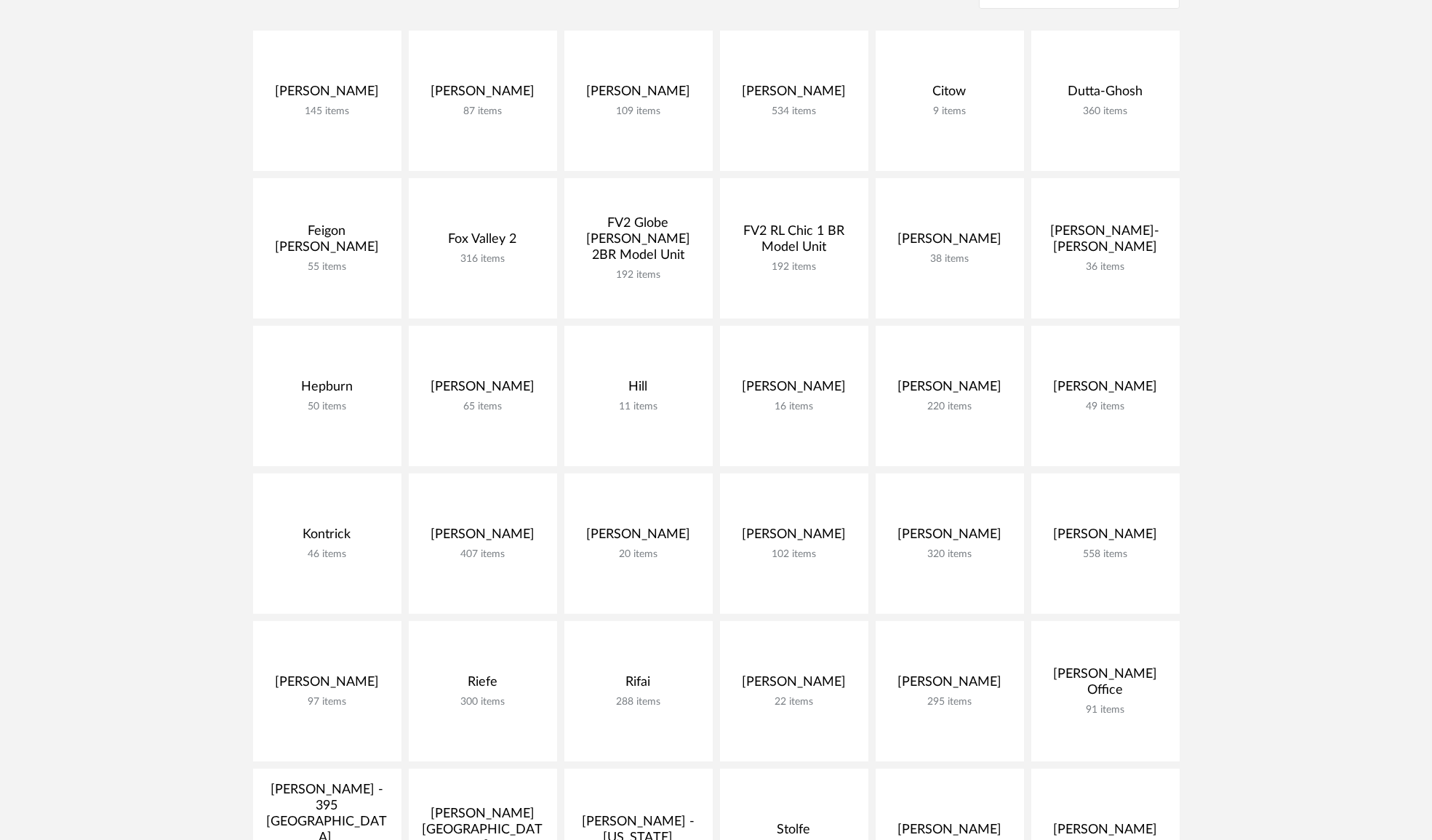
scroll to position [793, 0]
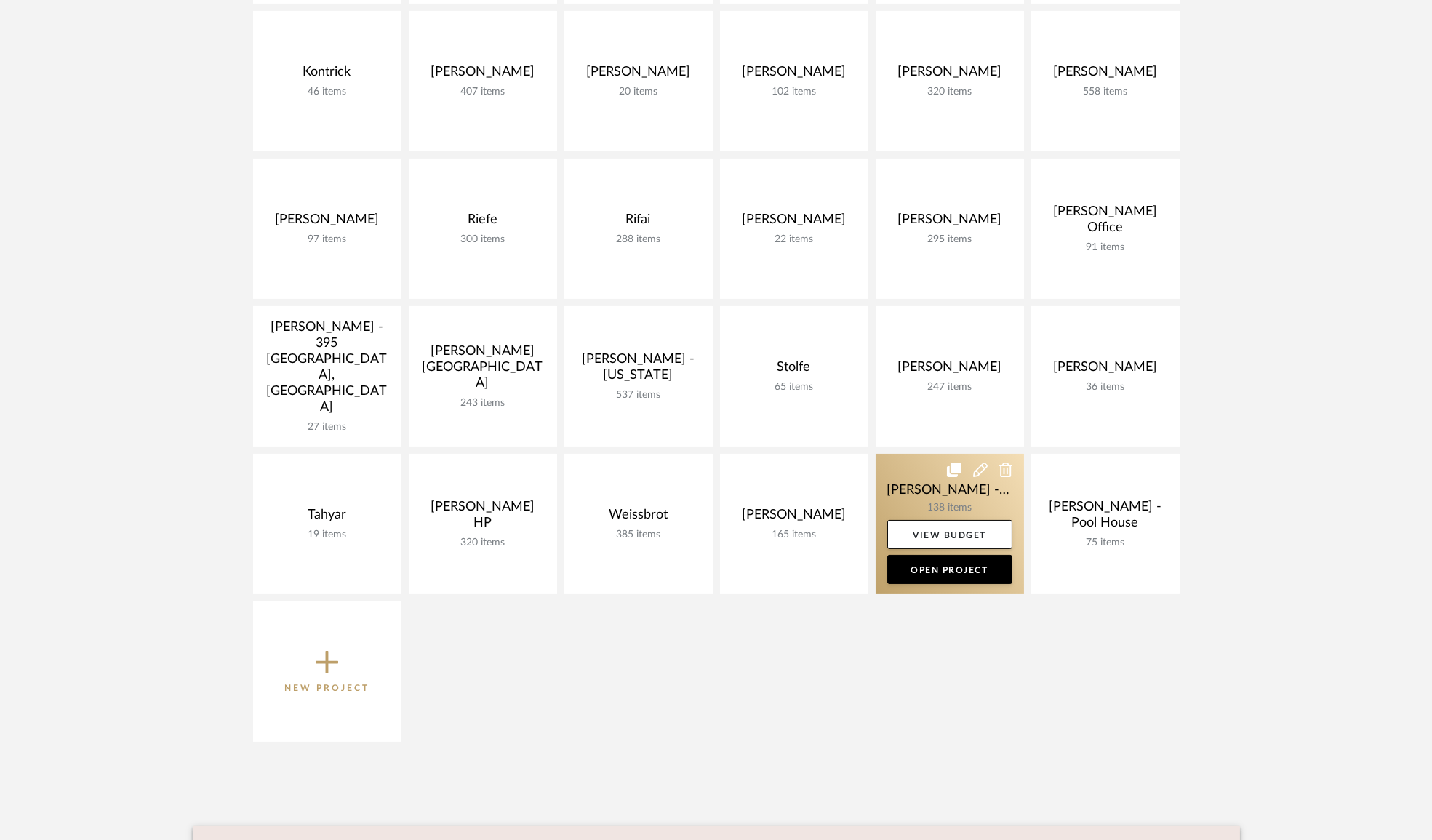
click at [931, 487] on link at bounding box center [949, 524] width 148 height 140
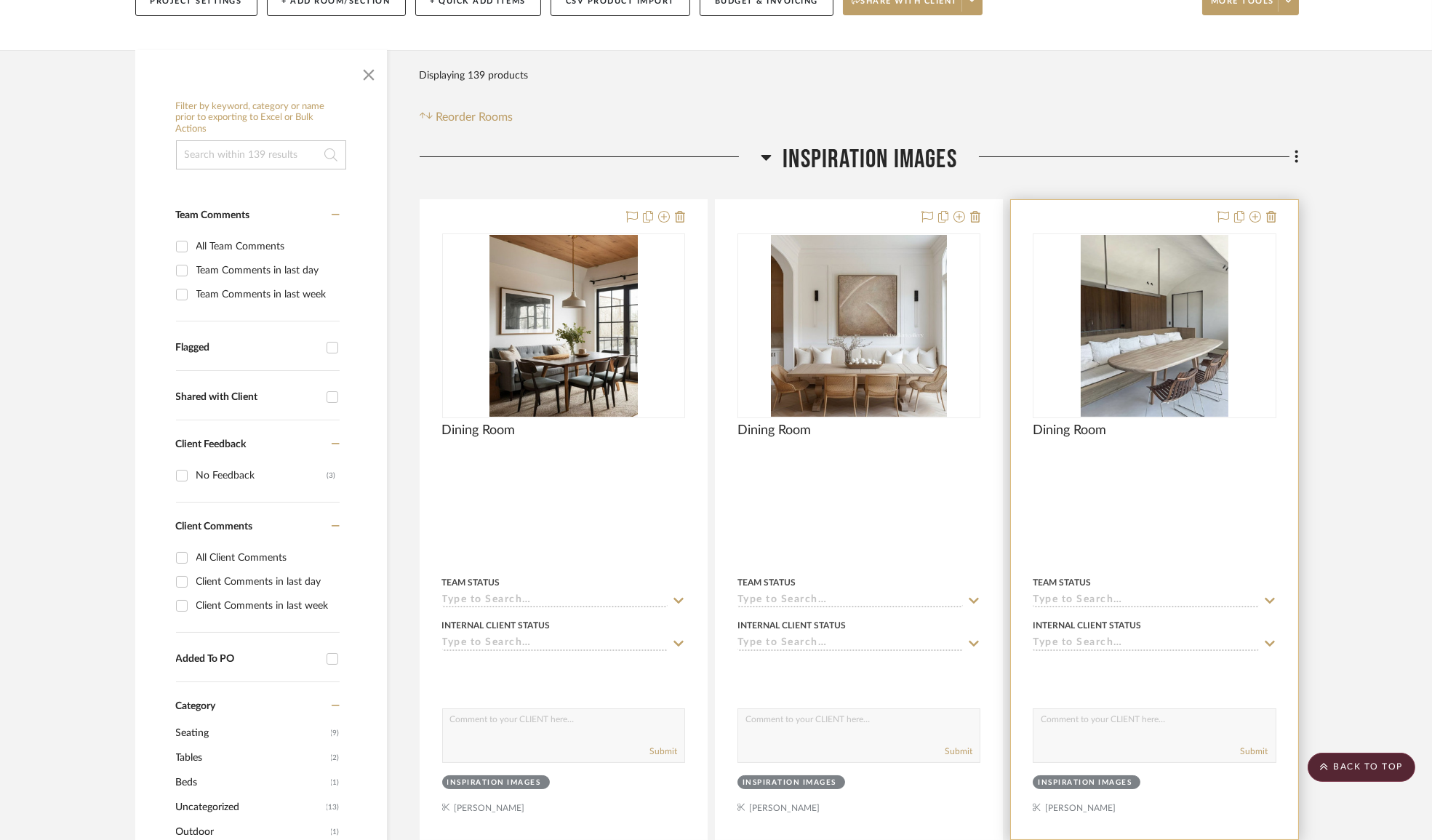
scroll to position [132, 0]
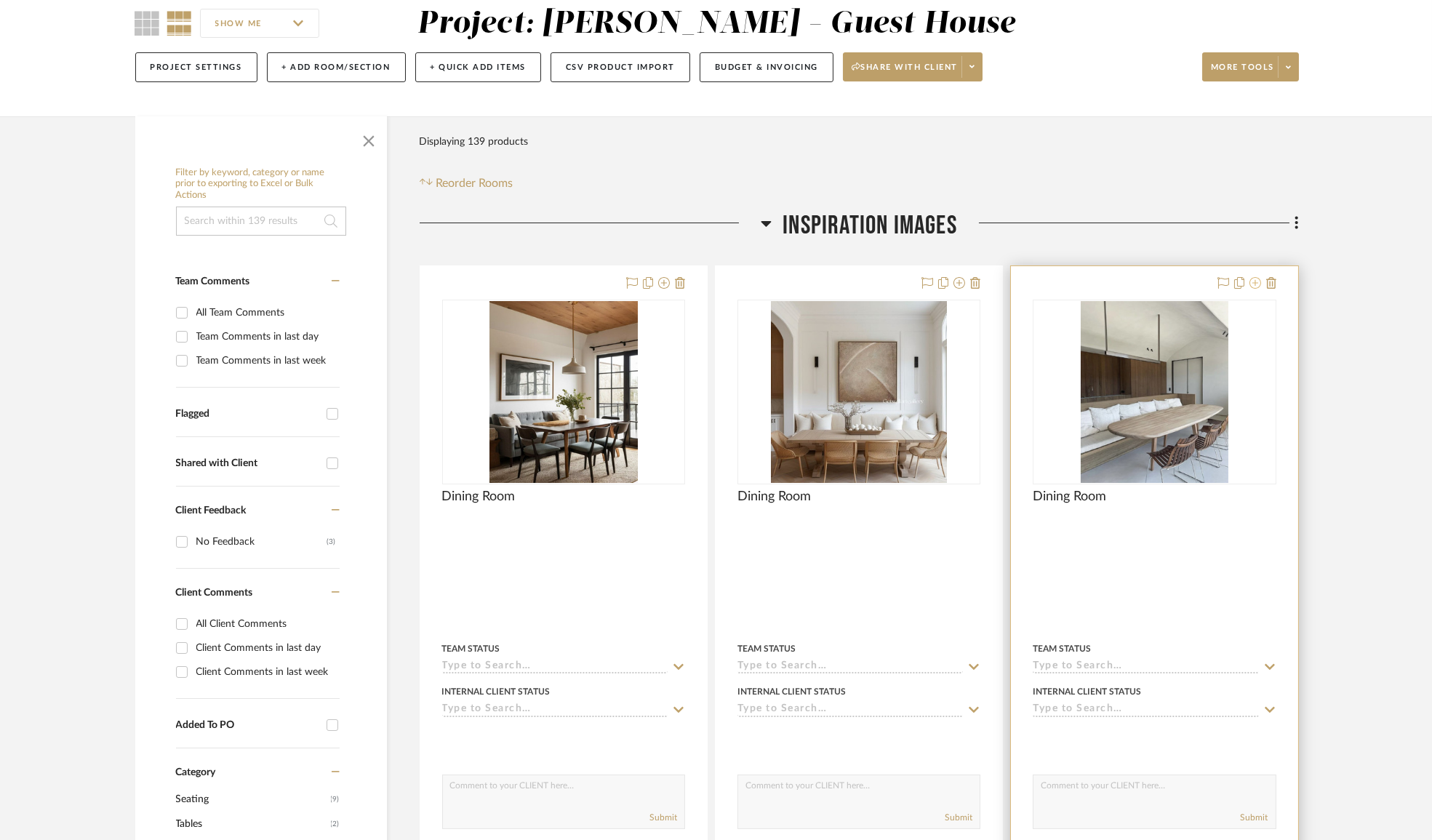
click at [1256, 283] on icon at bounding box center [1255, 283] width 12 height 12
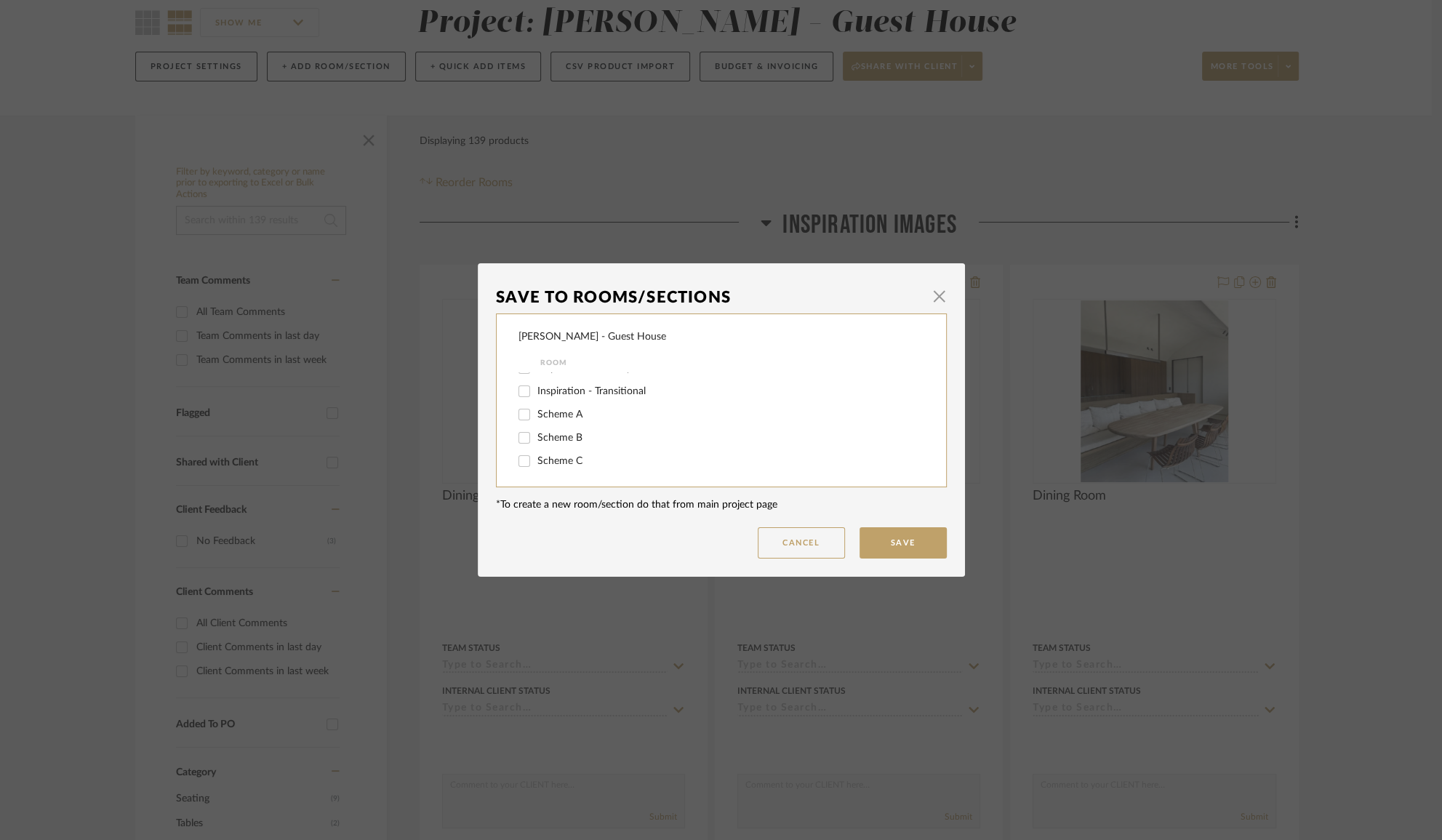
scroll to position [0, 0]
click at [933, 298] on span "button" at bounding box center [939, 296] width 29 height 29
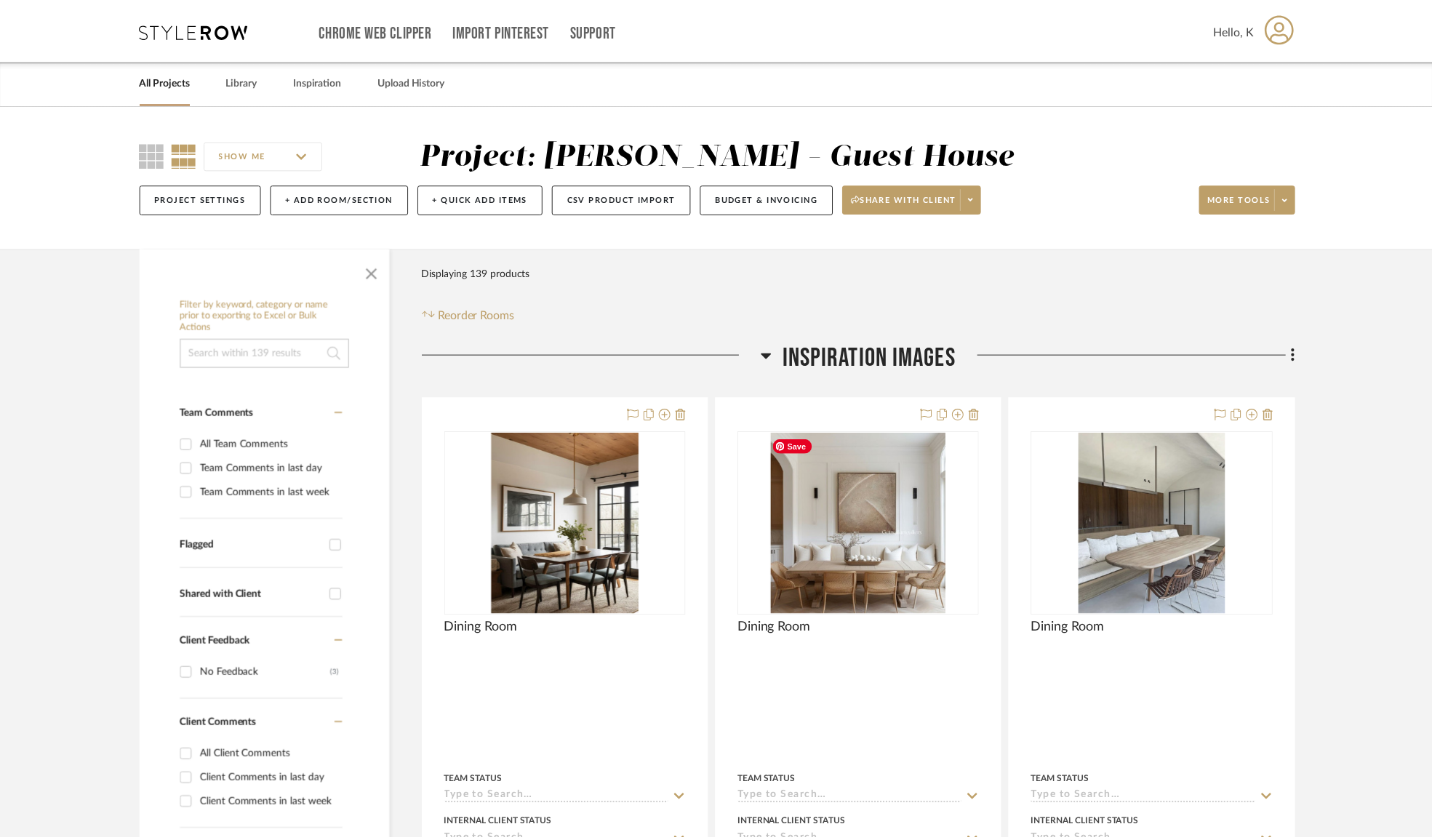
scroll to position [132, 0]
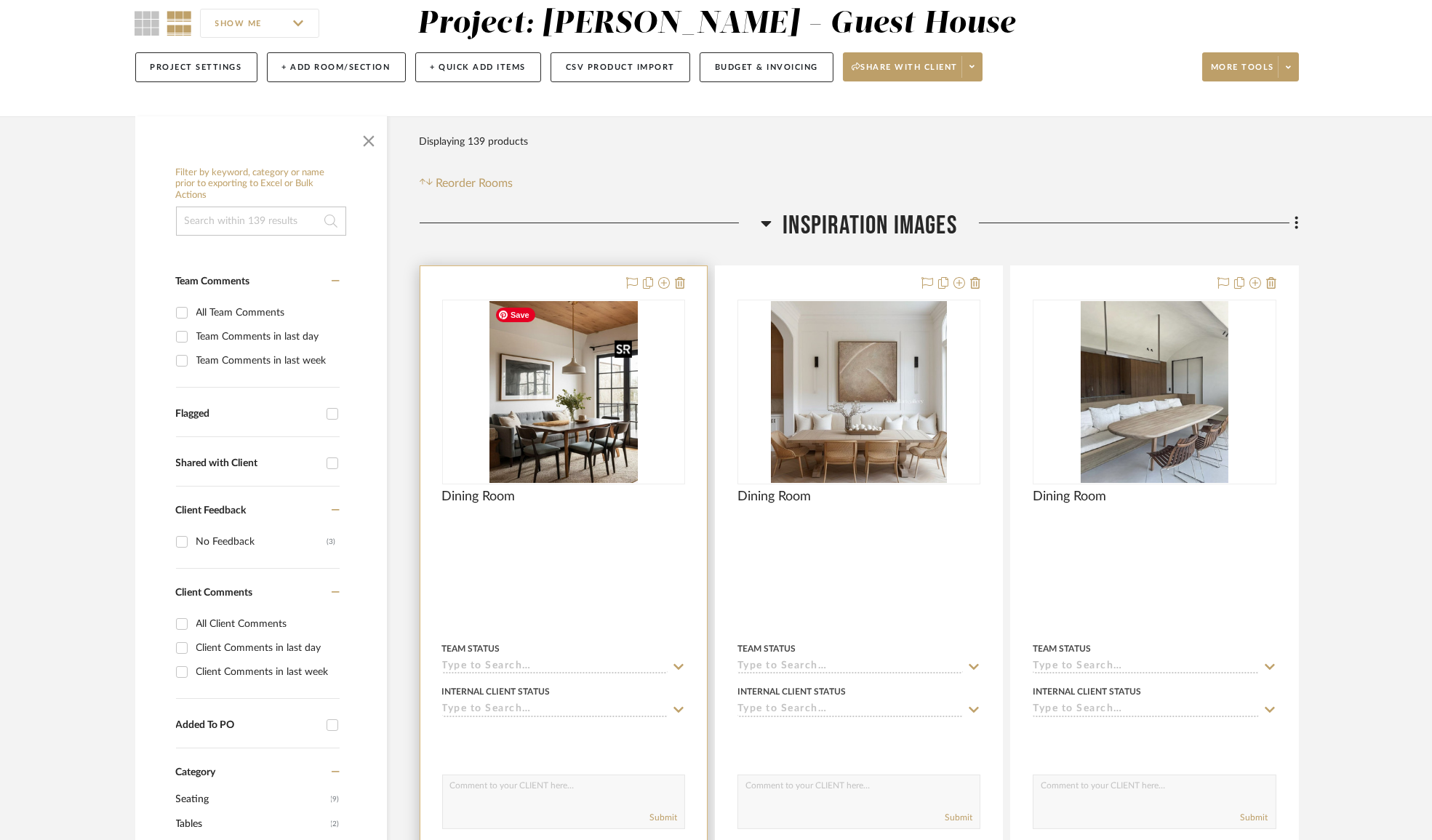
click at [550, 449] on img "0" at bounding box center [563, 392] width 148 height 182
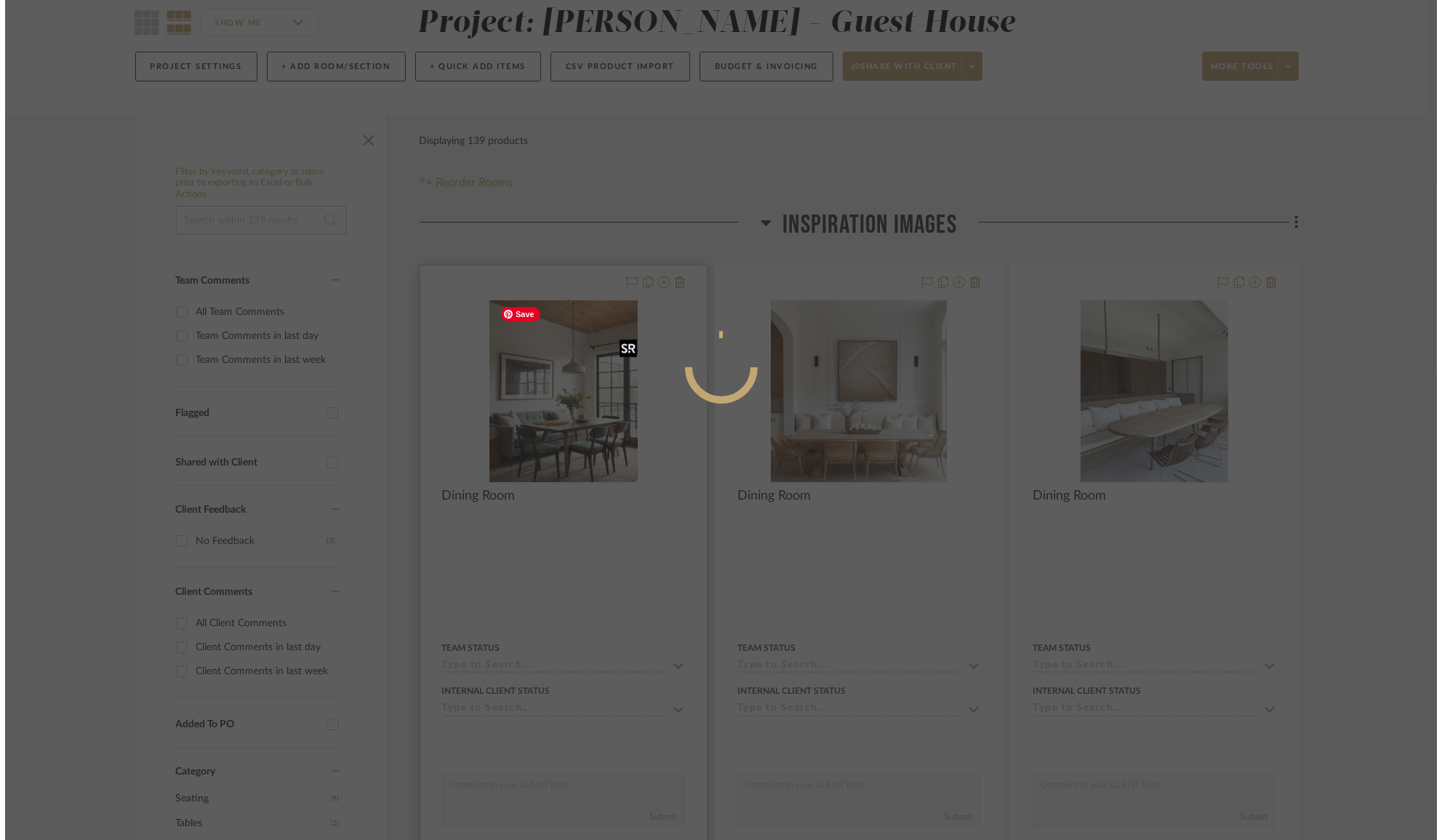
scroll to position [0, 0]
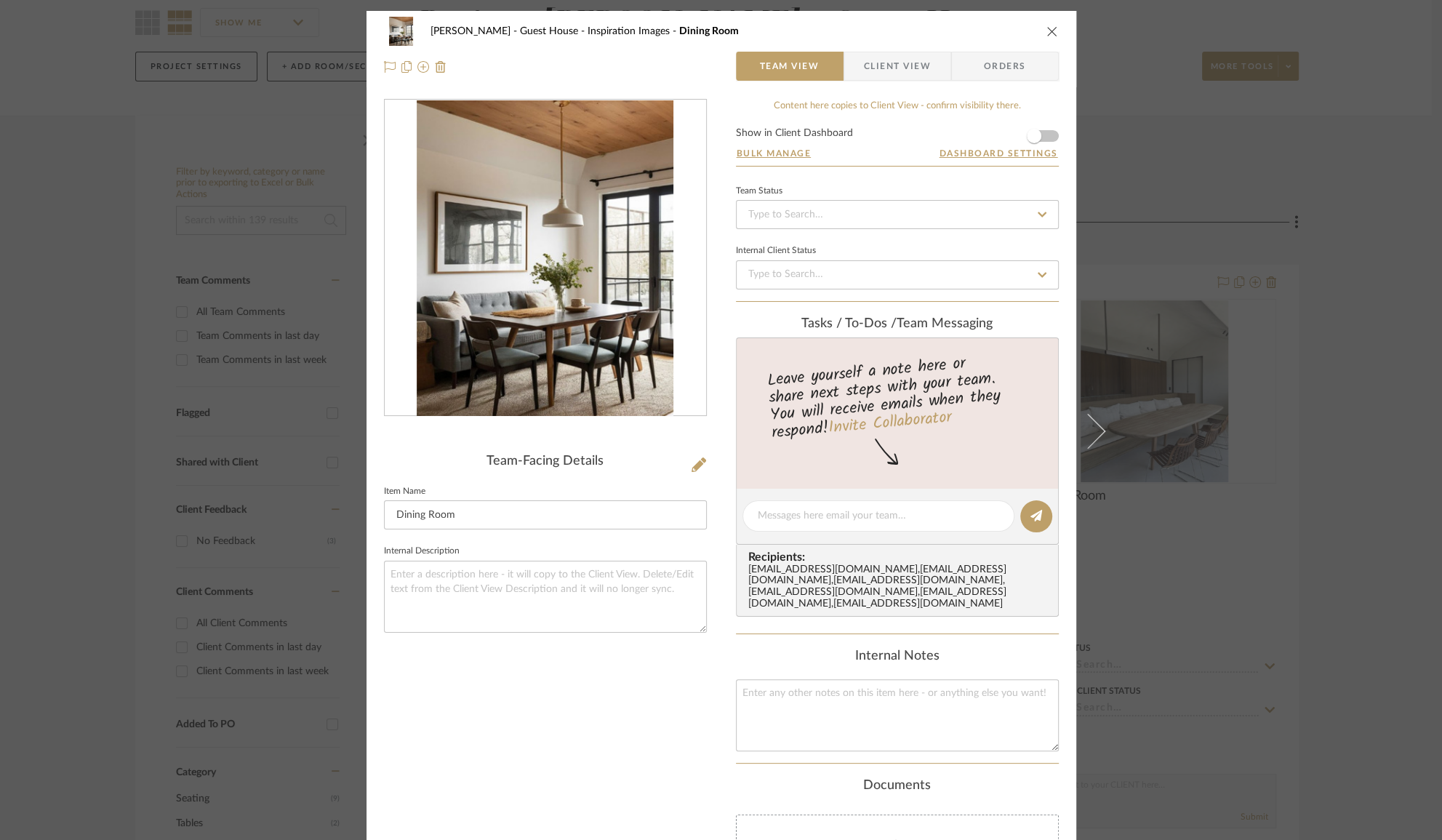
click at [1046, 29] on icon "close" at bounding box center [1052, 31] width 12 height 12
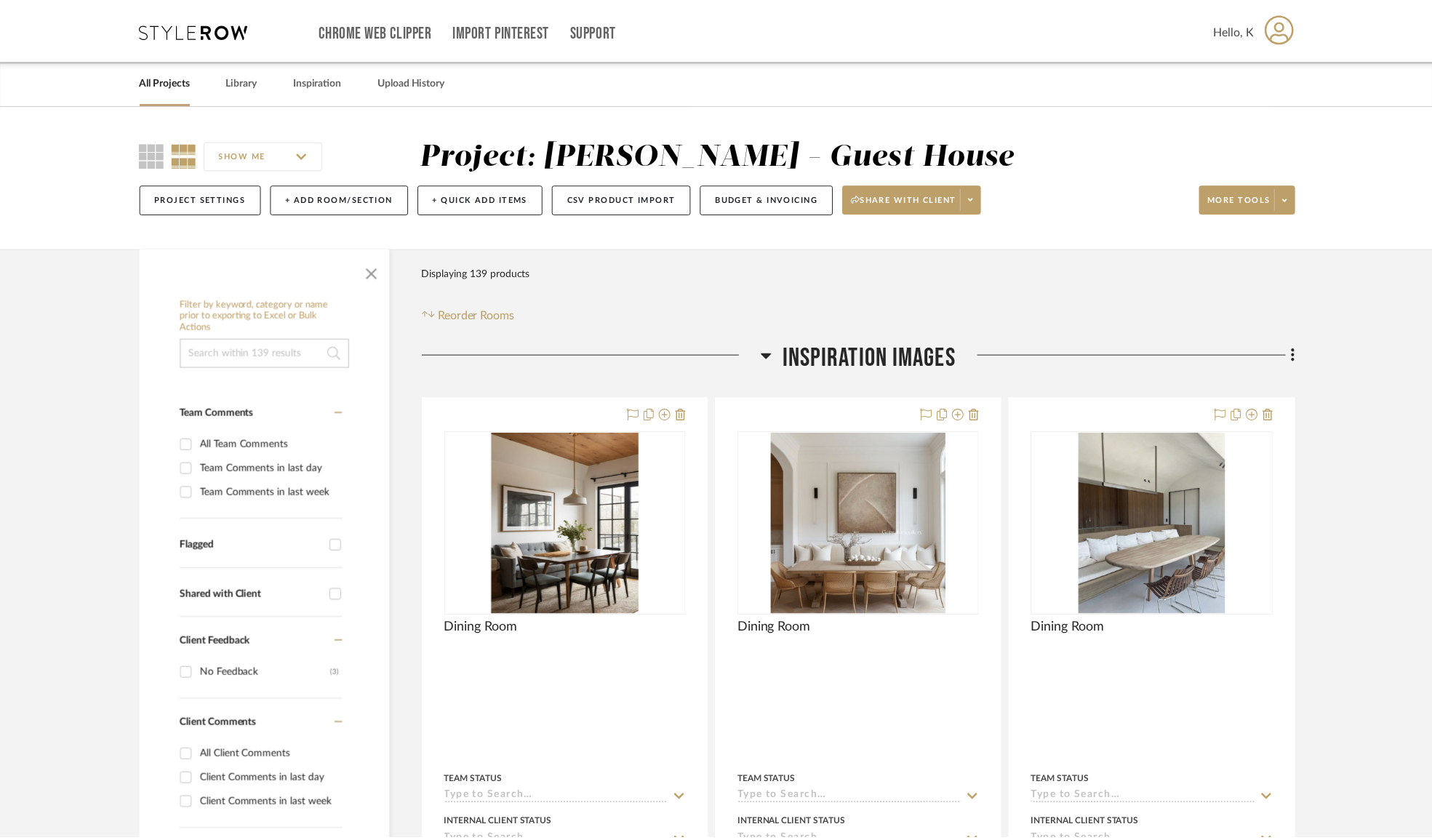
scroll to position [132, 0]
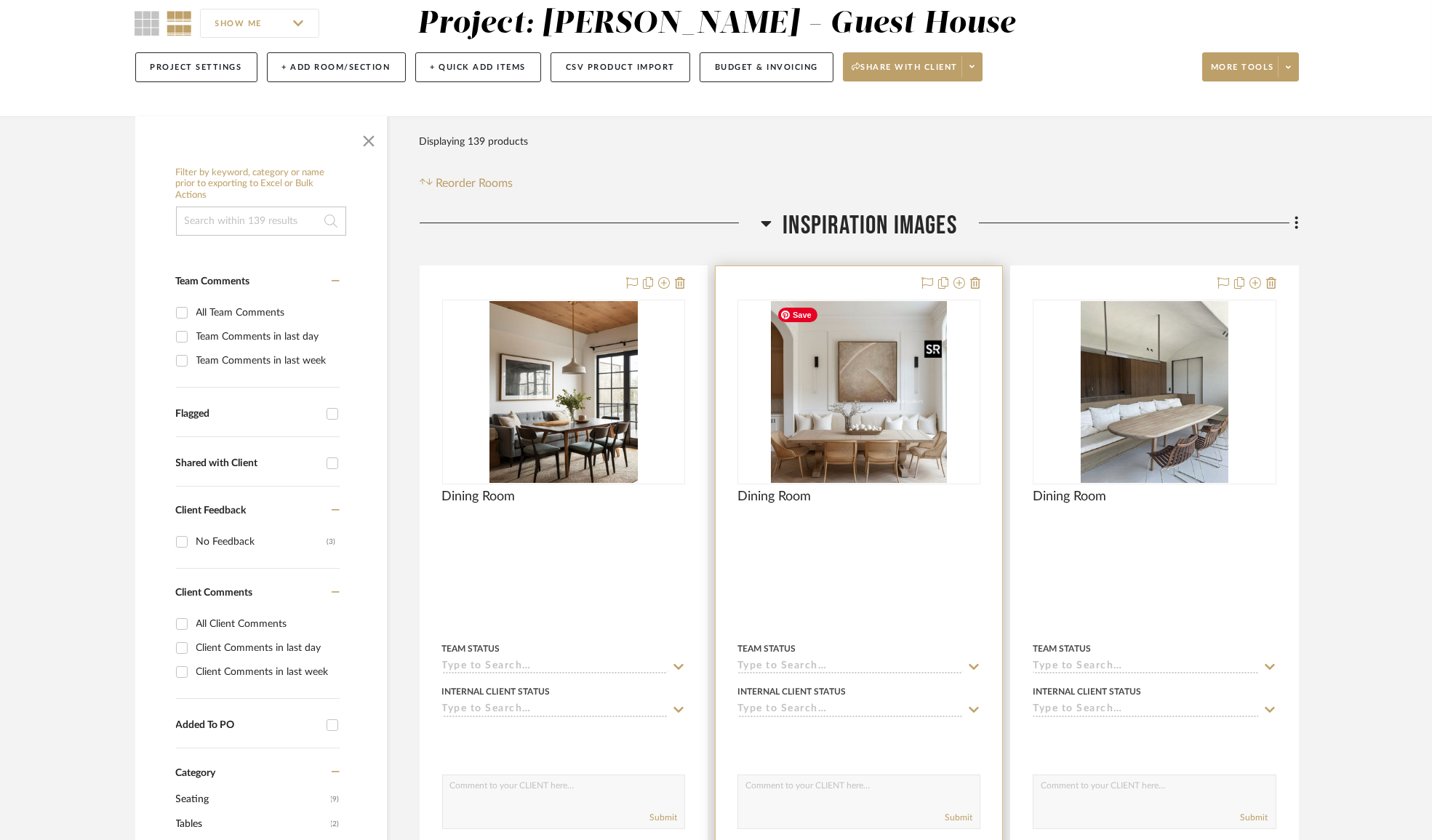
click at [879, 392] on img "0" at bounding box center [859, 392] width 177 height 182
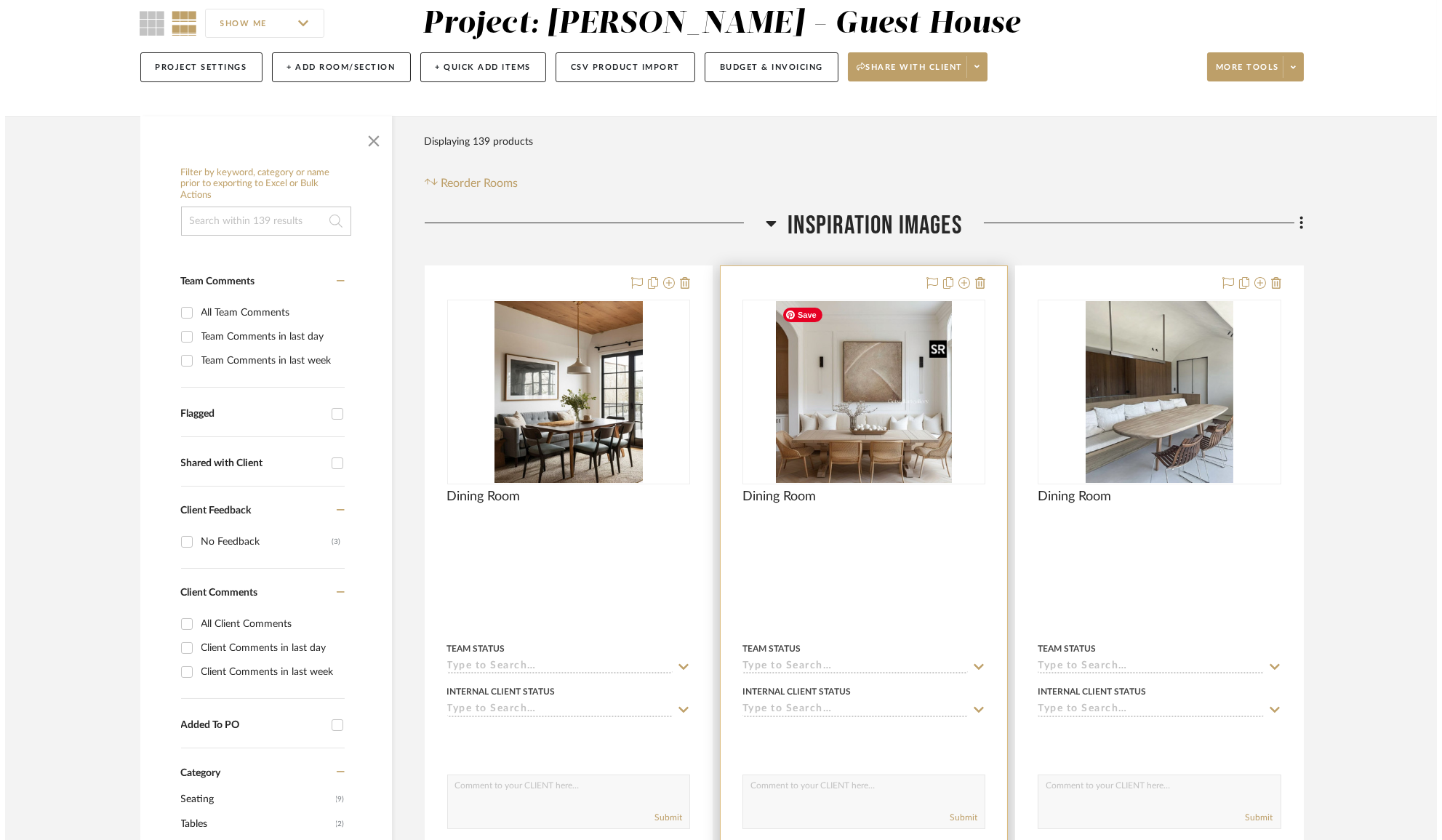
scroll to position [0, 0]
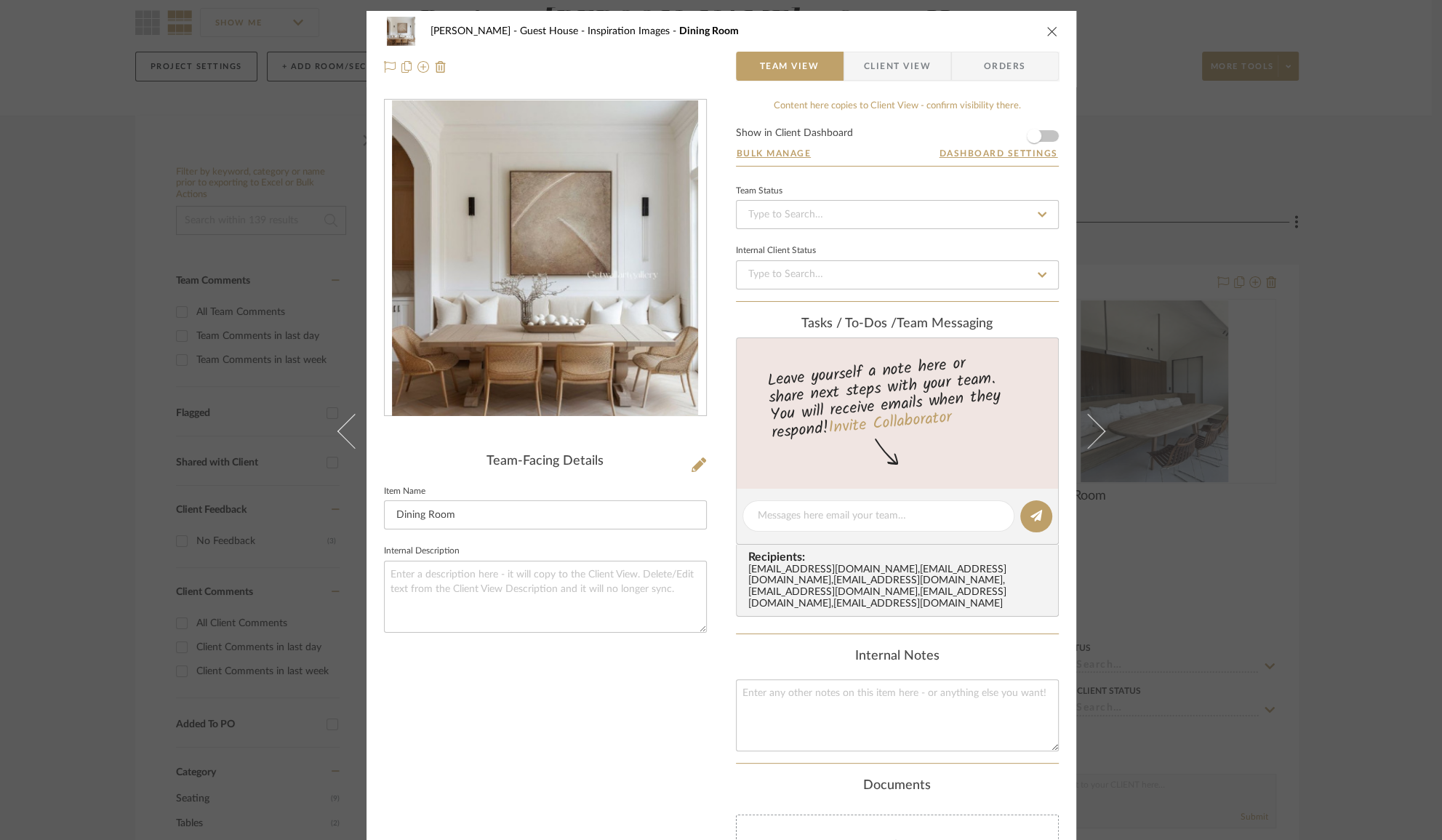
click at [1355, 365] on div "[PERSON_NAME] - Guest House Inspiration Images Dining Room Team View Client Vie…" at bounding box center [721, 420] width 1442 height 840
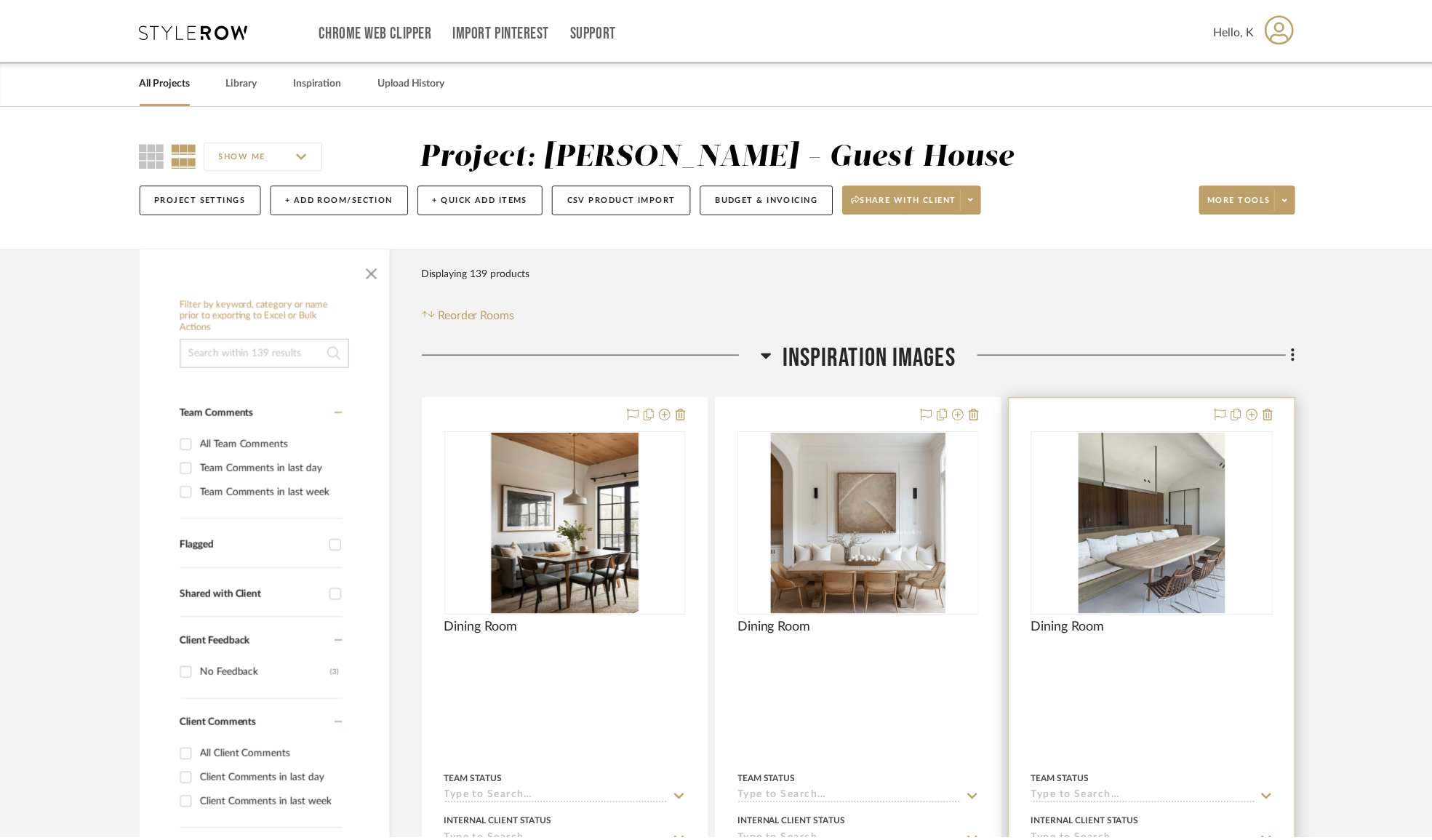
scroll to position [132, 0]
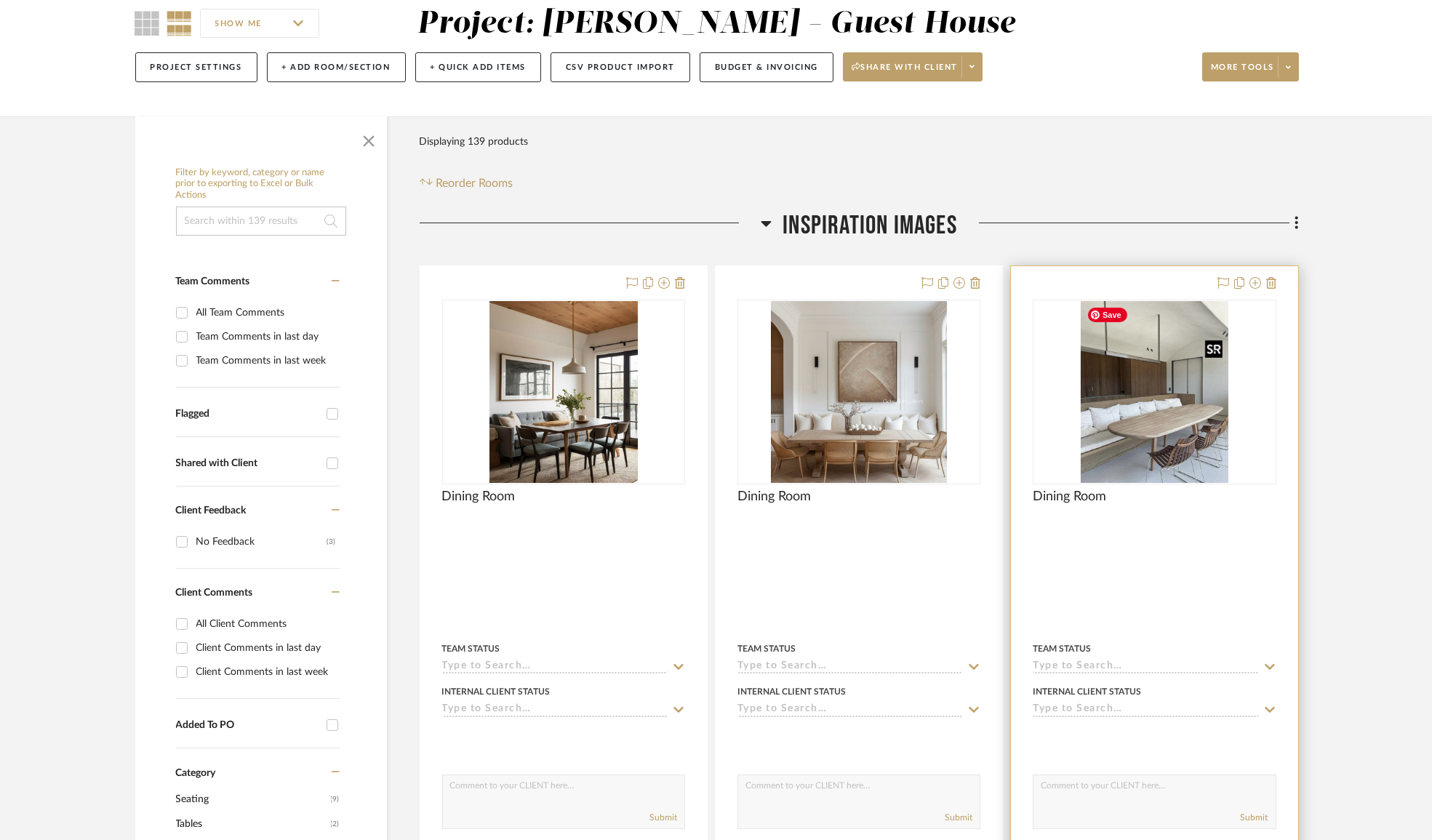
click at [1212, 384] on img "0" at bounding box center [1155, 392] width 148 height 182
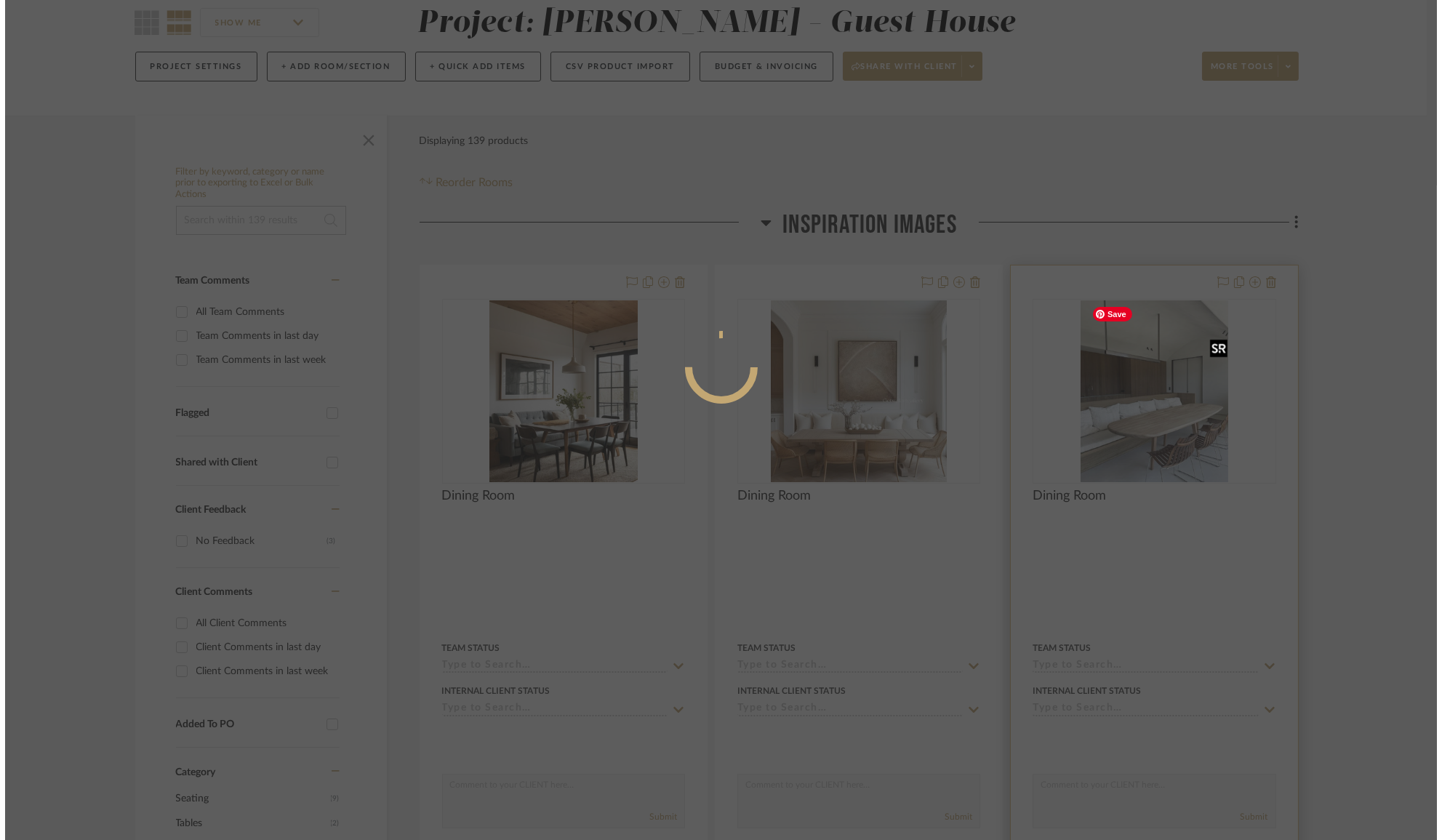
scroll to position [0, 0]
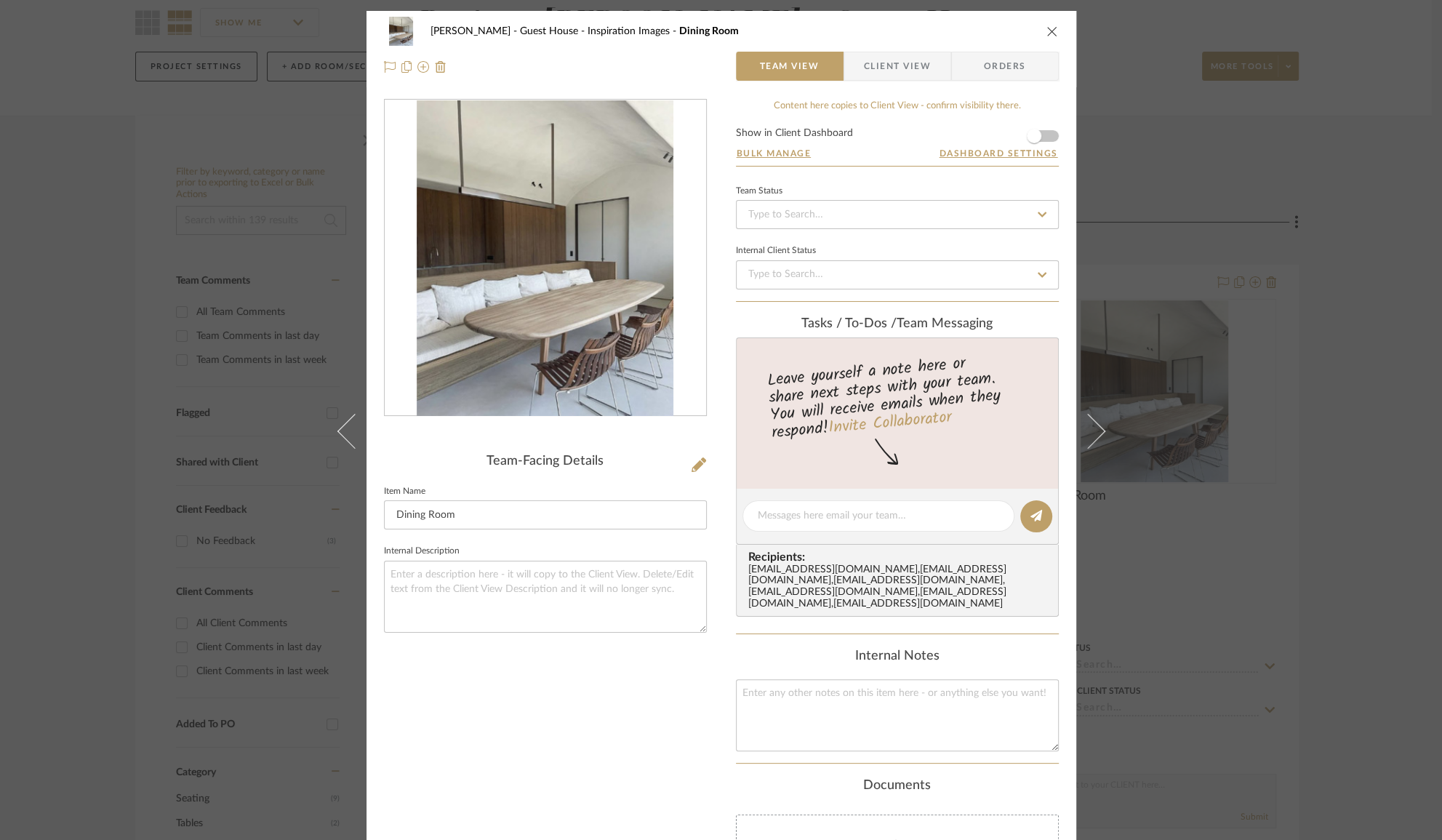
click at [1047, 29] on icon "close" at bounding box center [1052, 31] width 12 height 12
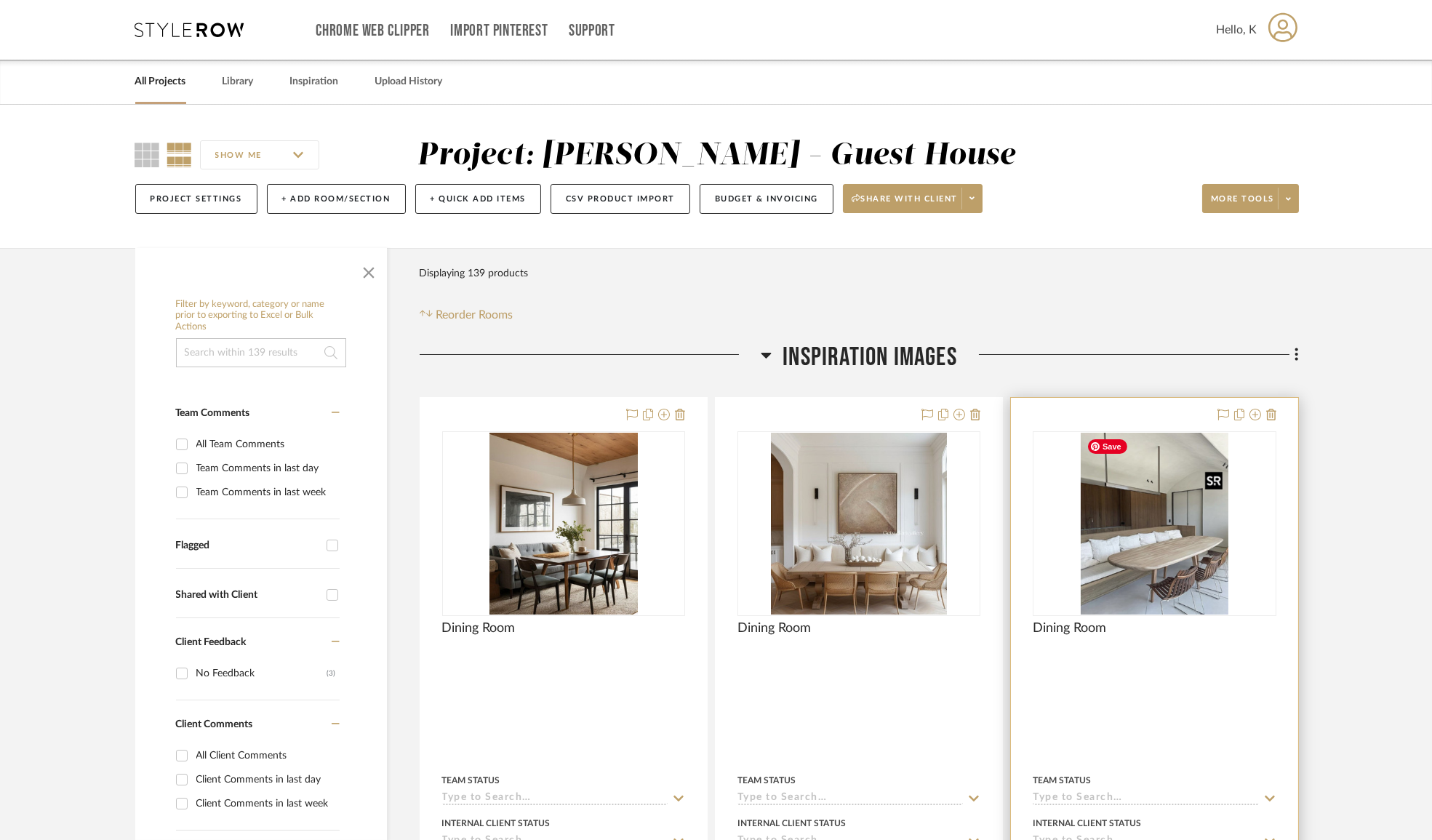
click at [1128, 541] on img "0" at bounding box center [1155, 524] width 148 height 182
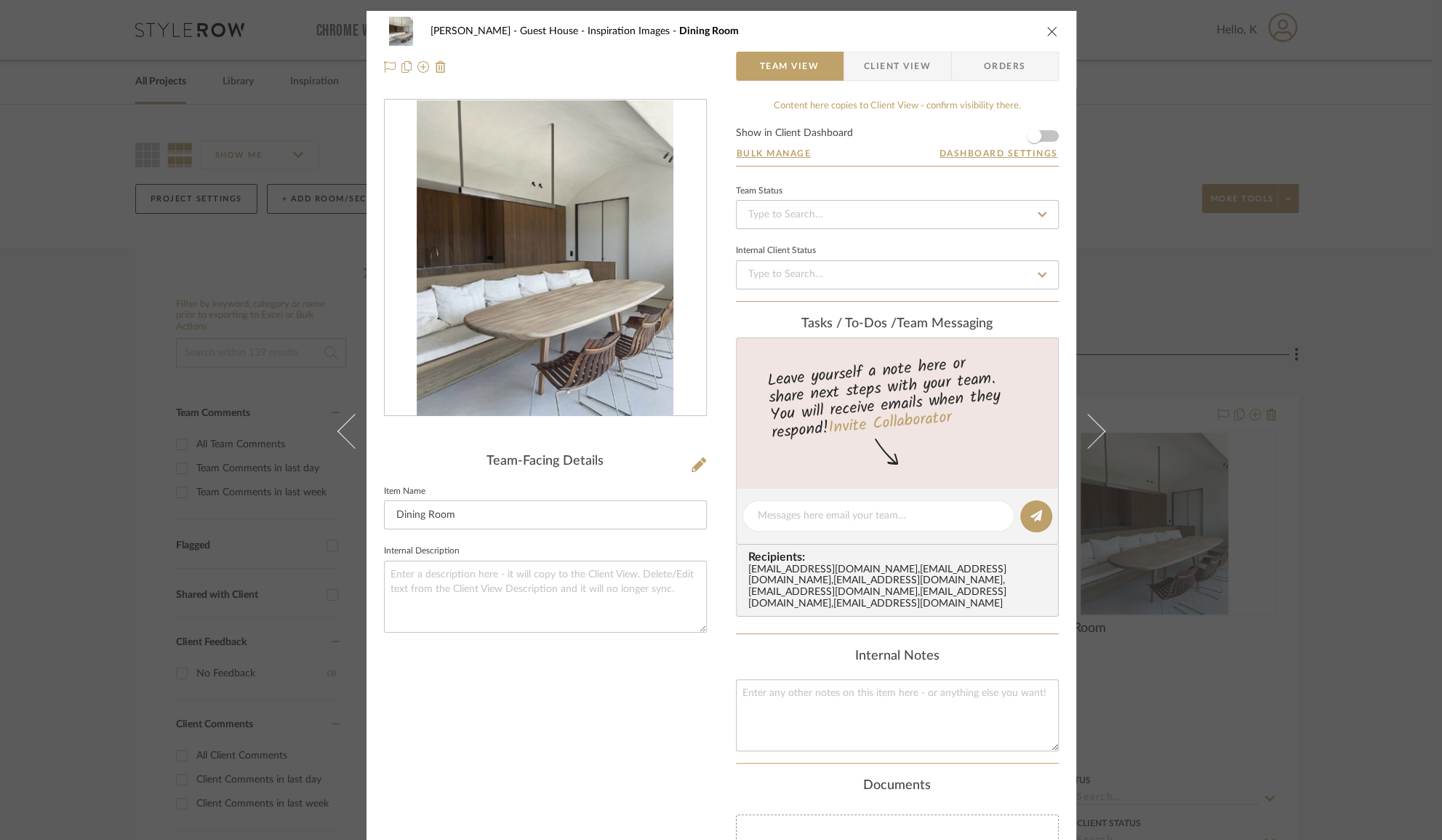
click at [1039, 36] on div "[PERSON_NAME] - Guest House Inspiration Images Dining Room" at bounding box center [721, 31] width 674 height 29
click at [1050, 34] on icon "close" at bounding box center [1052, 31] width 12 height 12
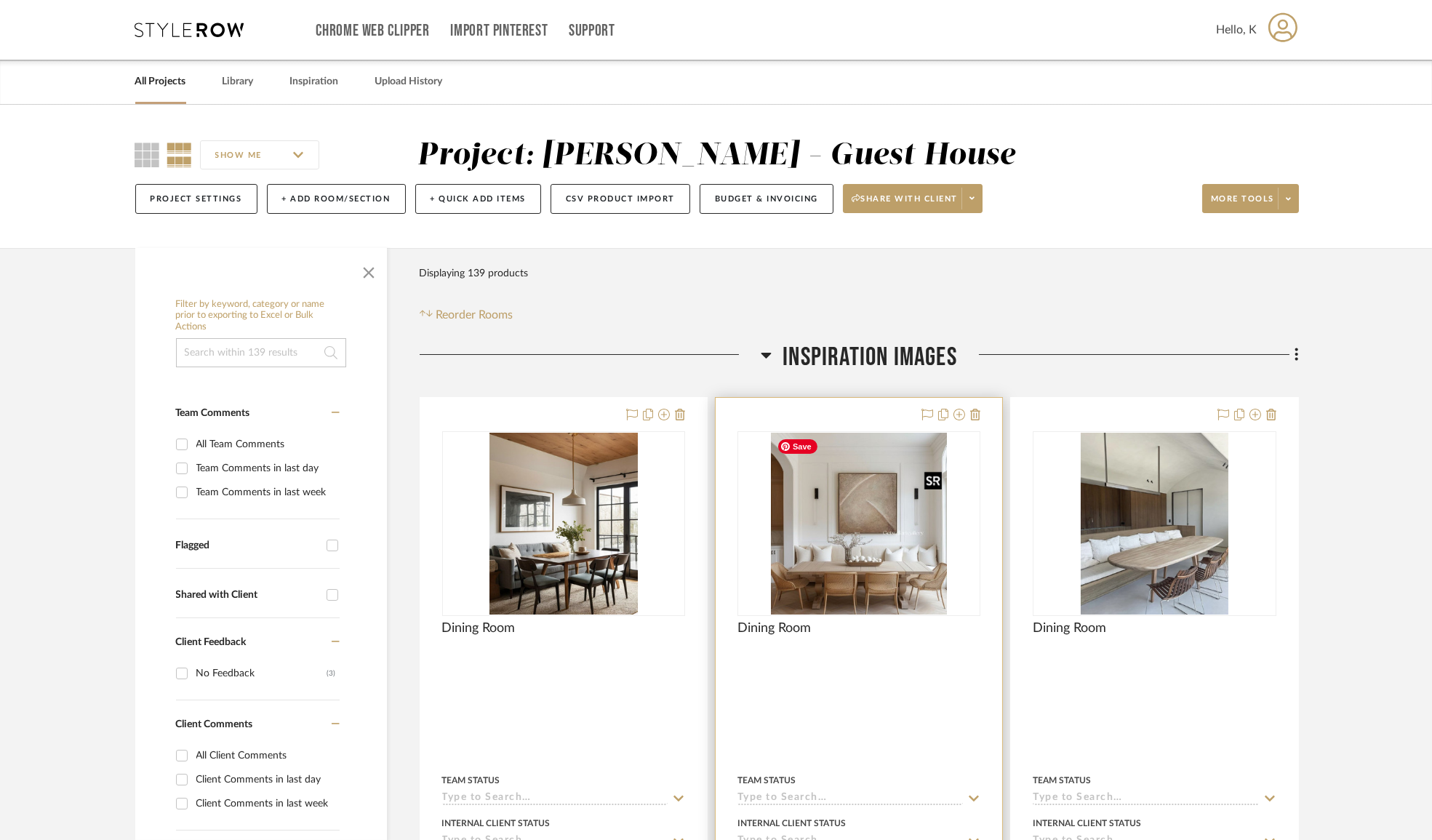
click at [843, 524] on img "0" at bounding box center [859, 524] width 177 height 182
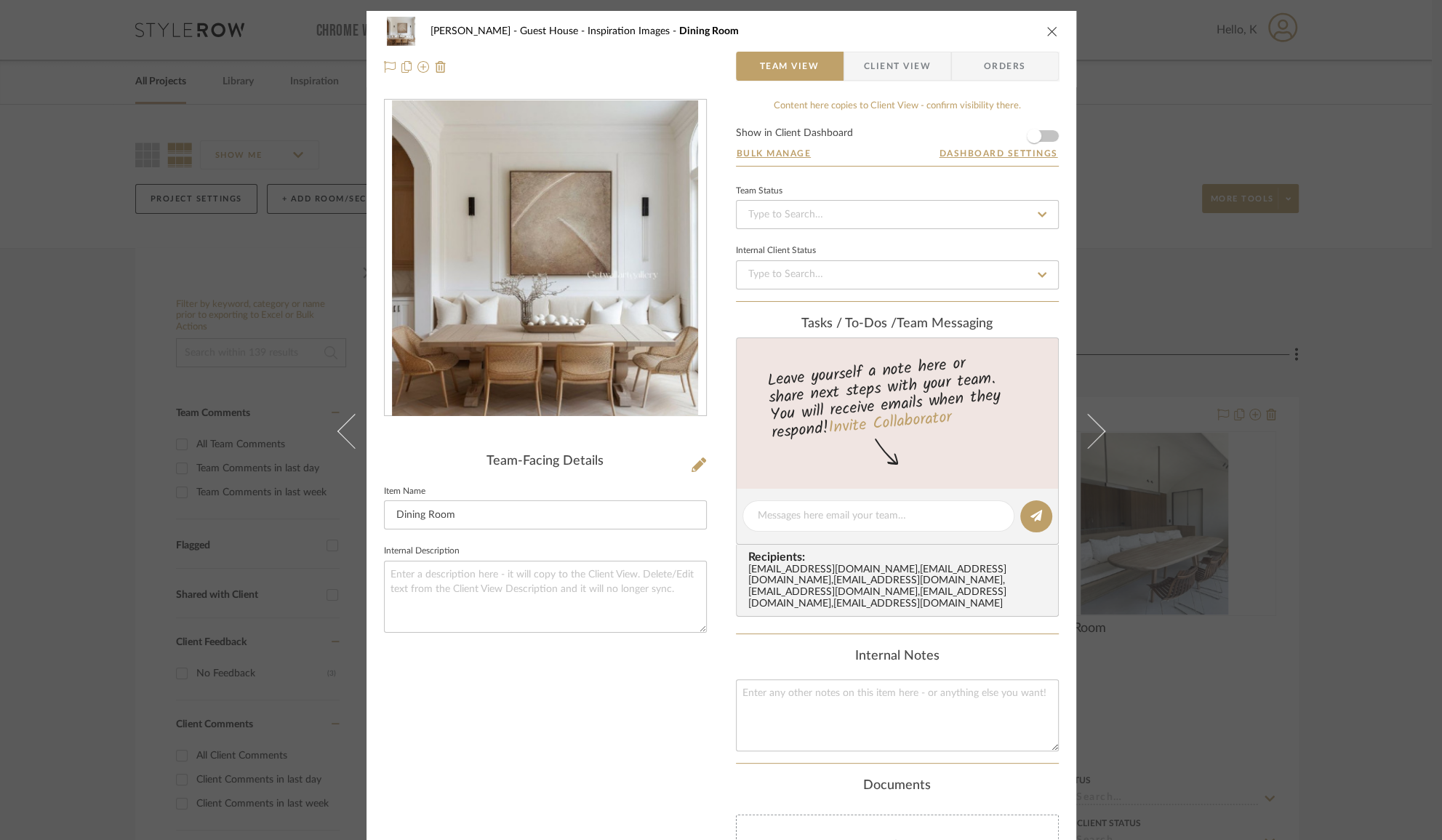
click at [1320, 364] on div "[PERSON_NAME] - Guest House Inspiration Images Dining Room Team View Client Vie…" at bounding box center [721, 420] width 1442 height 840
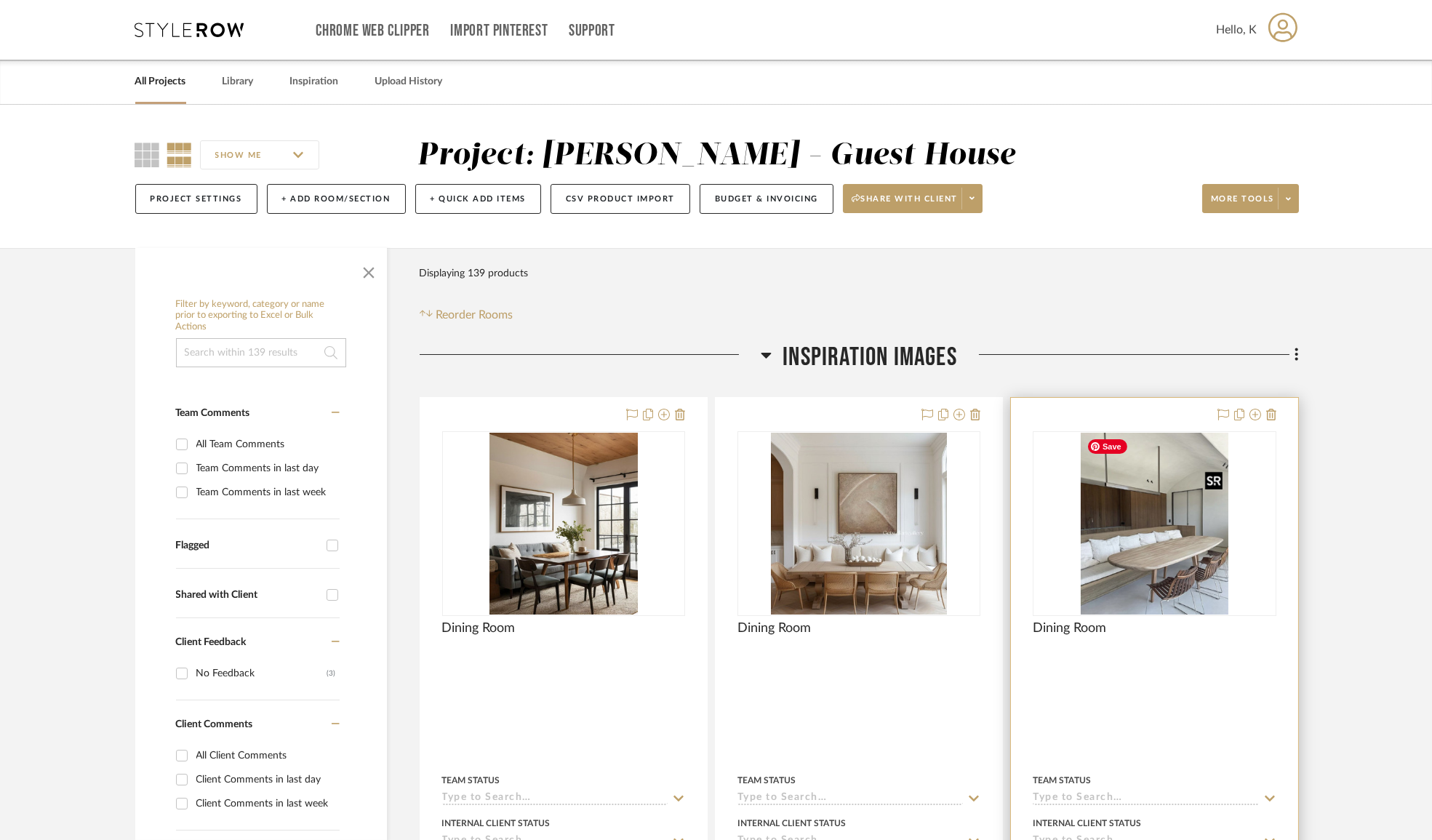
click at [1158, 544] on img "0" at bounding box center [1155, 524] width 148 height 182
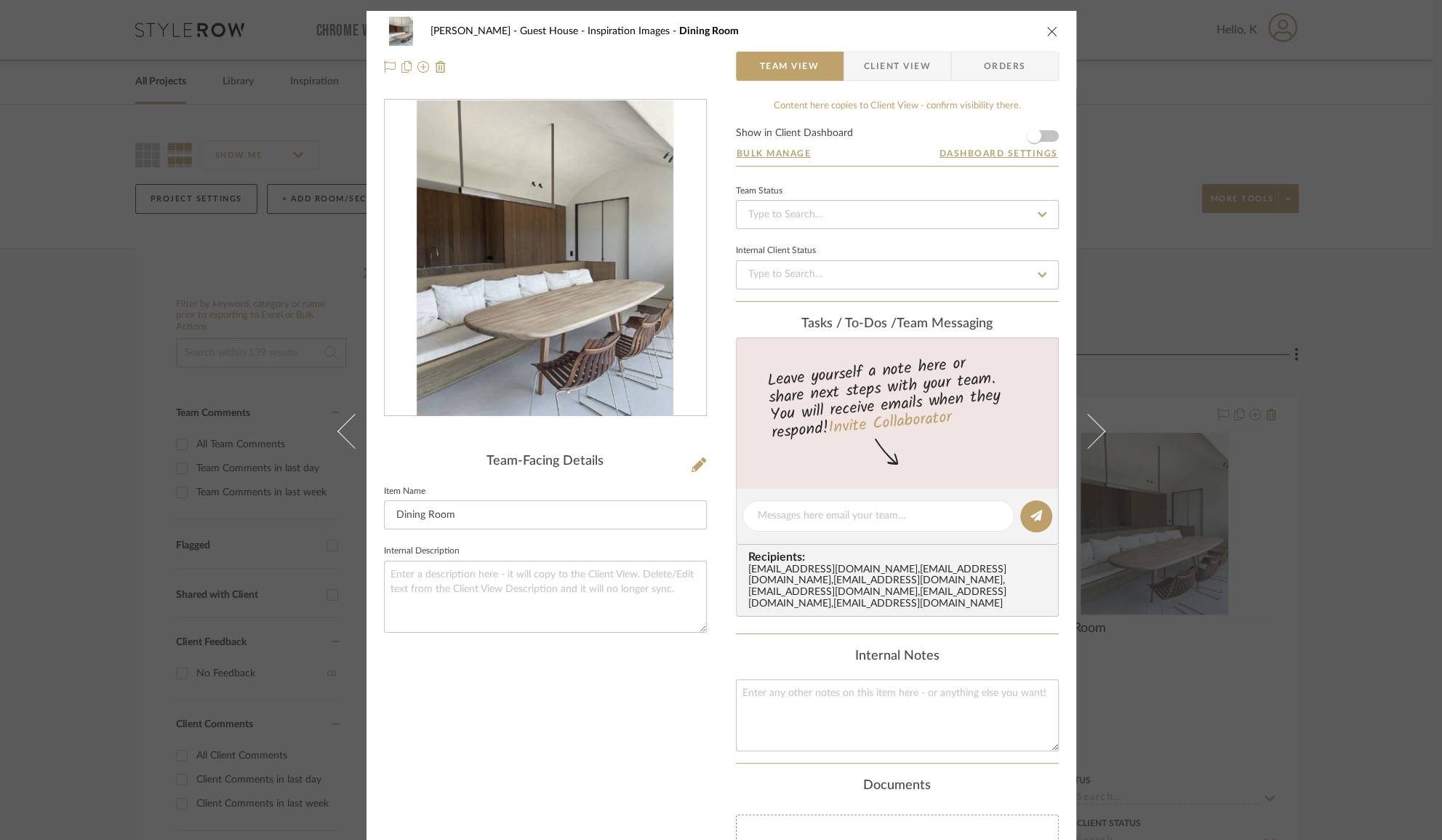
click at [1048, 28] on icon "close" at bounding box center [1052, 31] width 12 height 12
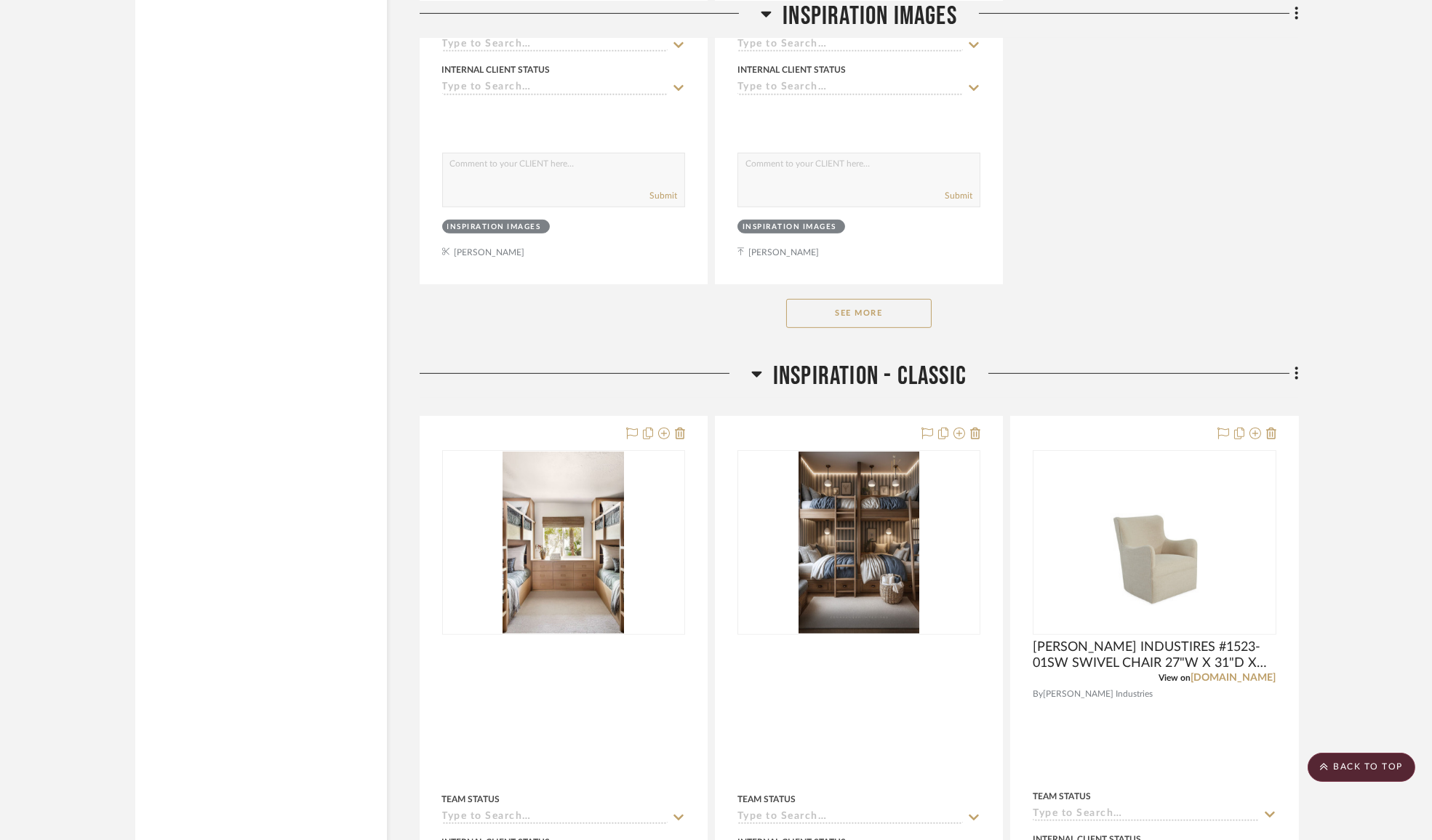
scroll to position [2115, 0]
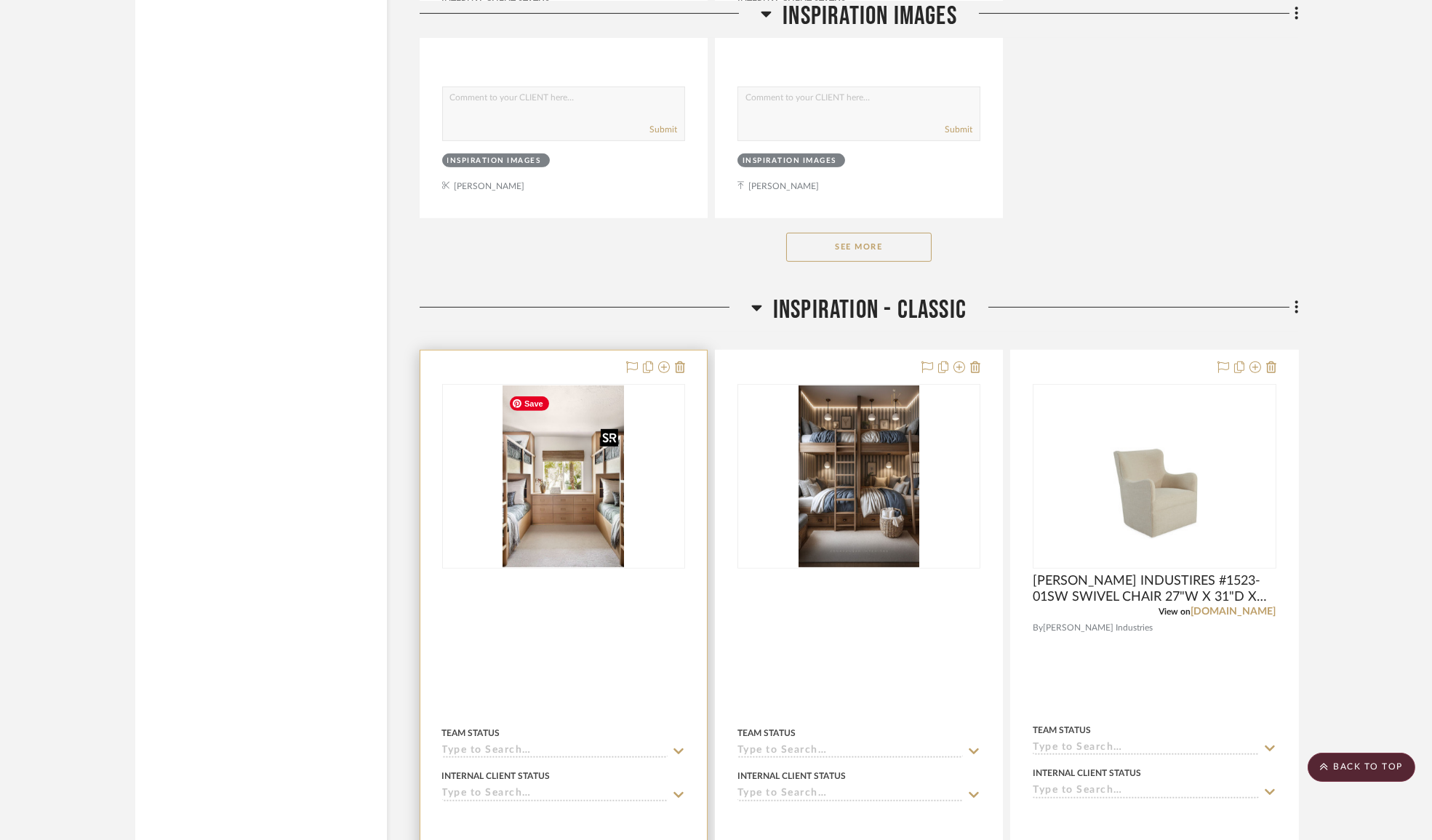
click at [539, 519] on img "0" at bounding box center [563, 476] width 121 height 182
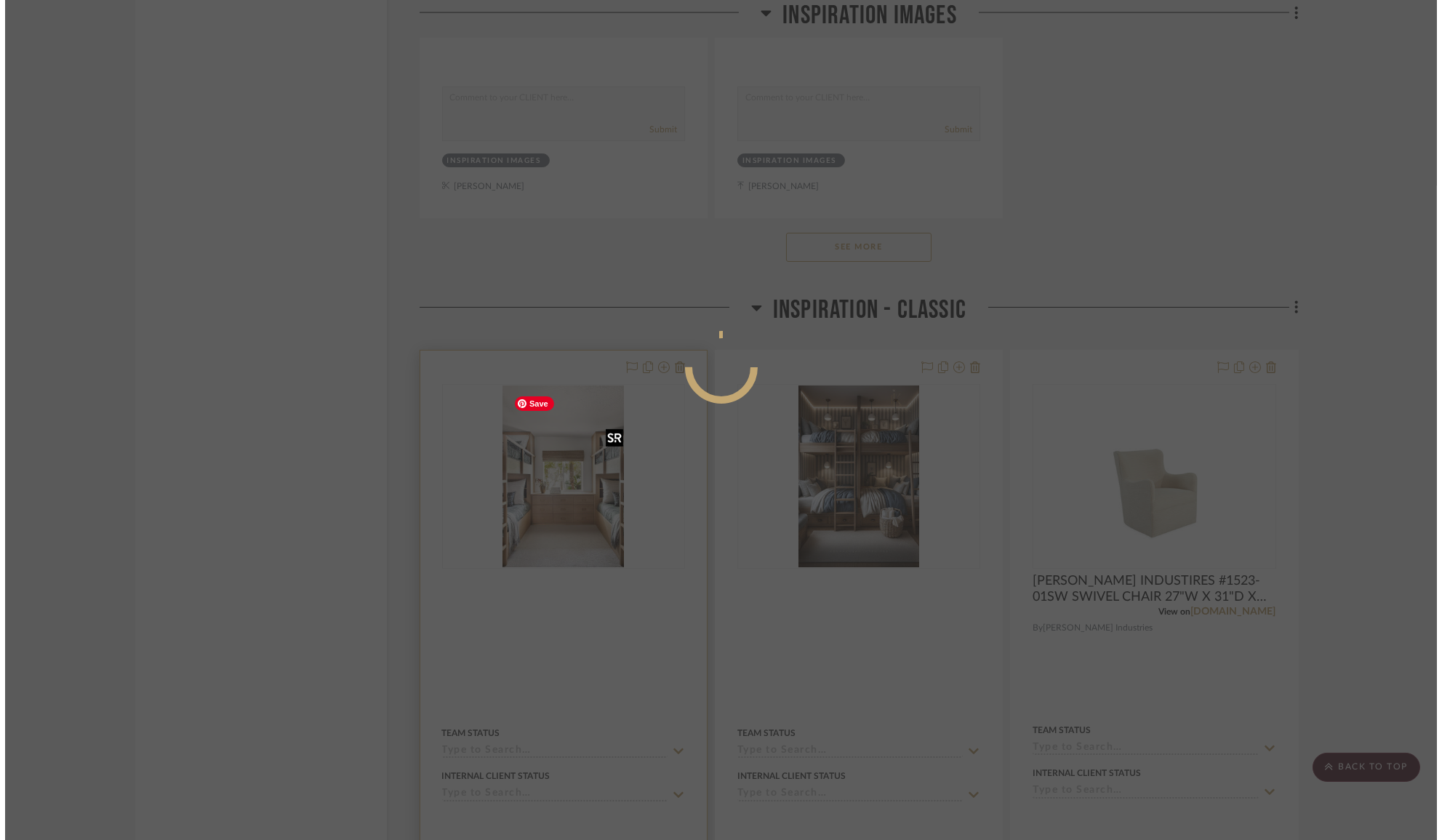
scroll to position [0, 0]
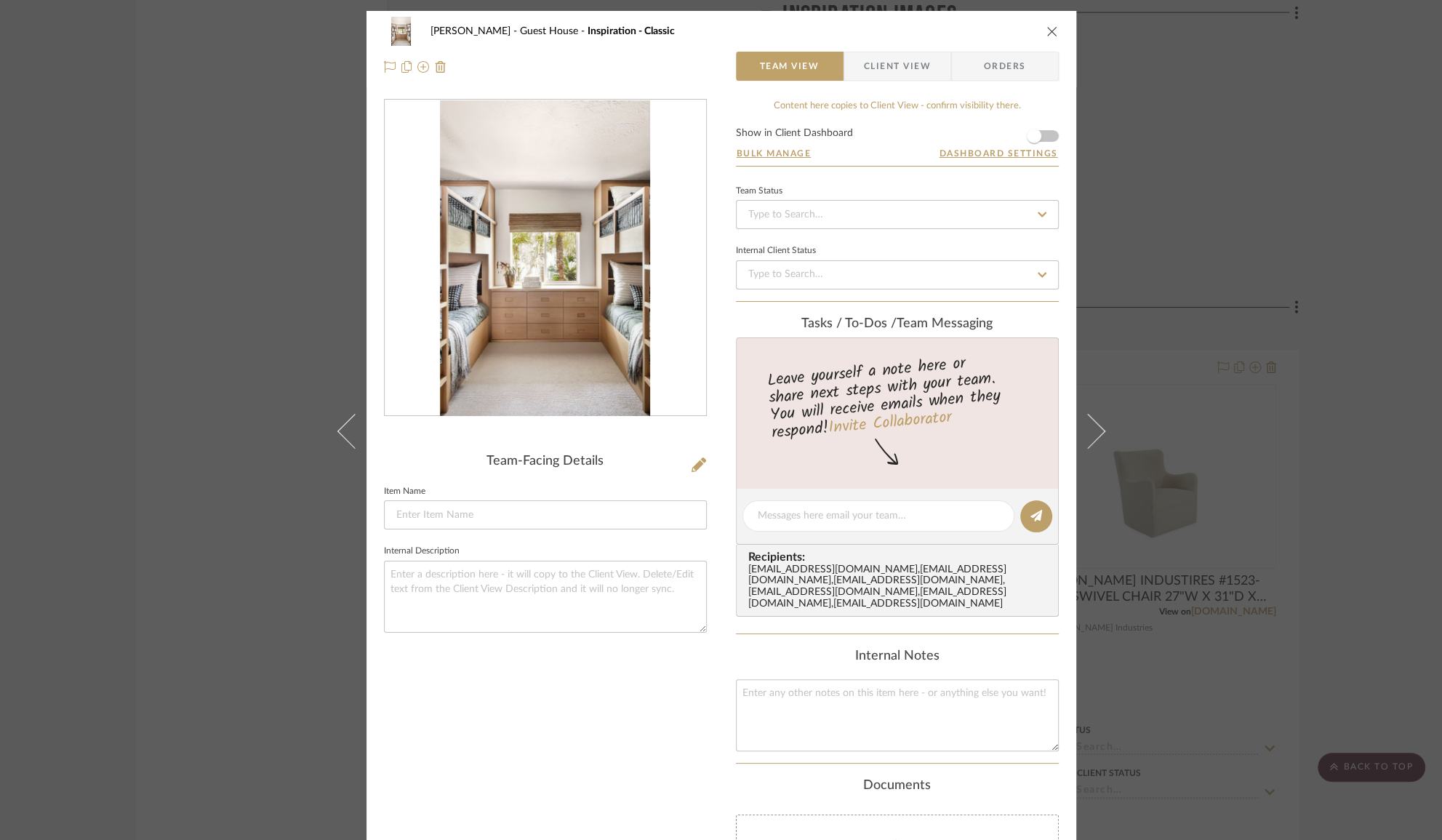
click at [1314, 429] on div "[PERSON_NAME] - Guest House Inspiration - Classic Team View Client View Orders …" at bounding box center [721, 420] width 1442 height 840
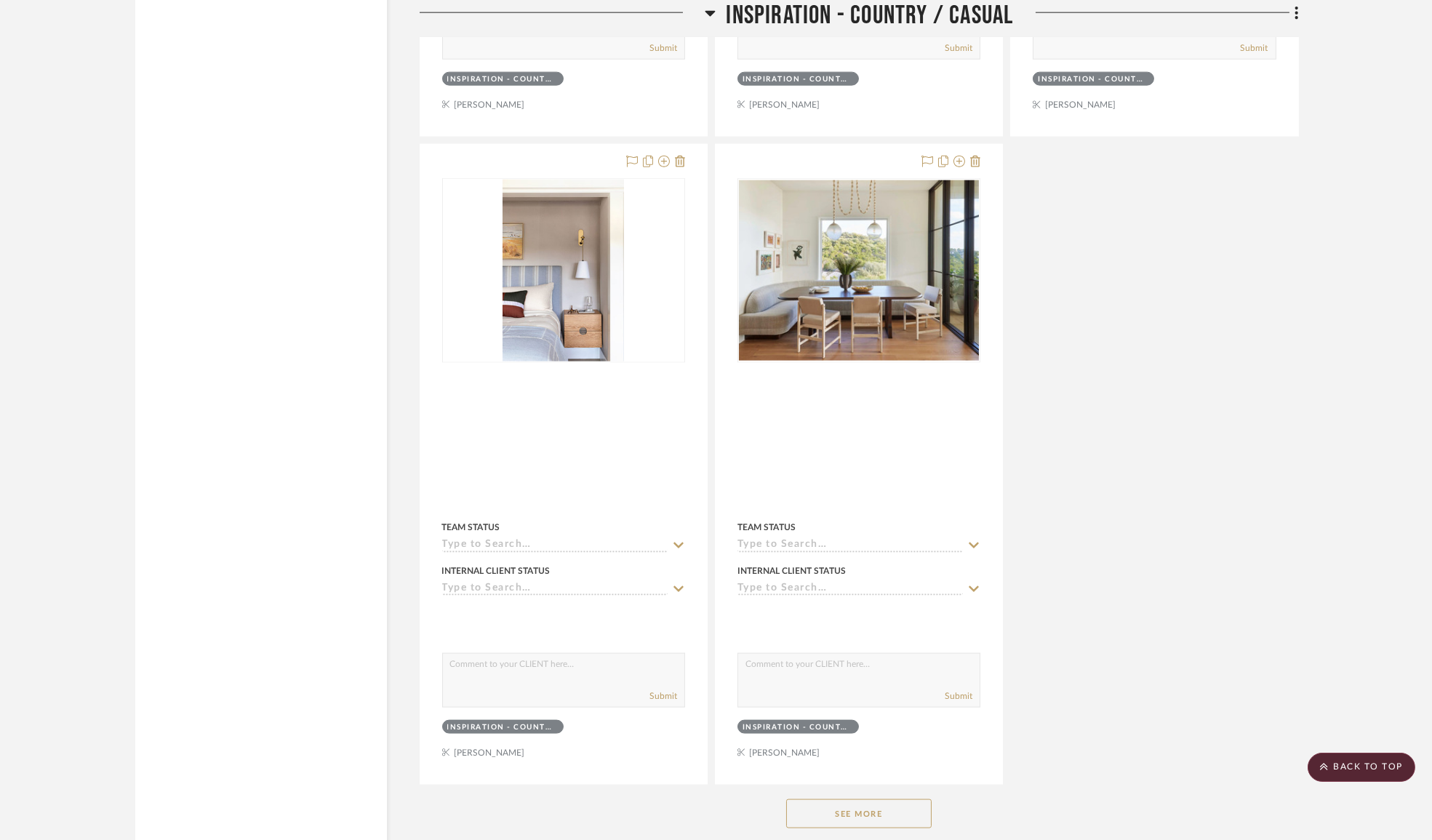
scroll to position [6081, 0]
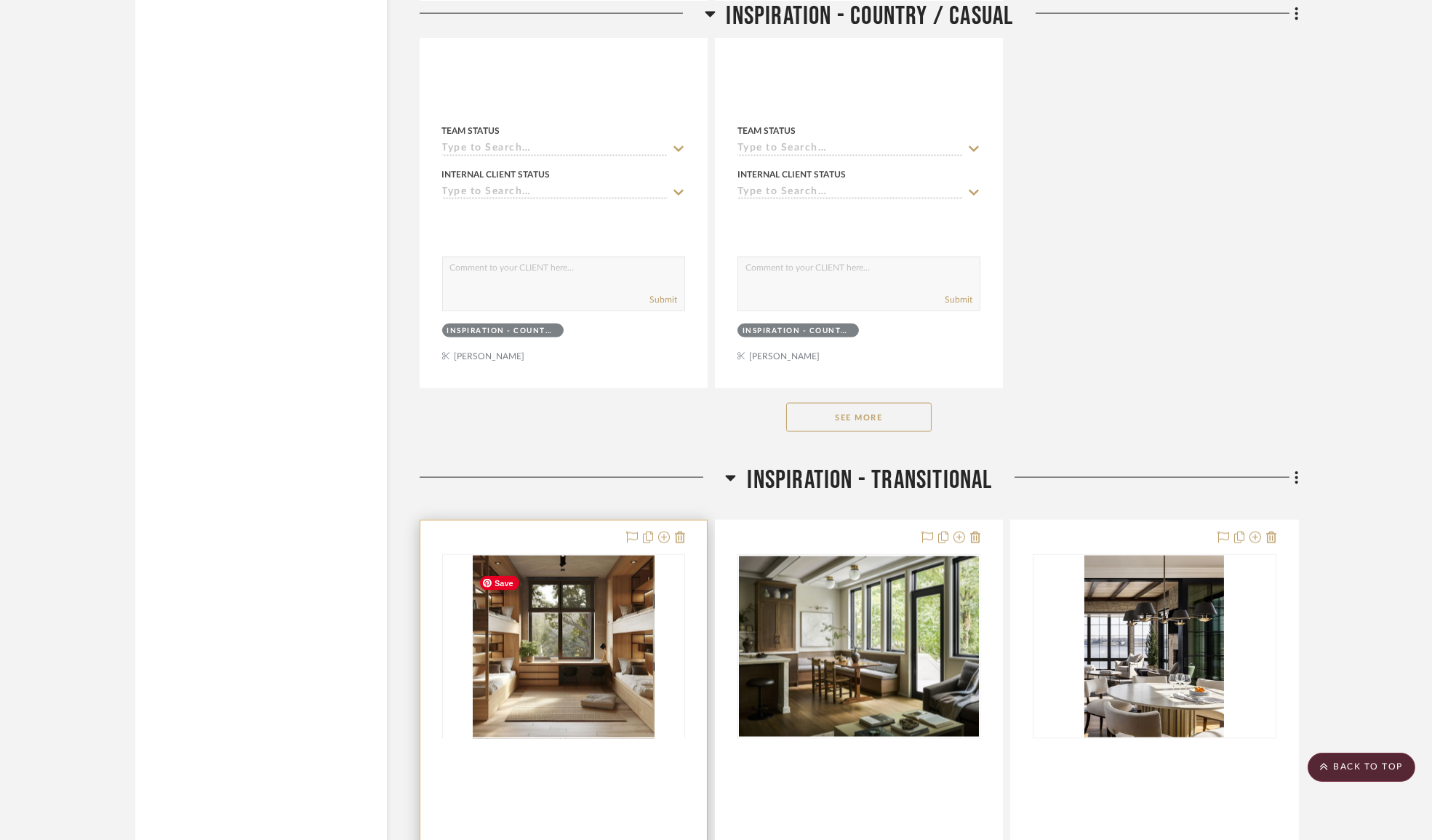
click at [488, 654] on div at bounding box center [563, 738] width 243 height 368
click at [563, 631] on img "0" at bounding box center [563, 647] width 182 height 182
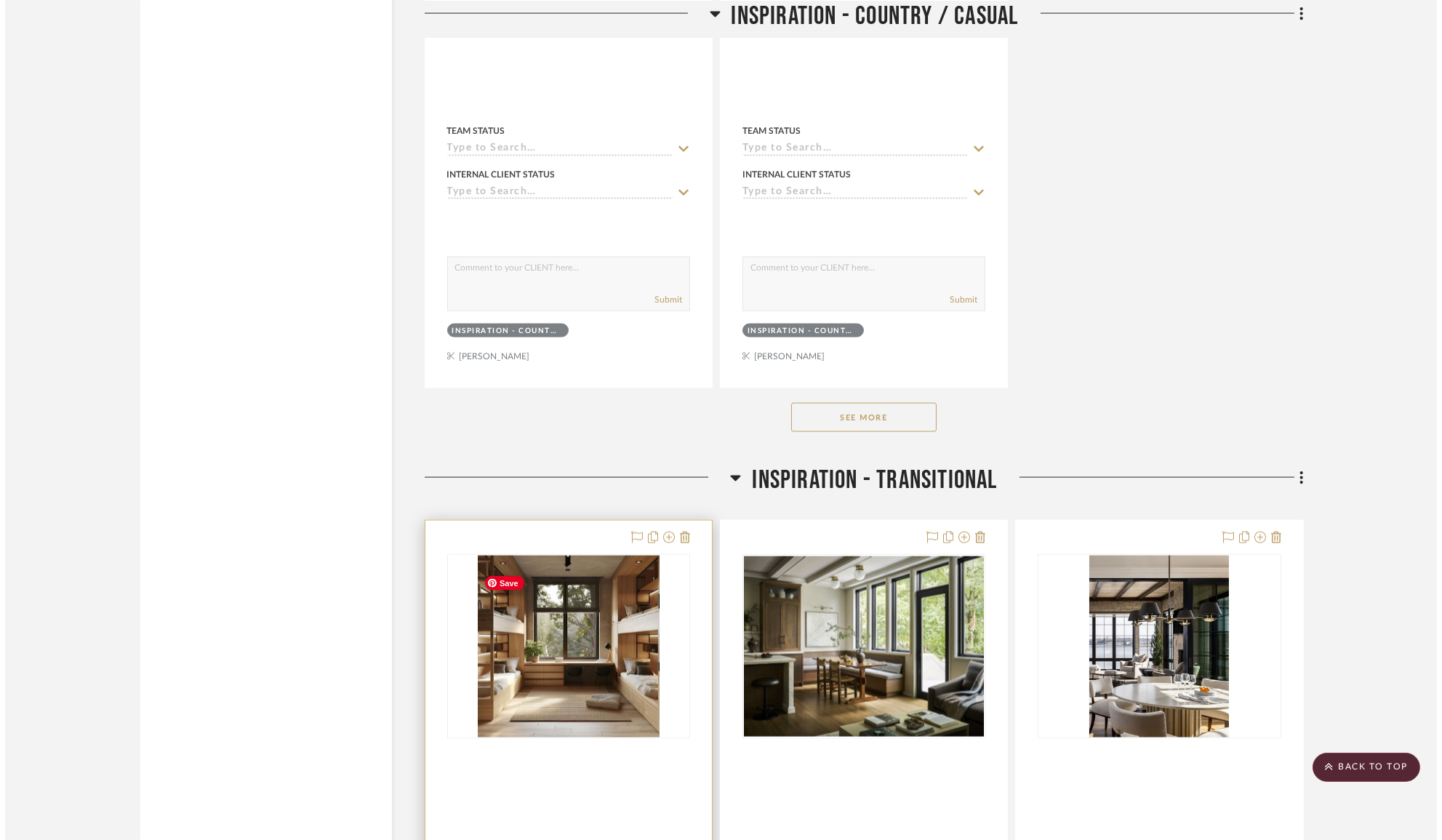
scroll to position [0, 0]
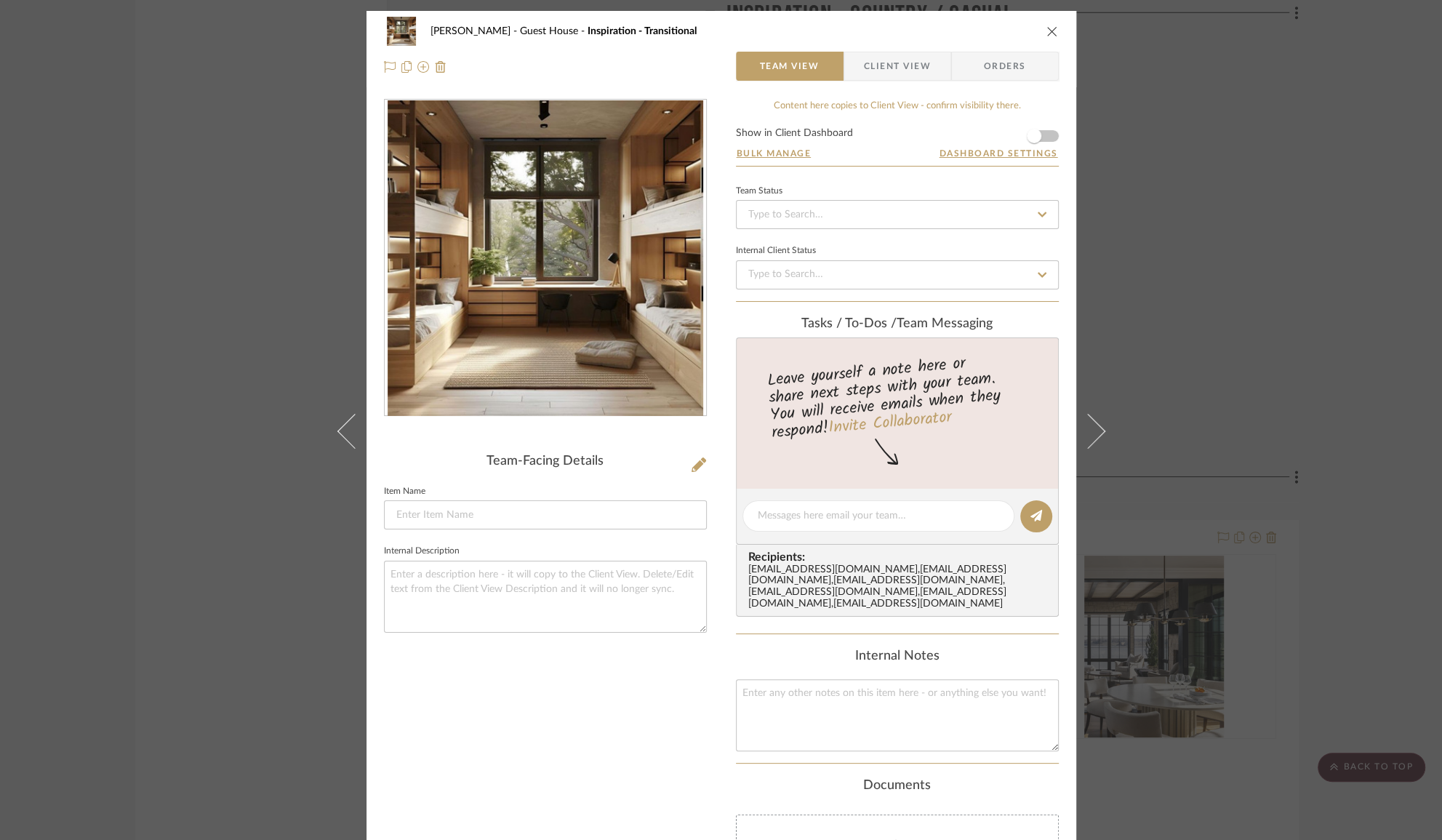
click at [1265, 268] on div "[PERSON_NAME] - Guest House Inspiration - Transitional Team View Client View Or…" at bounding box center [721, 420] width 1442 height 840
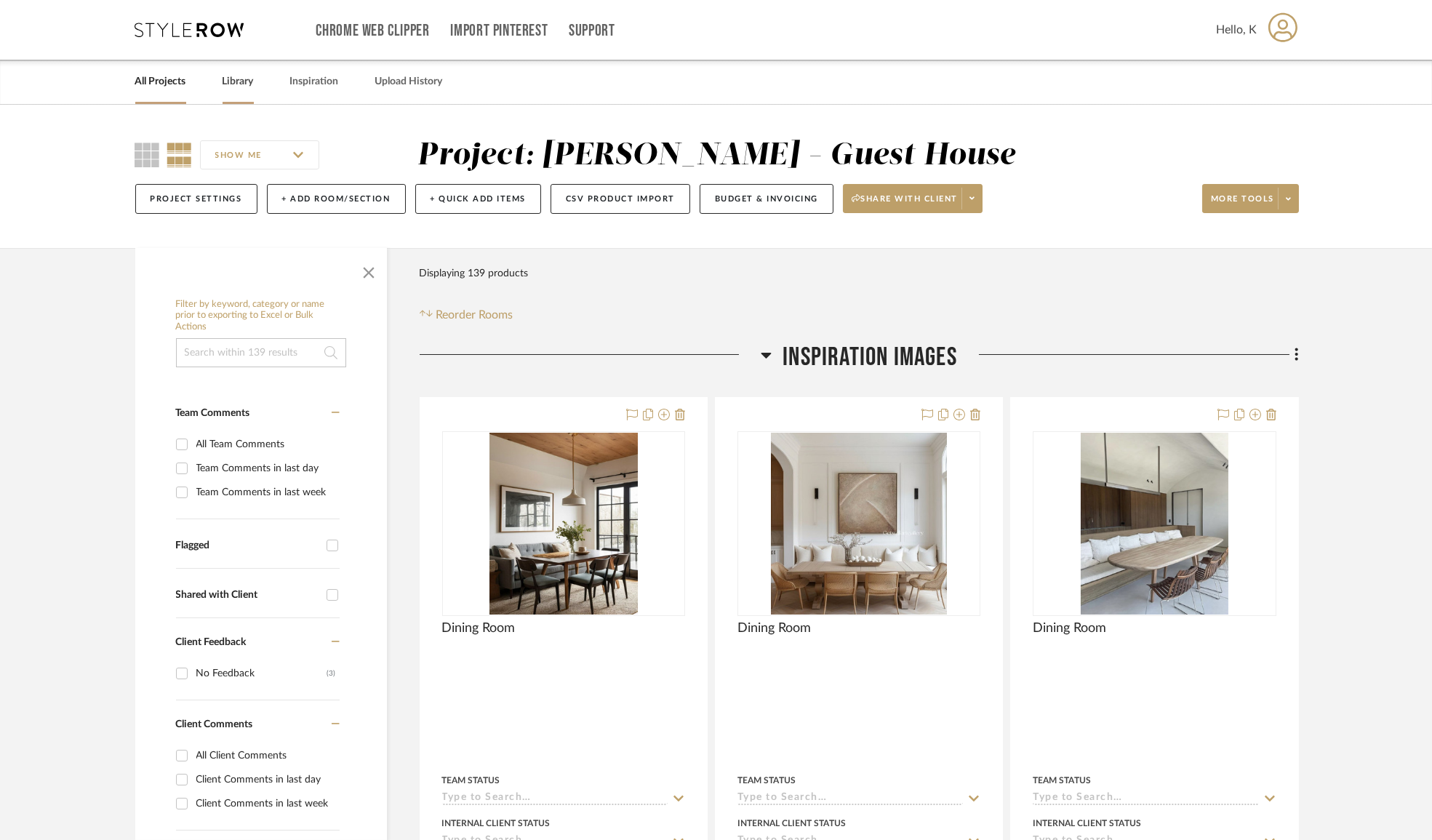
click at [240, 79] on link "Library" at bounding box center [238, 82] width 31 height 19
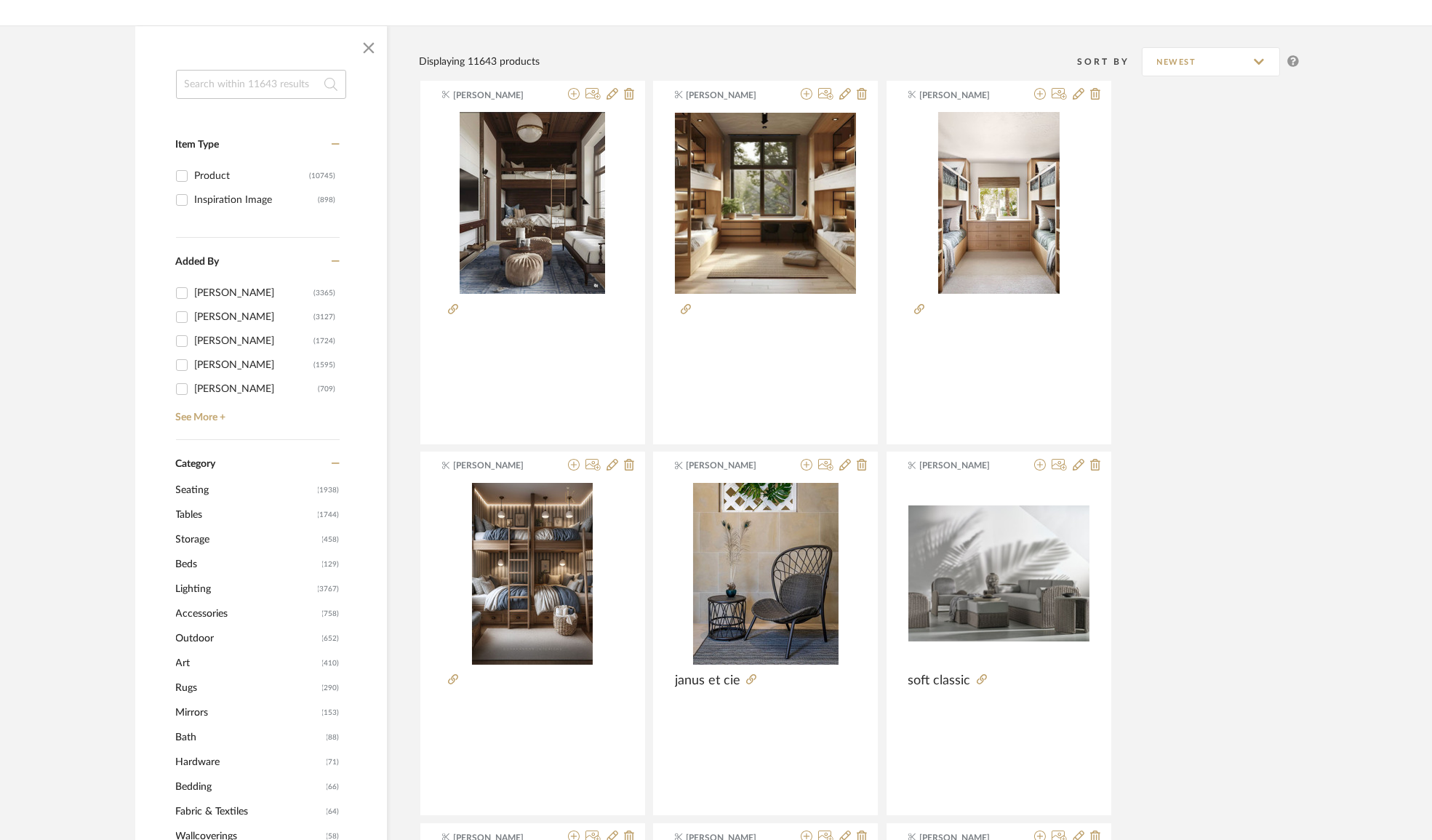
scroll to position [132, 0]
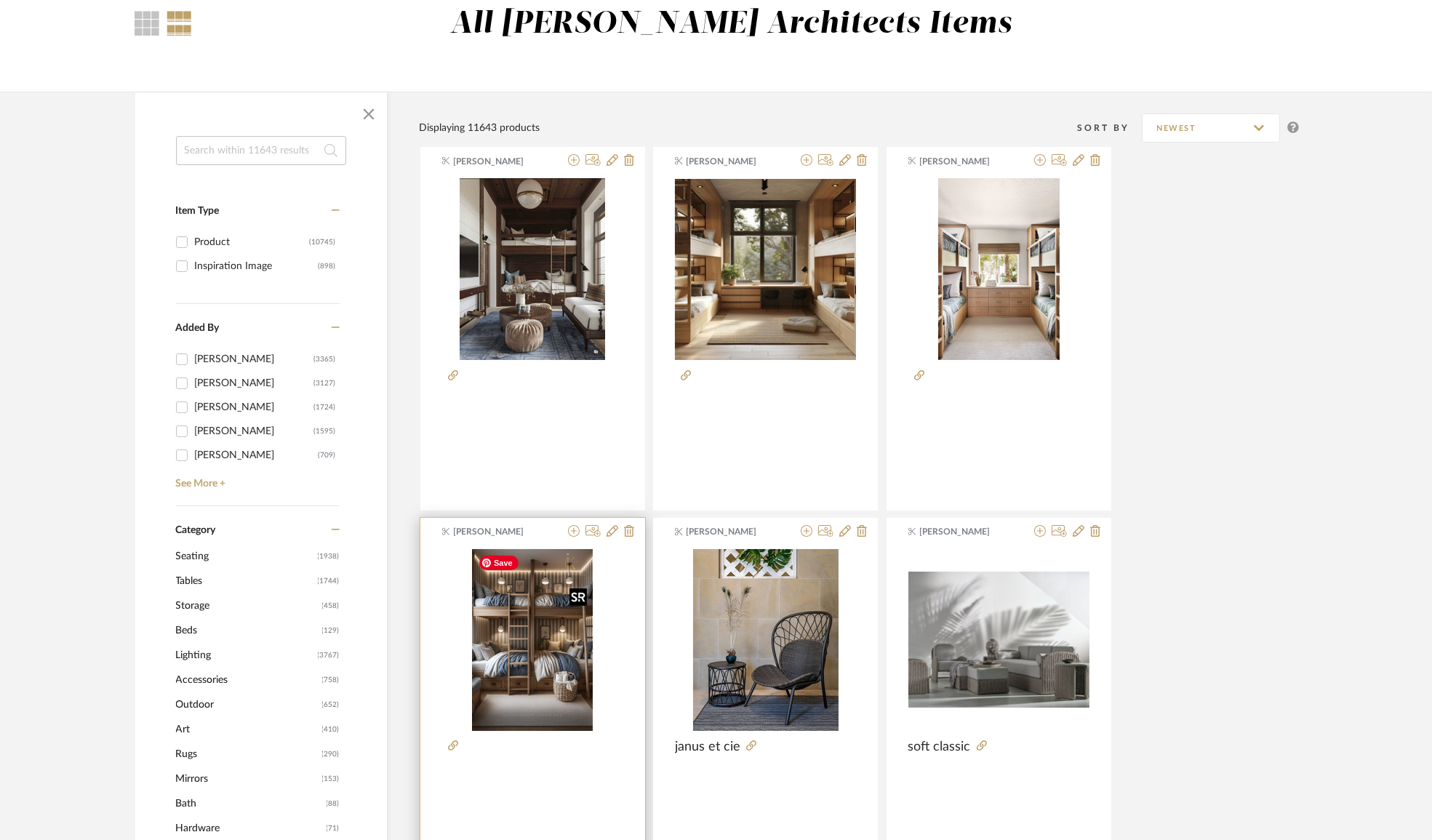
click at [565, 631] on img "0" at bounding box center [532, 640] width 121 height 182
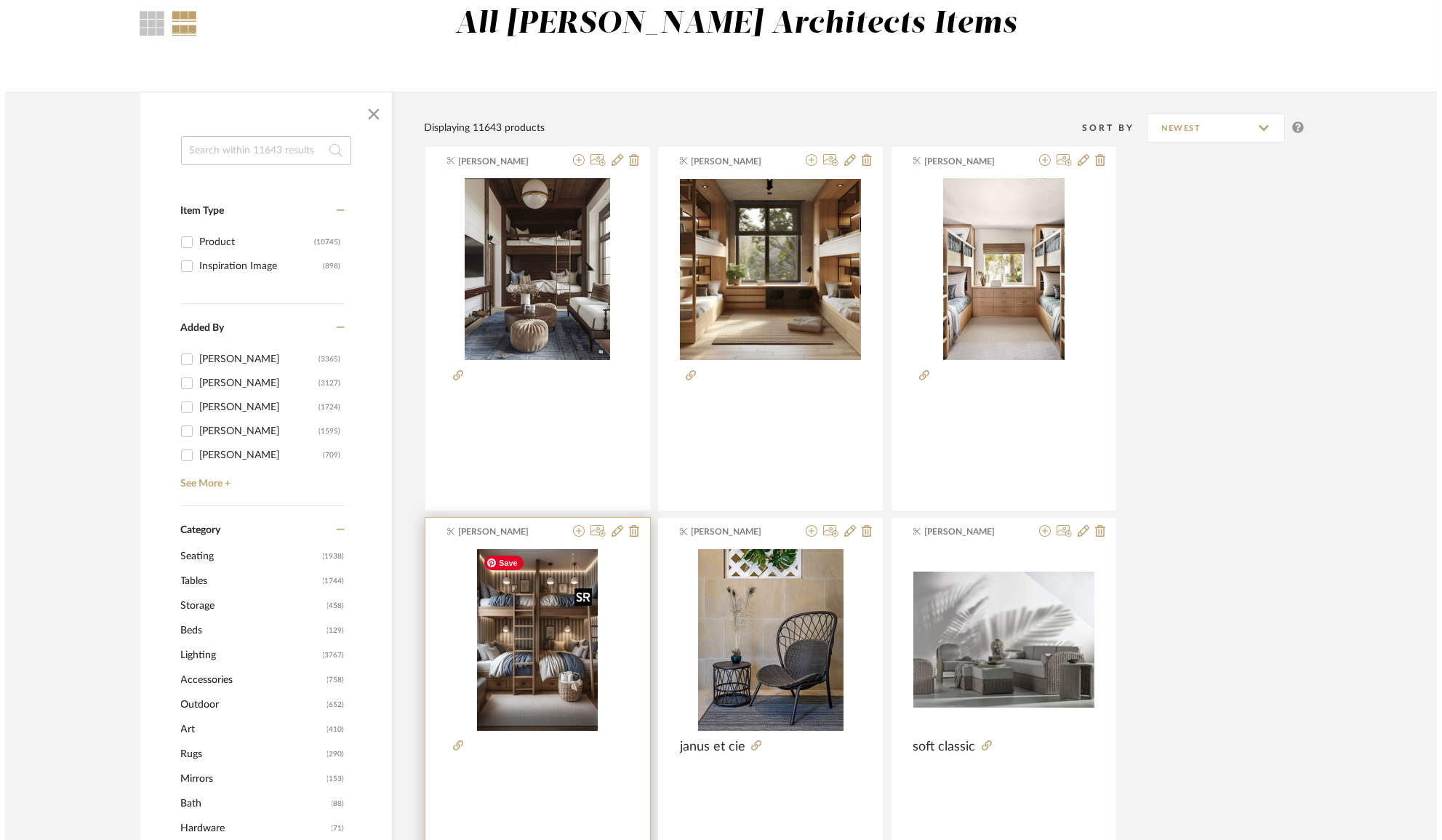
scroll to position [0, 0]
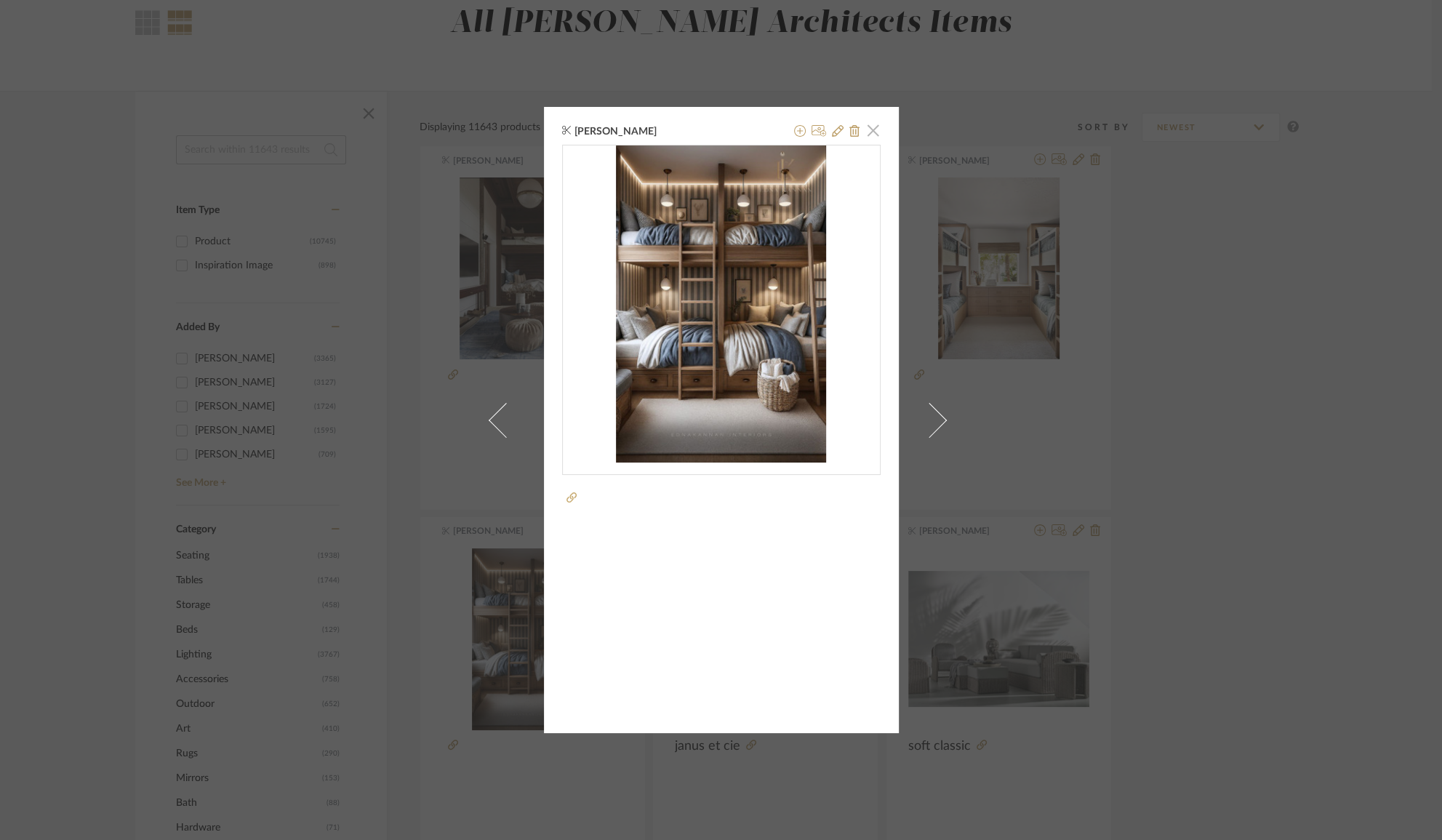
click at [866, 126] on span "button" at bounding box center [873, 129] width 29 height 29
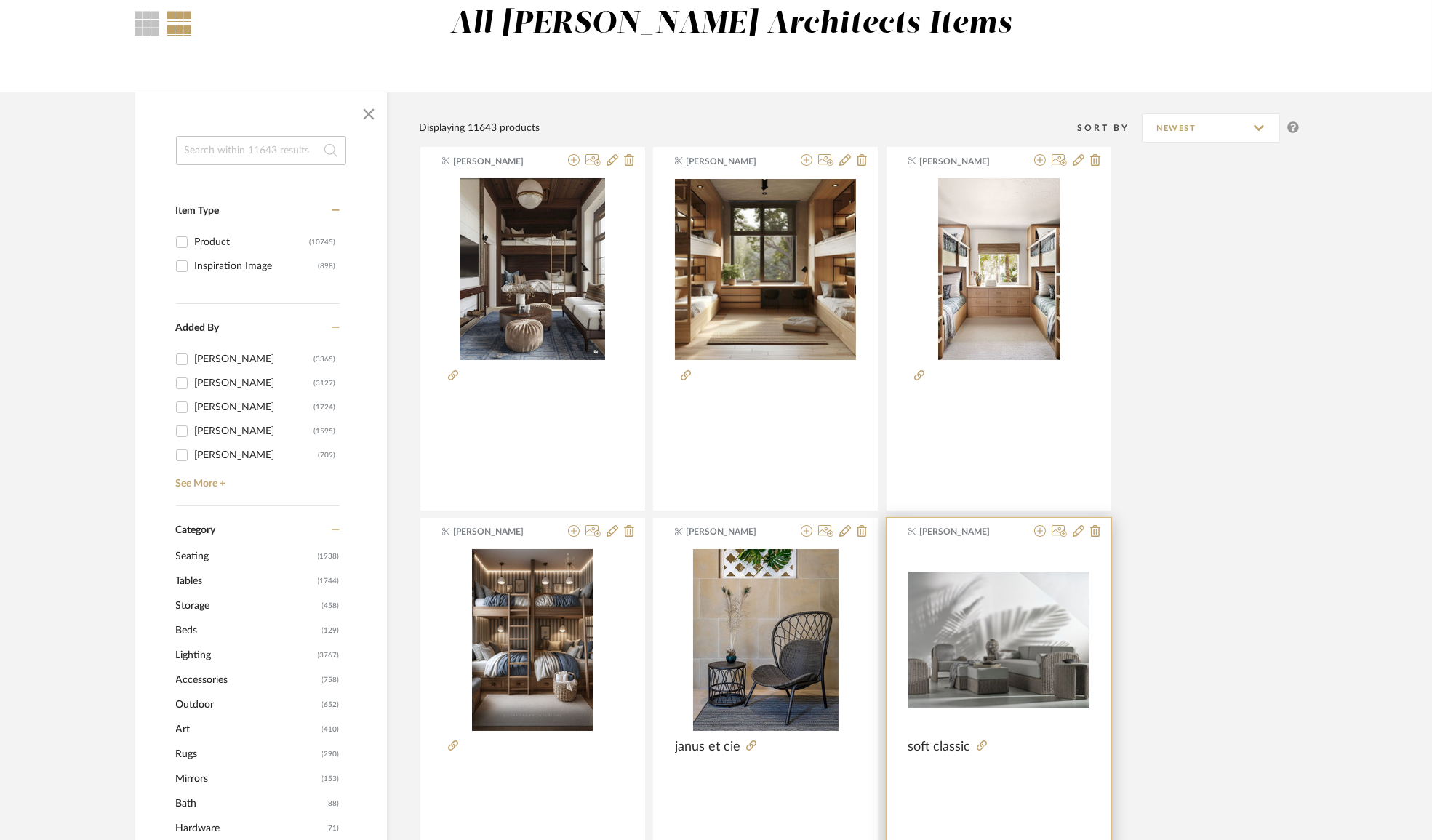
scroll to position [66, 0]
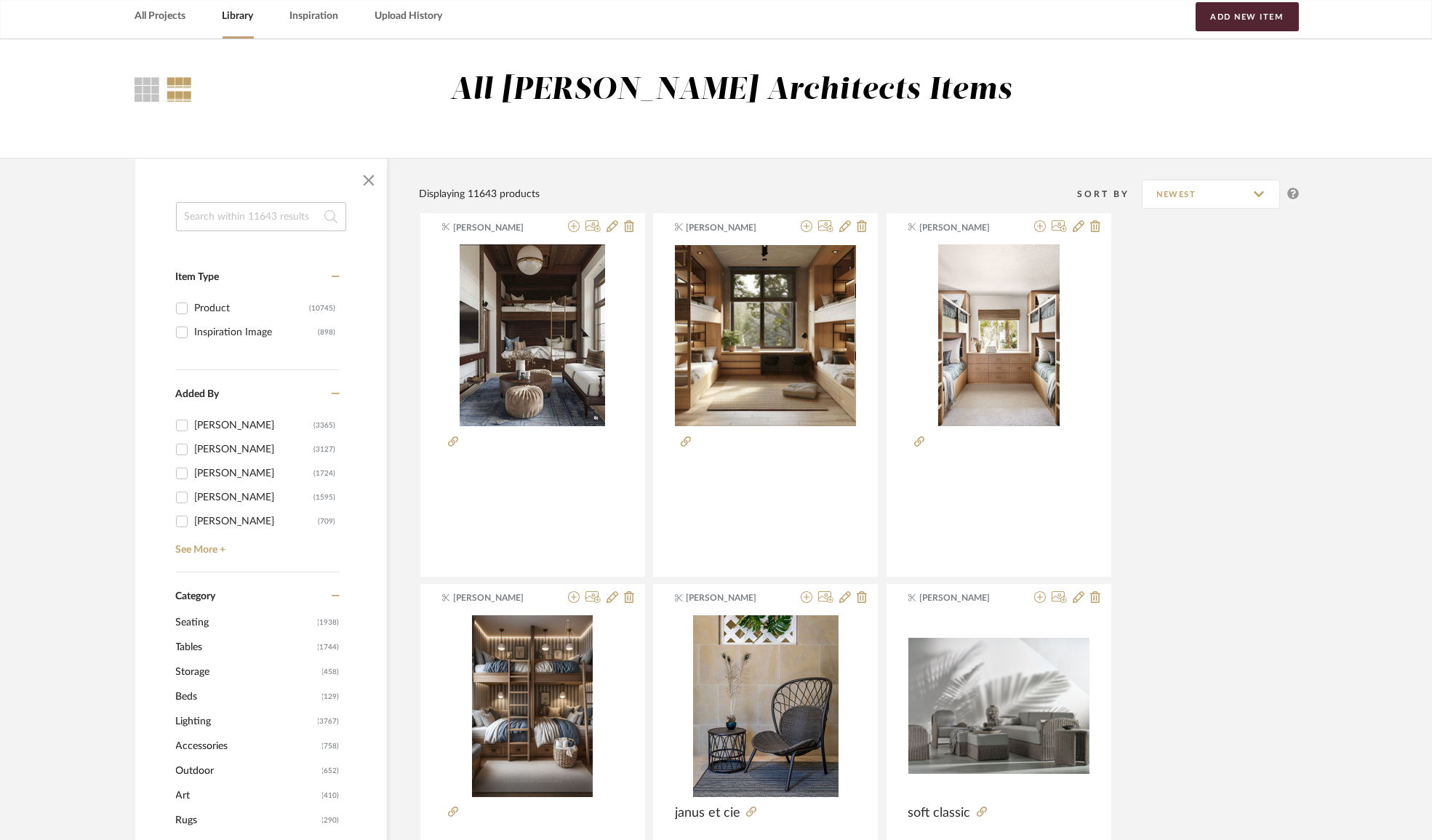
click at [222, 720] on span "Lighting" at bounding box center [245, 721] width 138 height 24
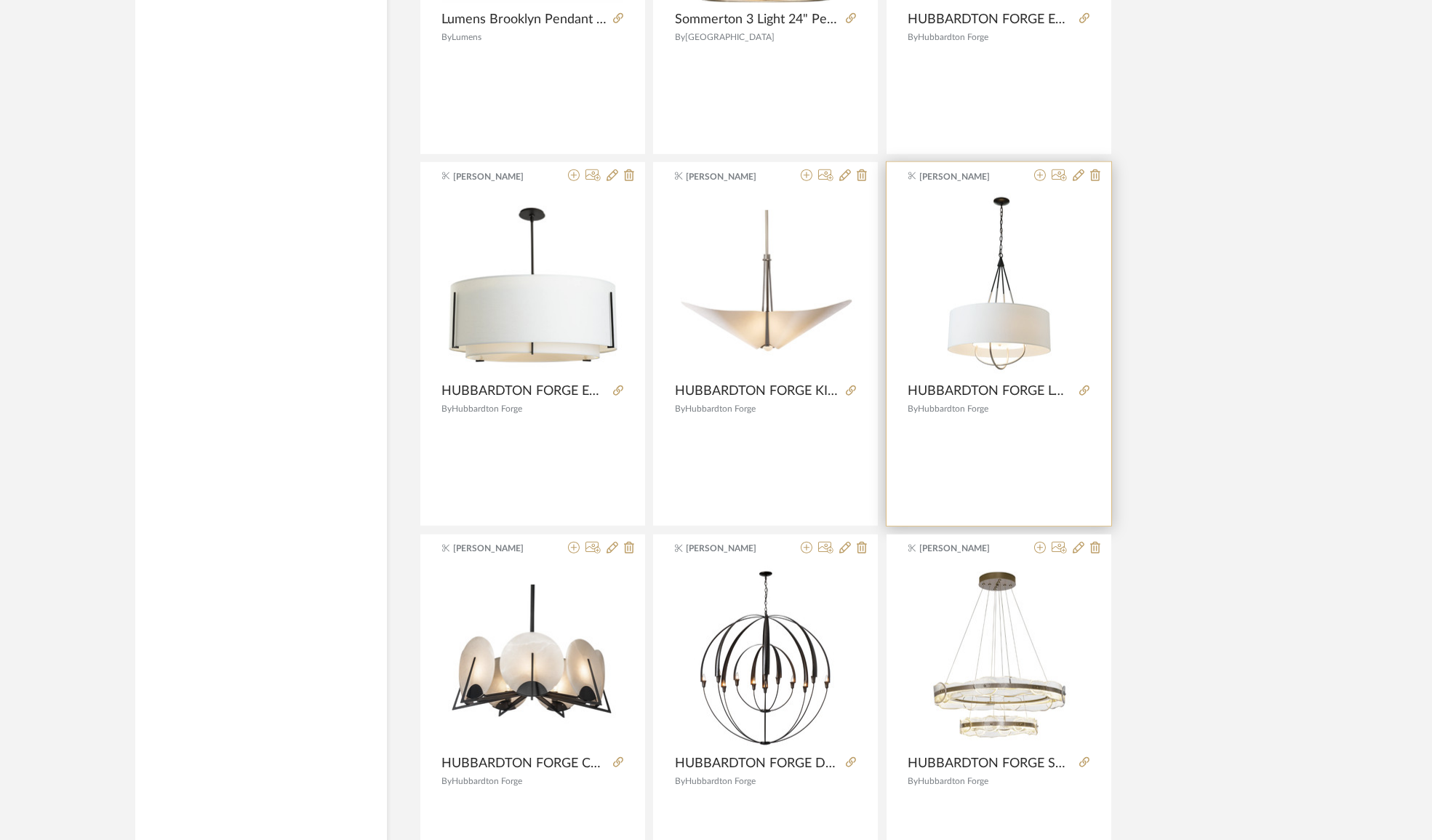
scroll to position [4109, 0]
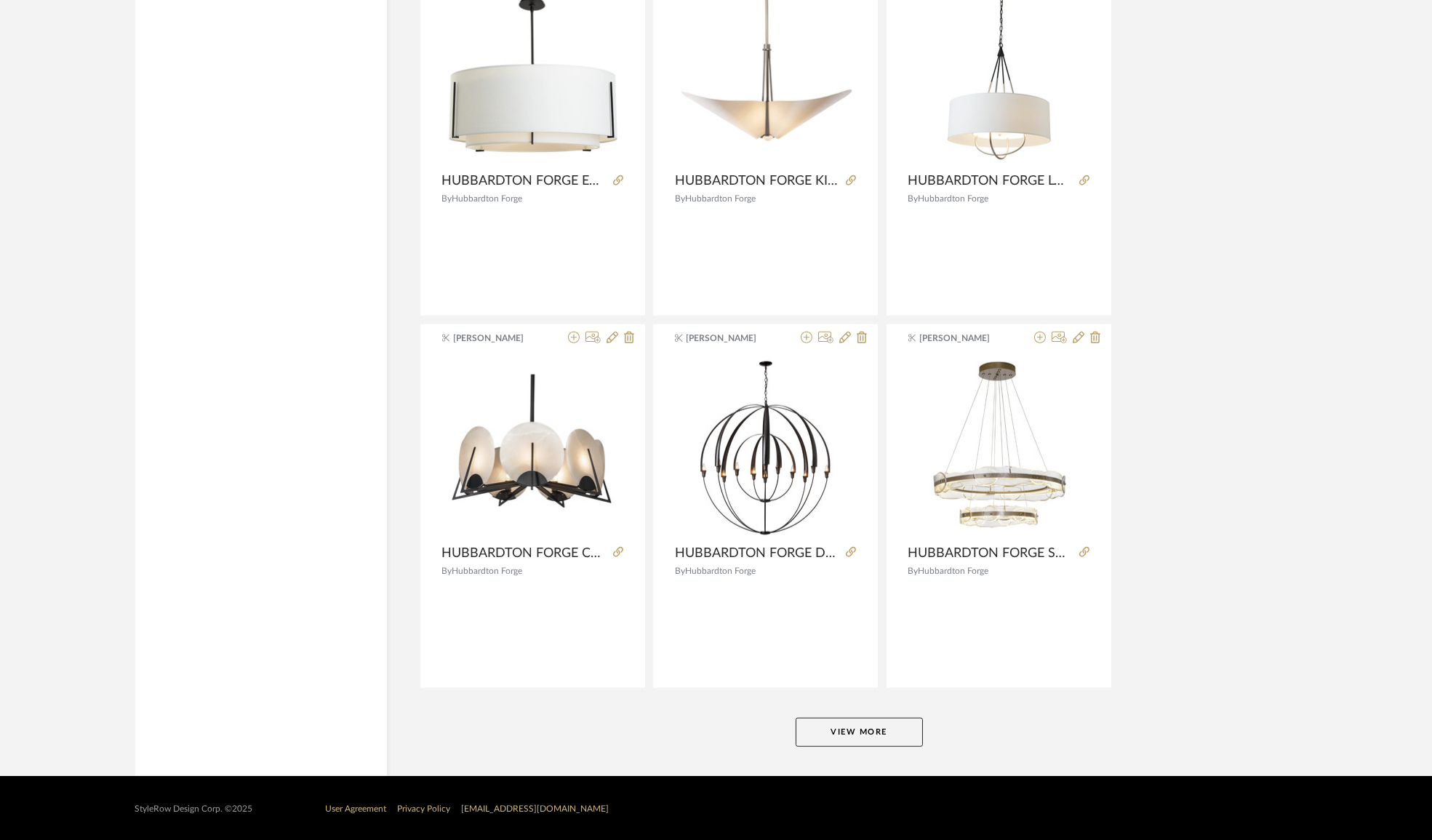
click at [822, 741] on button "View More" at bounding box center [859, 732] width 127 height 29
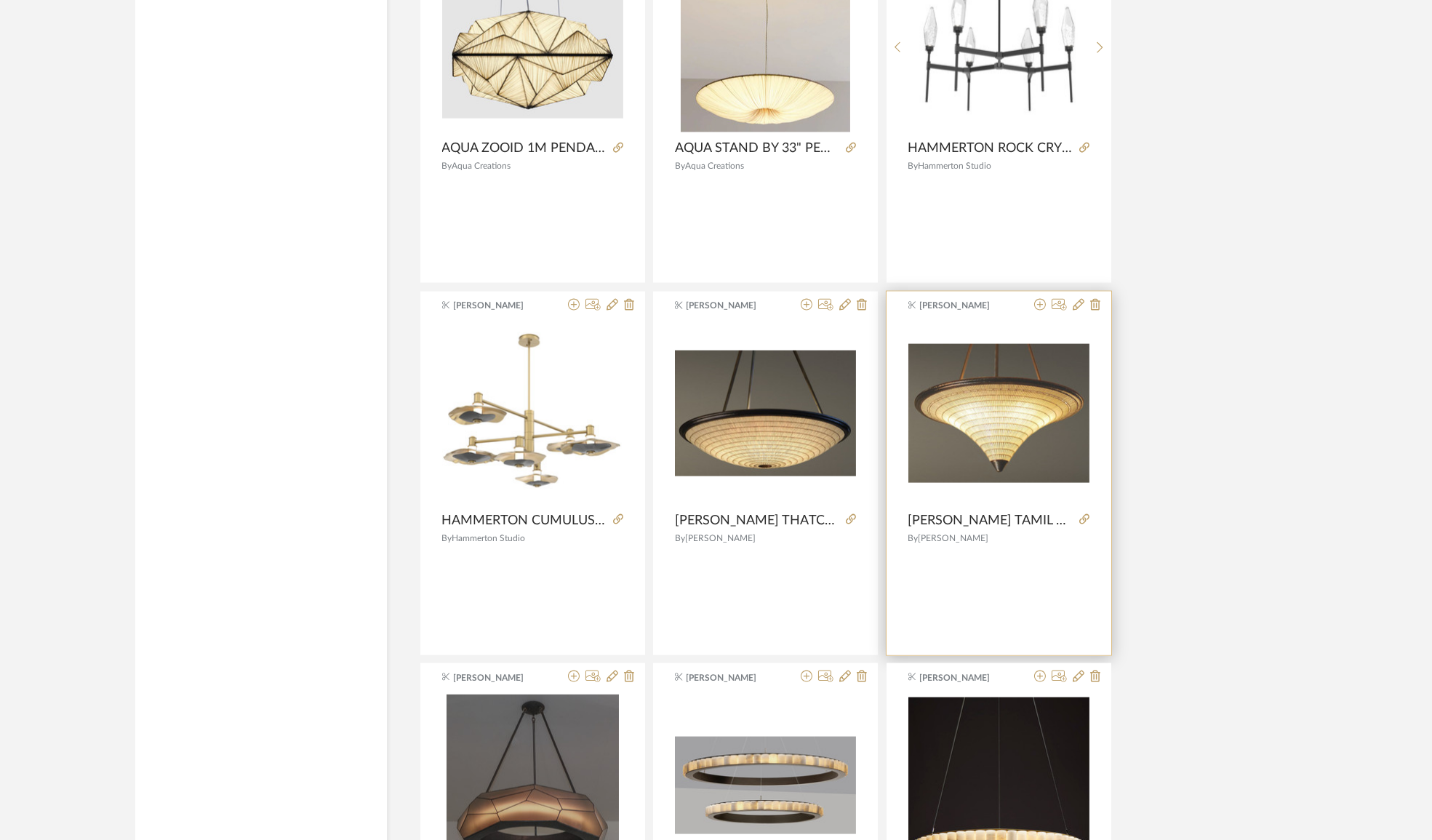
scroll to position [5696, 0]
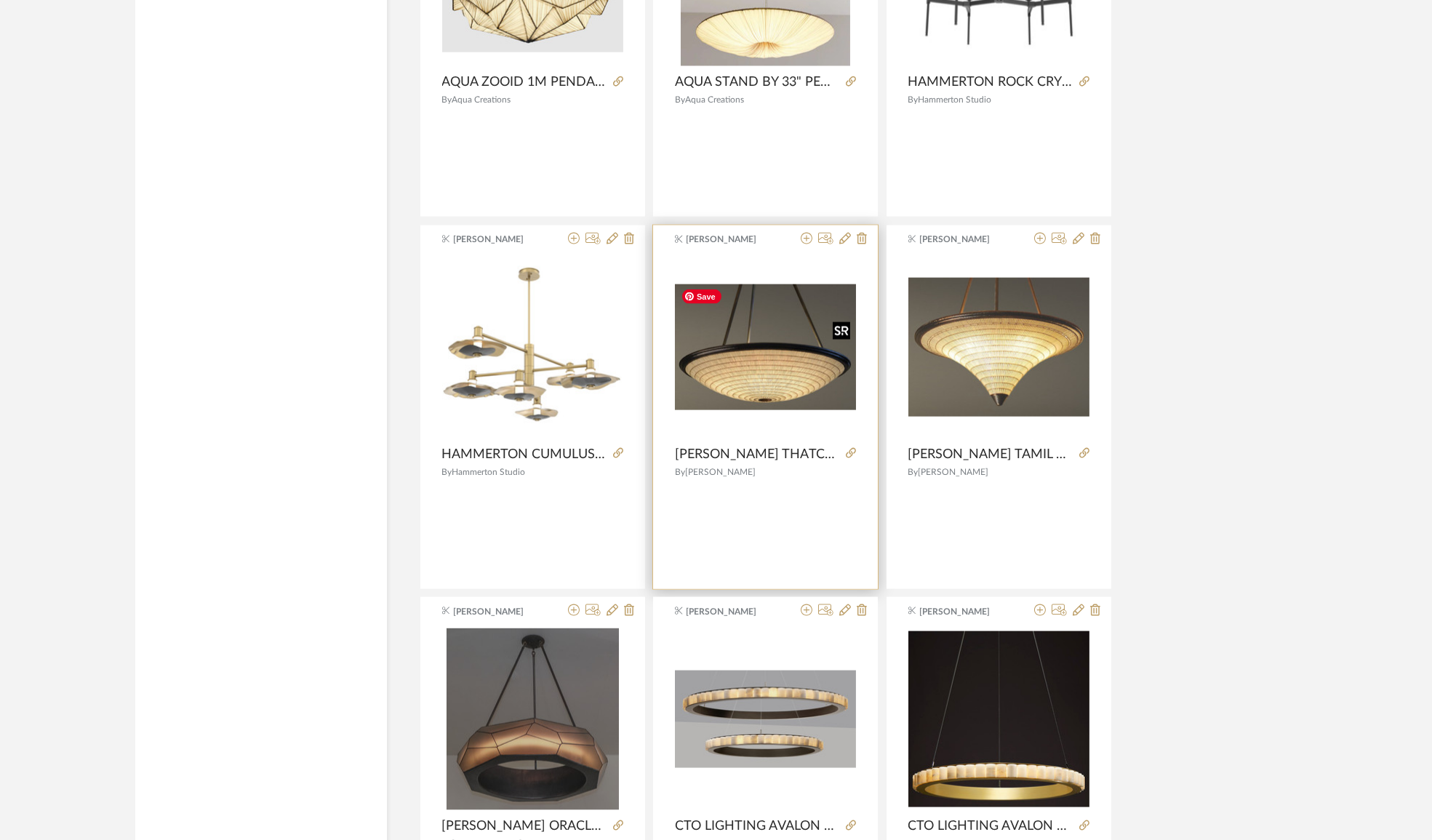
click at [758, 364] on img "0" at bounding box center [764, 346] width 181 height 125
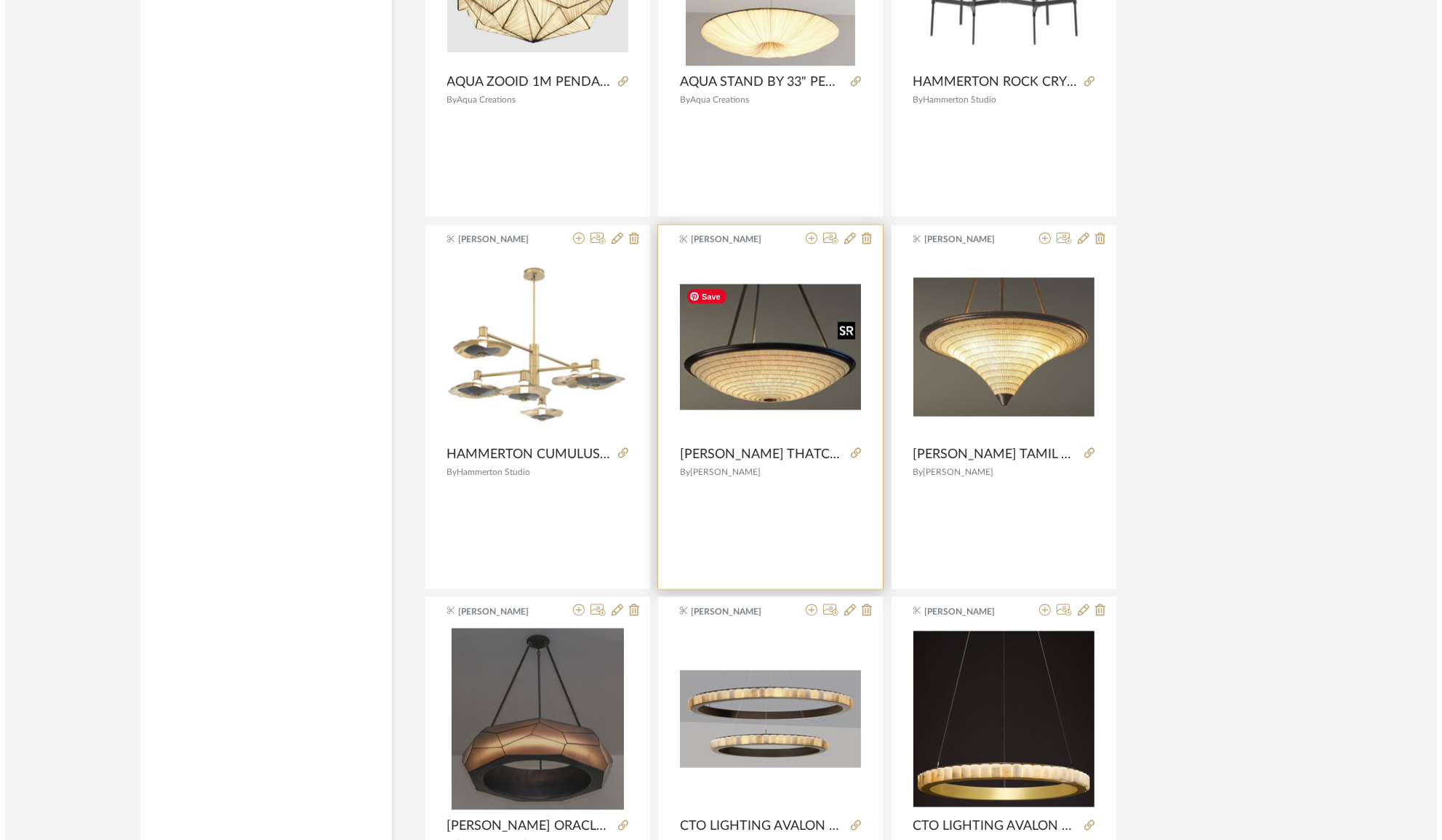
scroll to position [0, 0]
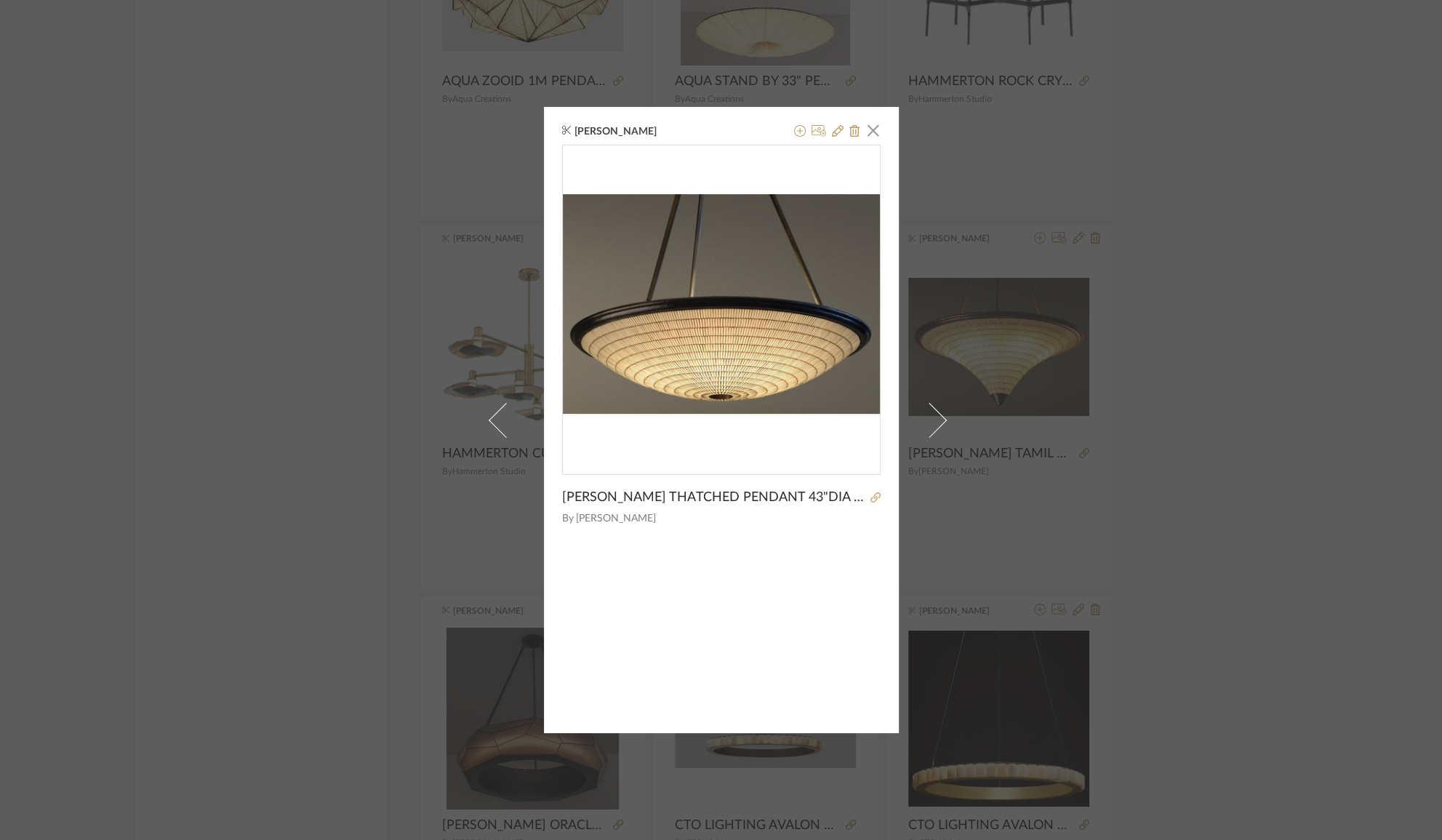
click at [1243, 488] on div "[PERSON_NAME] × [PERSON_NAME] THATCHED PENDANT 43"DIA X 9"H OR 34"DIA X 7"H OR …" at bounding box center [721, 420] width 1442 height 840
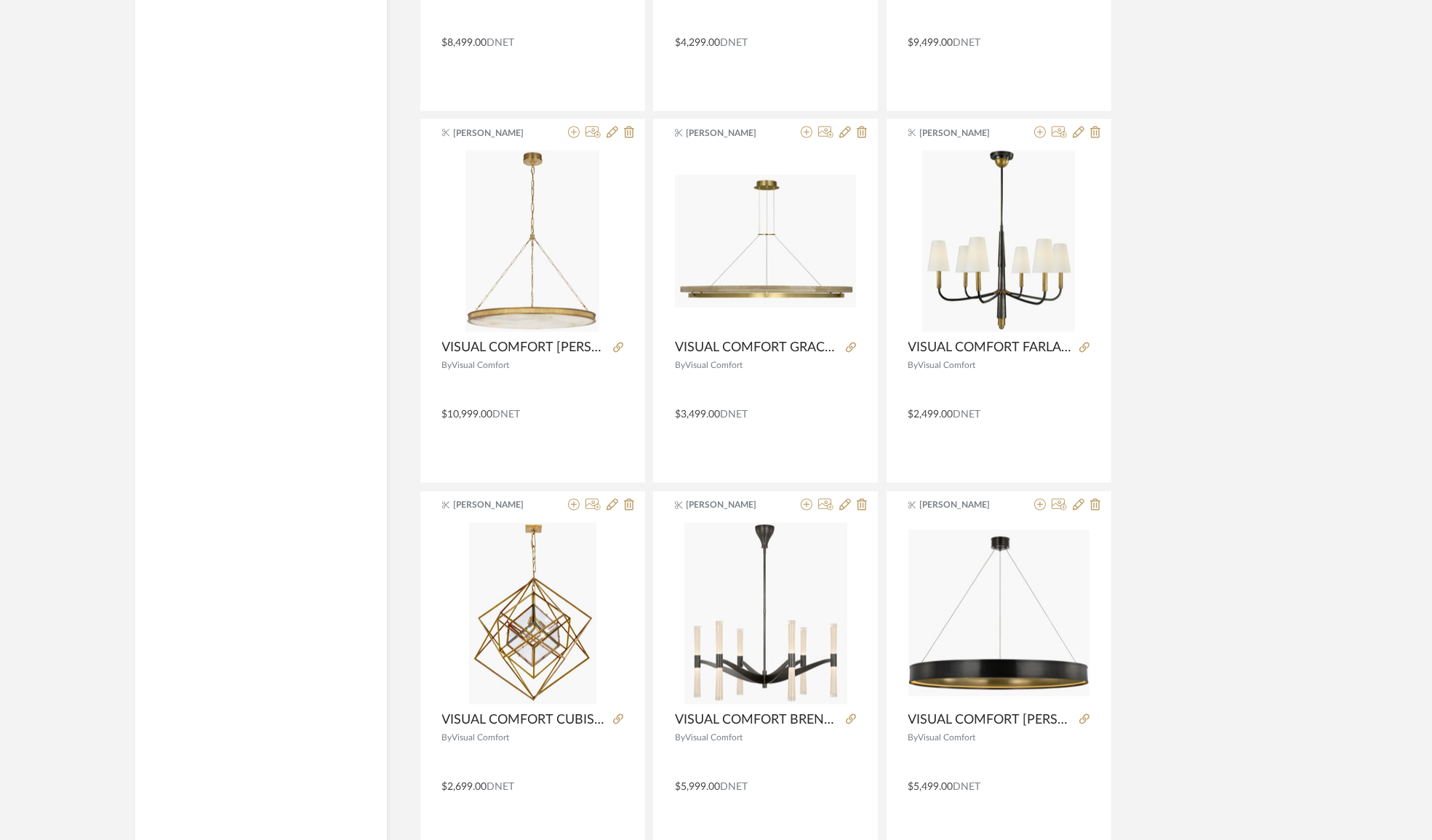
scroll to position [8571, 0]
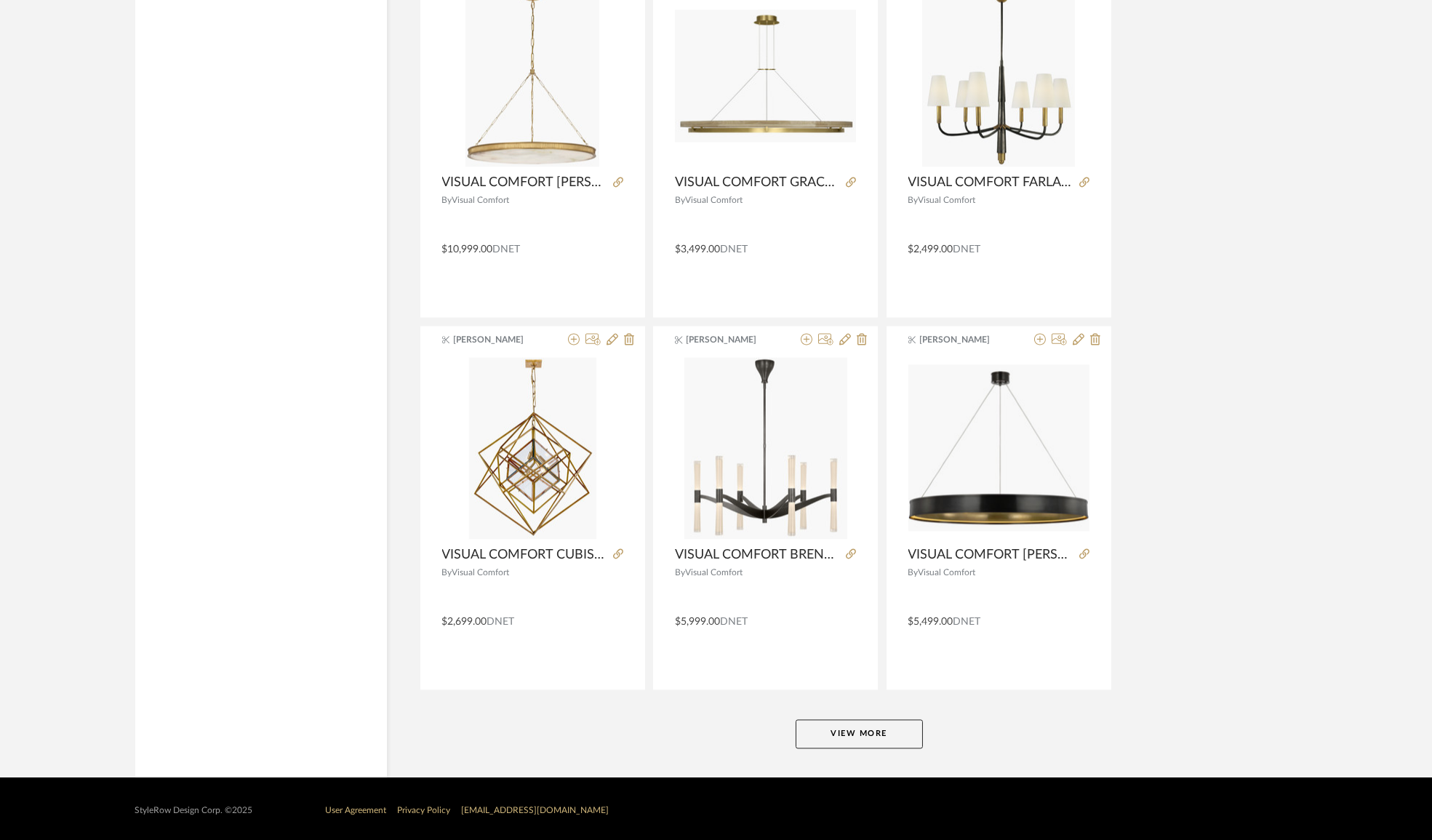
click at [880, 730] on button "View More" at bounding box center [859, 733] width 127 height 29
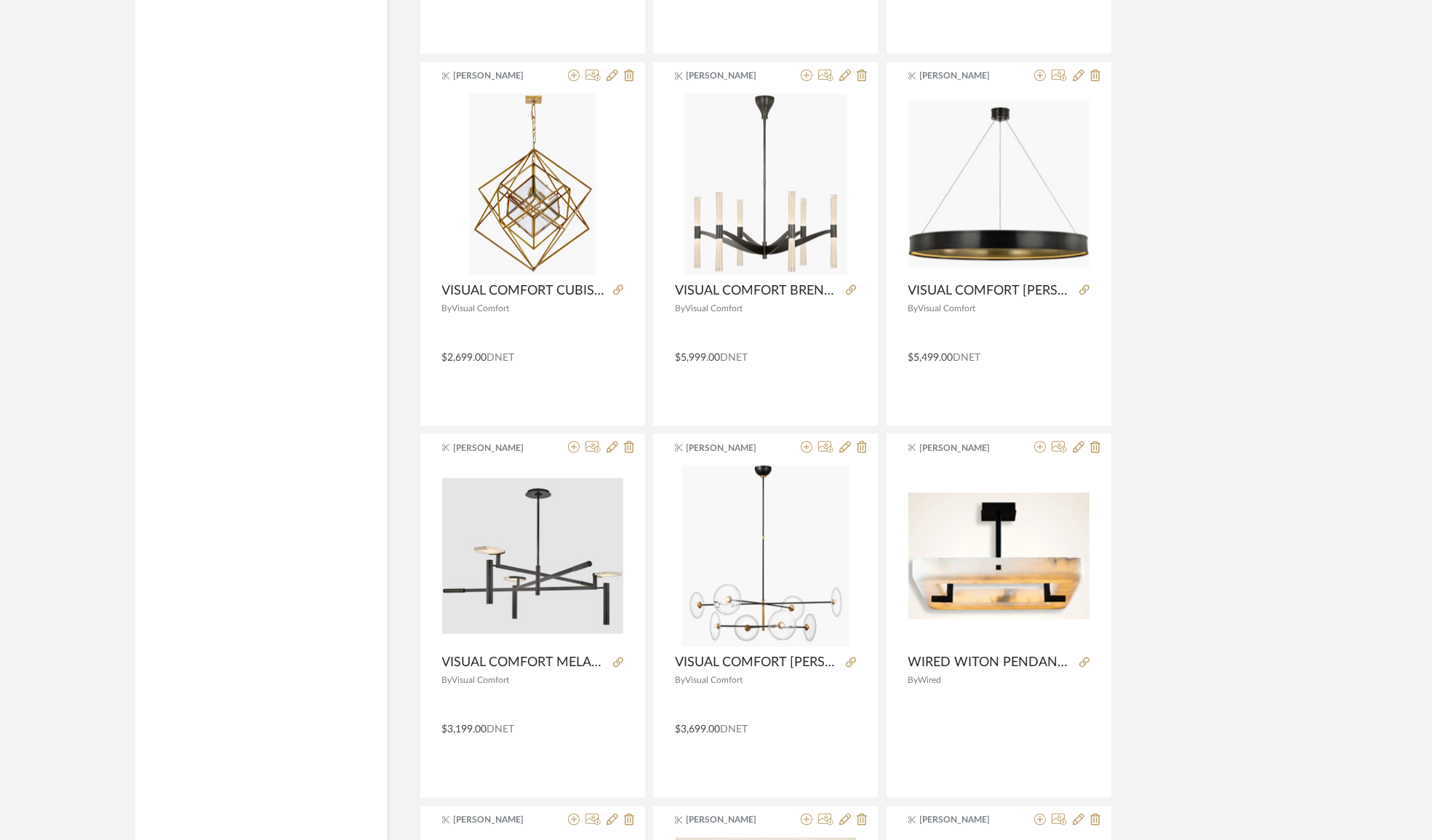
scroll to position [9100, 0]
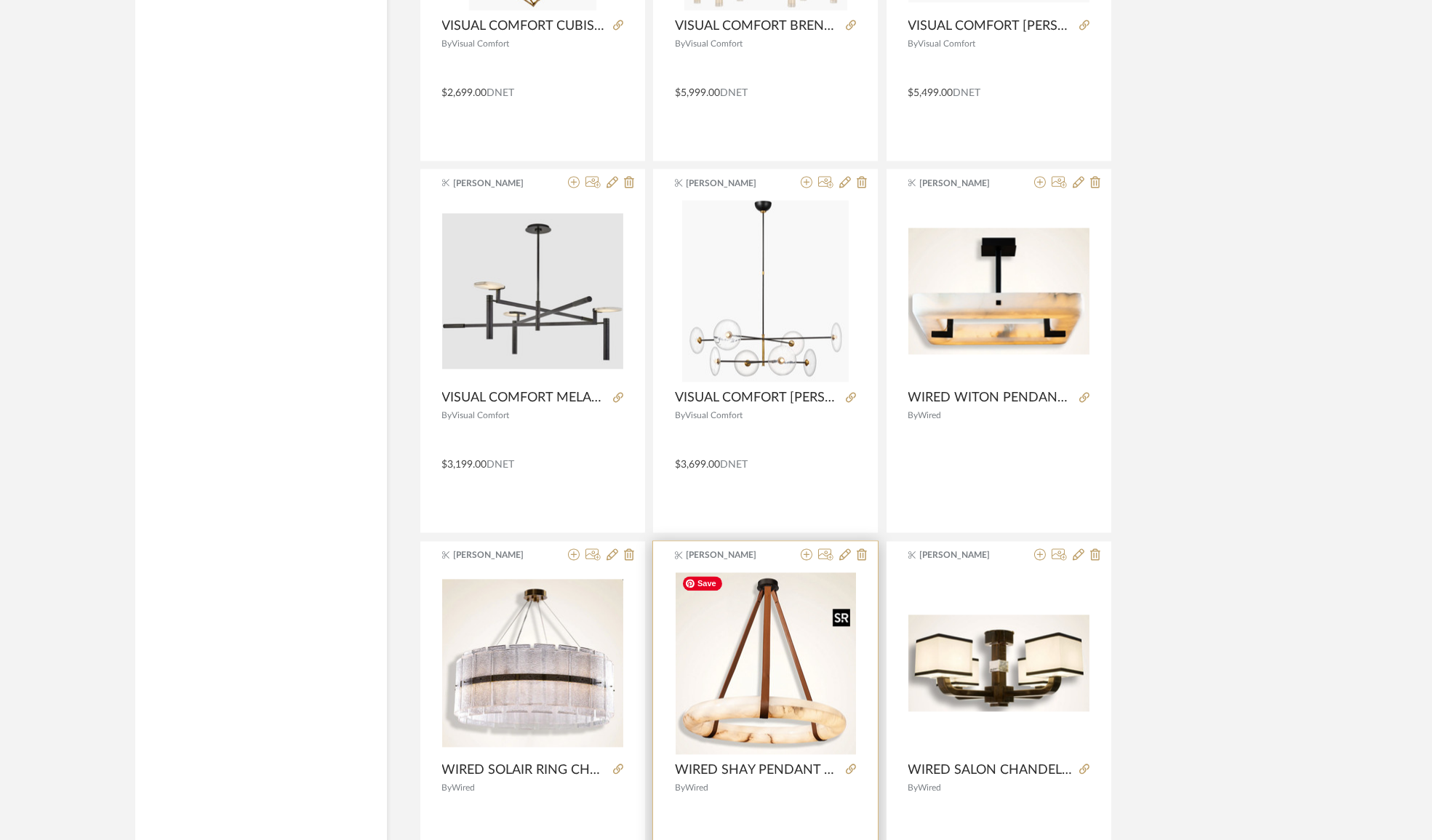
click at [782, 705] on img "0" at bounding box center [765, 663] width 180 height 182
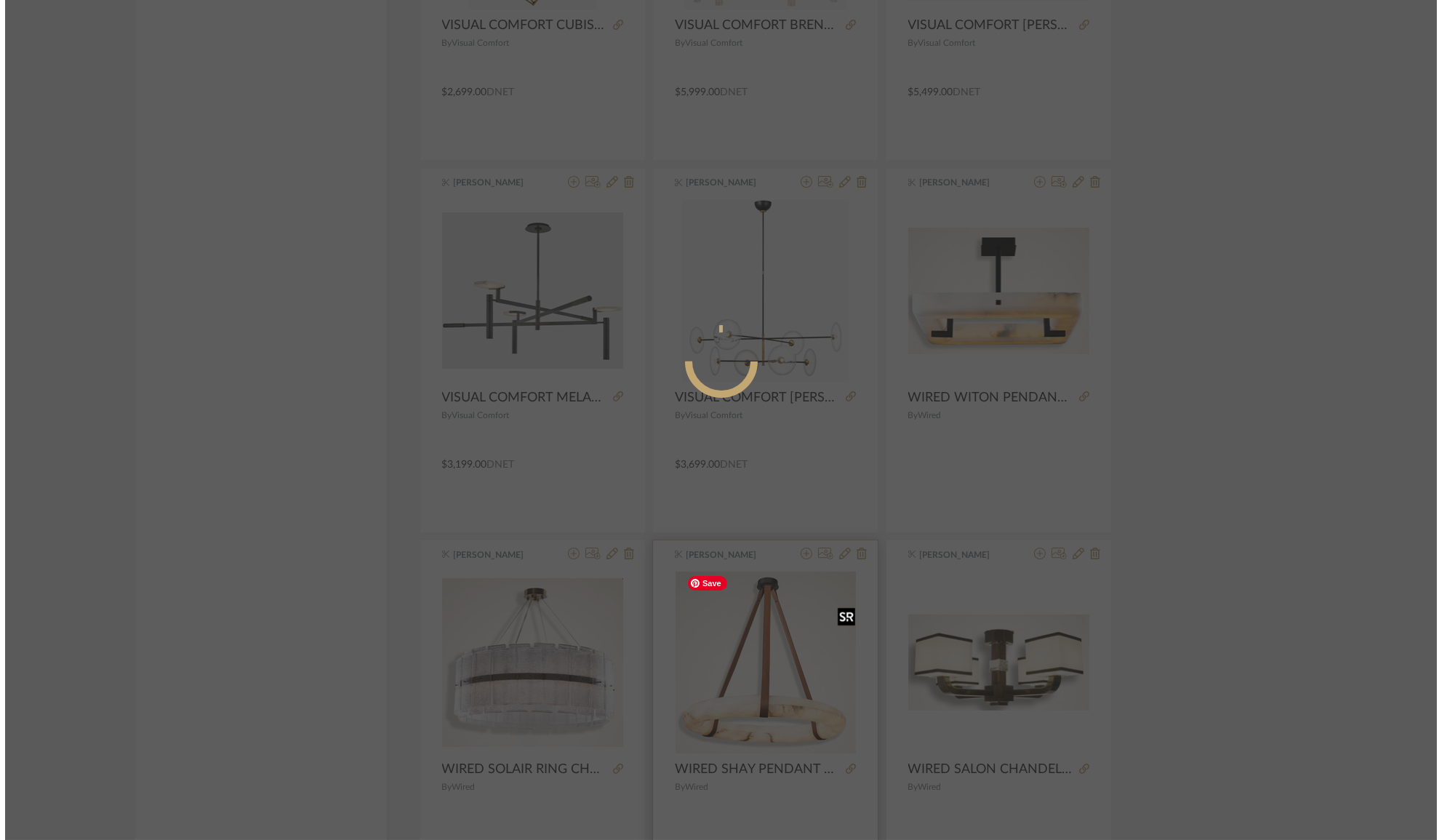
scroll to position [0, 0]
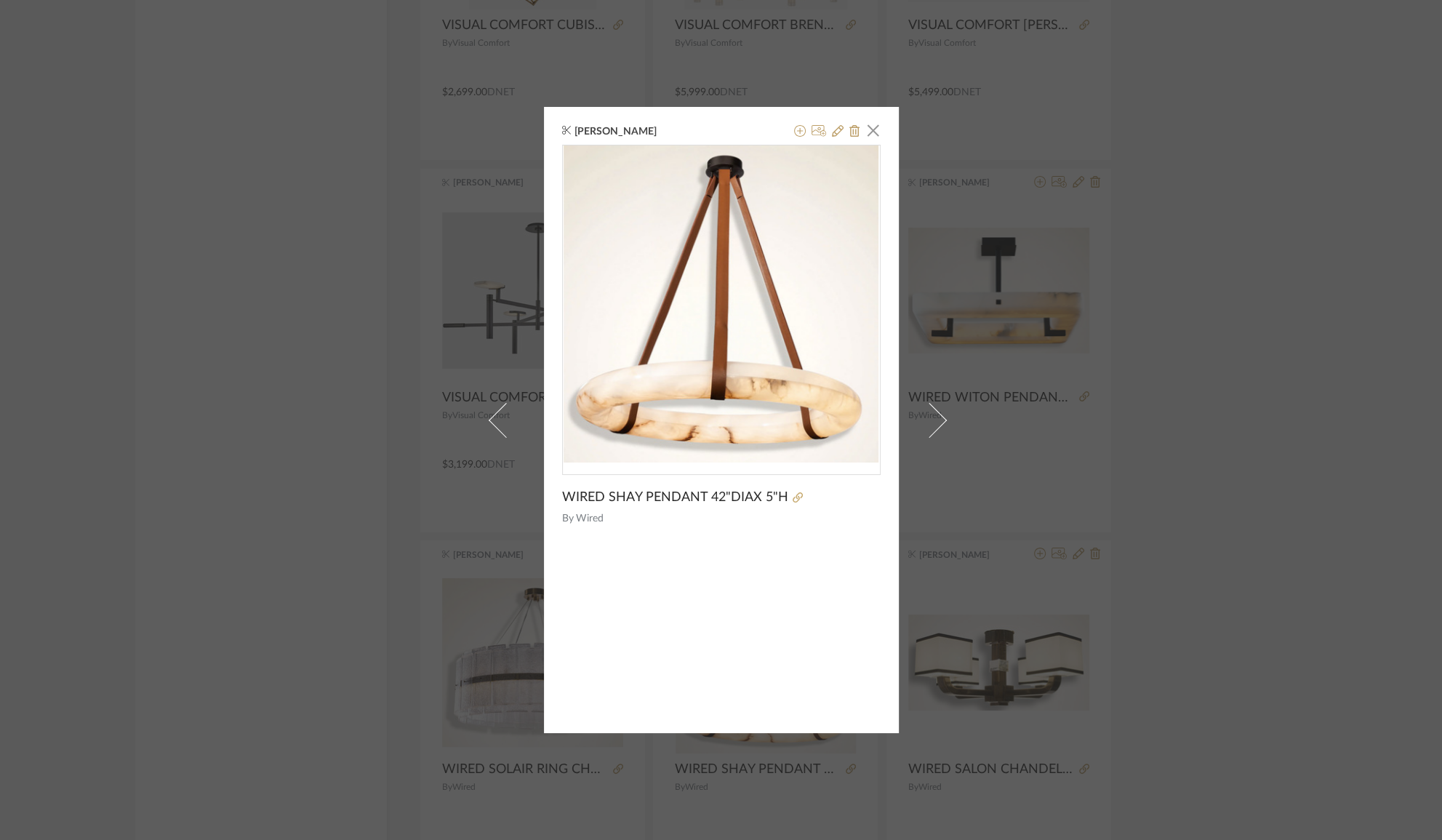
click at [1292, 555] on div "[PERSON_NAME] × WIRED SHAY PENDANT 42"DIAX 5"H By Wired" at bounding box center [721, 420] width 1442 height 840
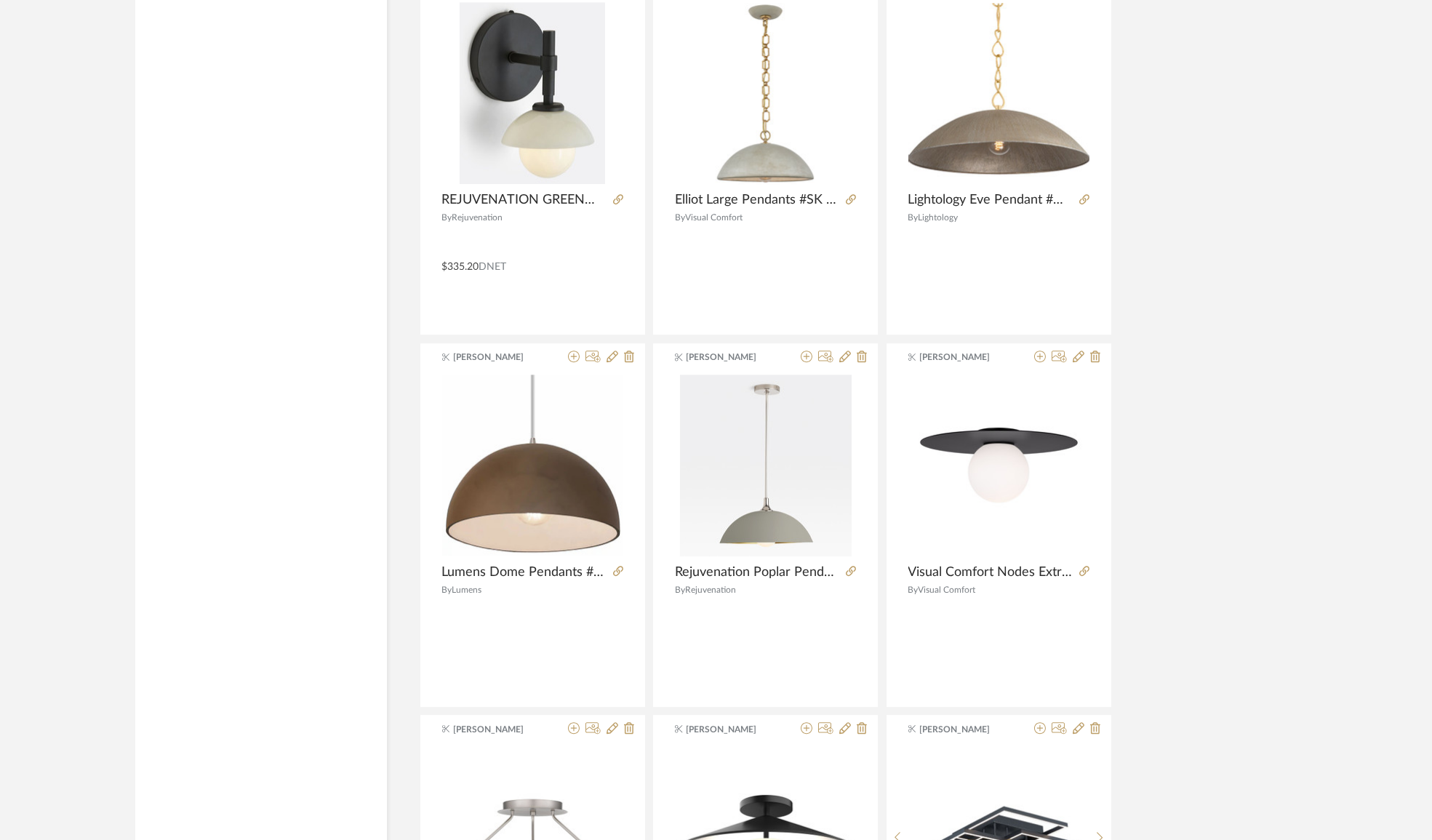
scroll to position [12603, 0]
